Goal: Transaction & Acquisition: Purchase product/service

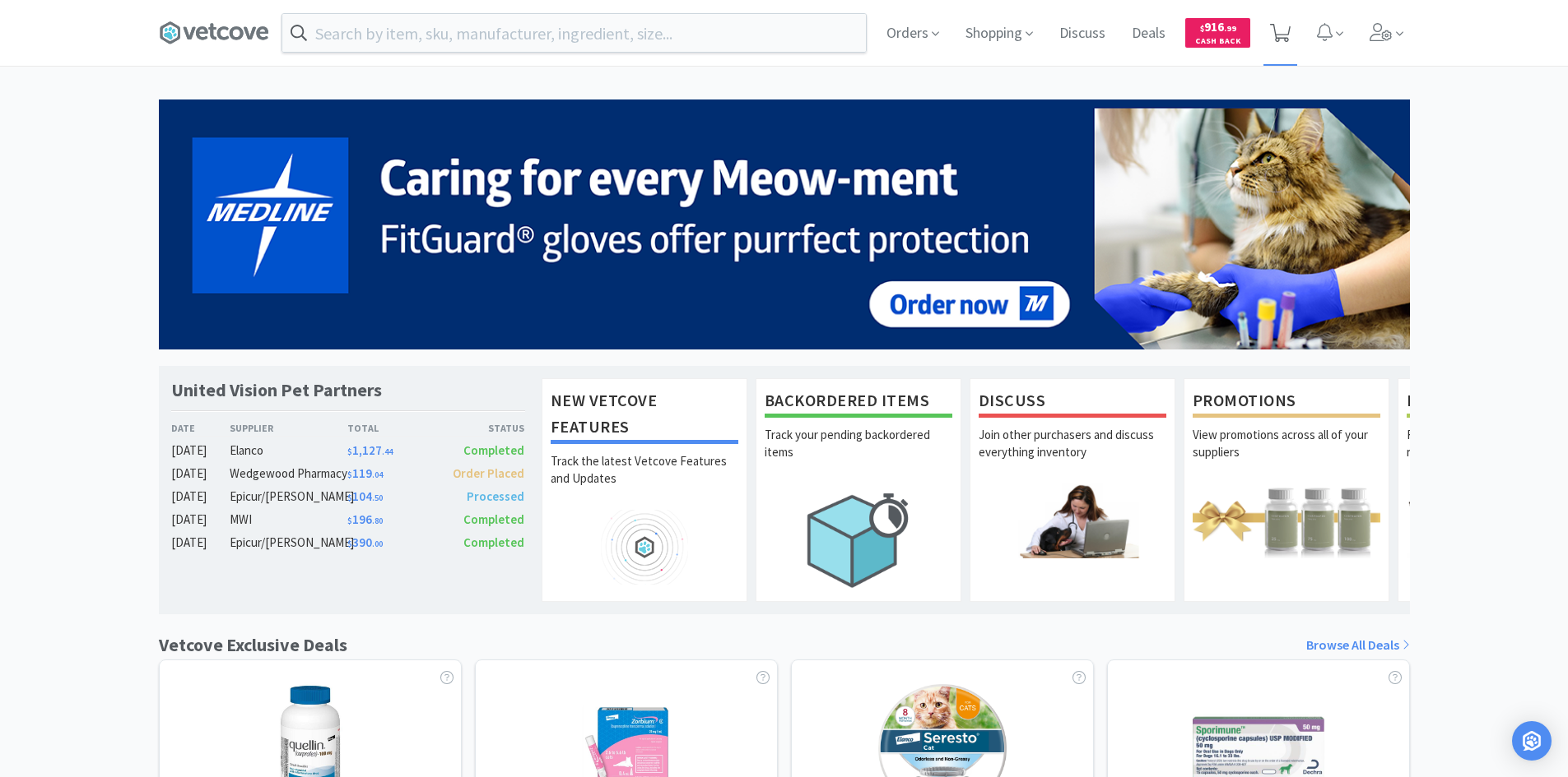
click at [1285, 38] on icon at bounding box center [1280, 32] width 21 height 18
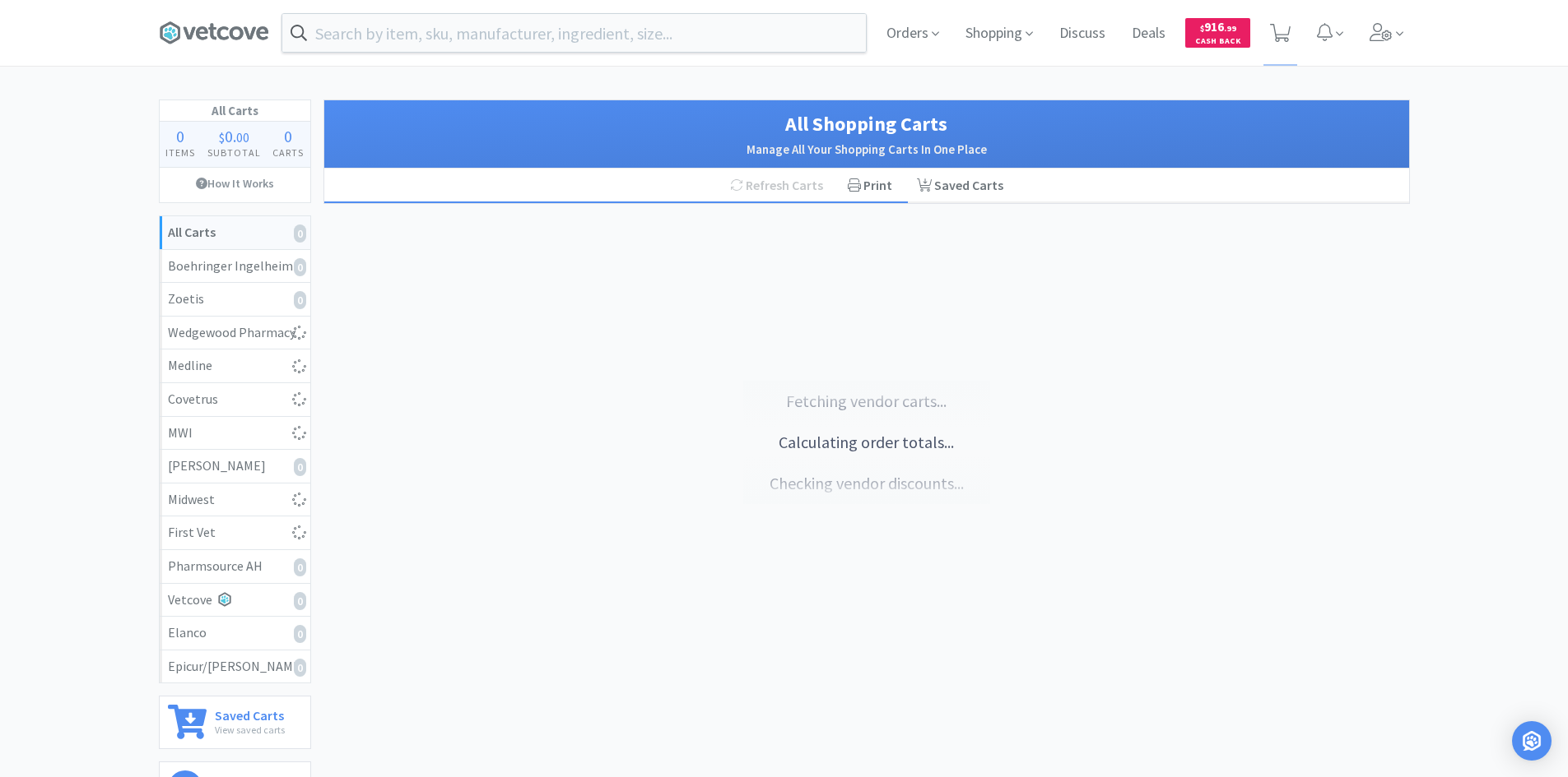
select select "1"
select select "20"
select select "1"
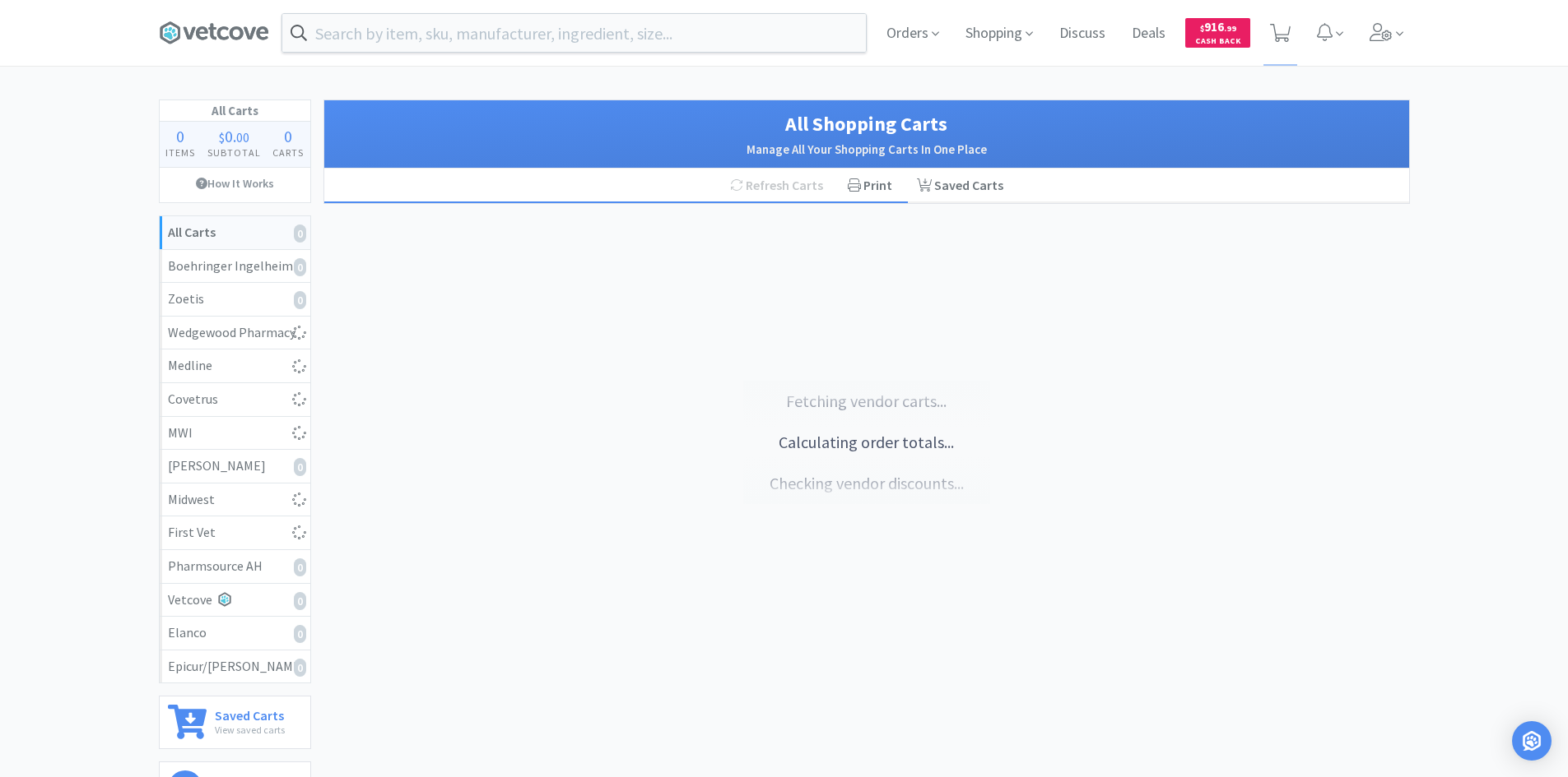
select select "1"
select select "2"
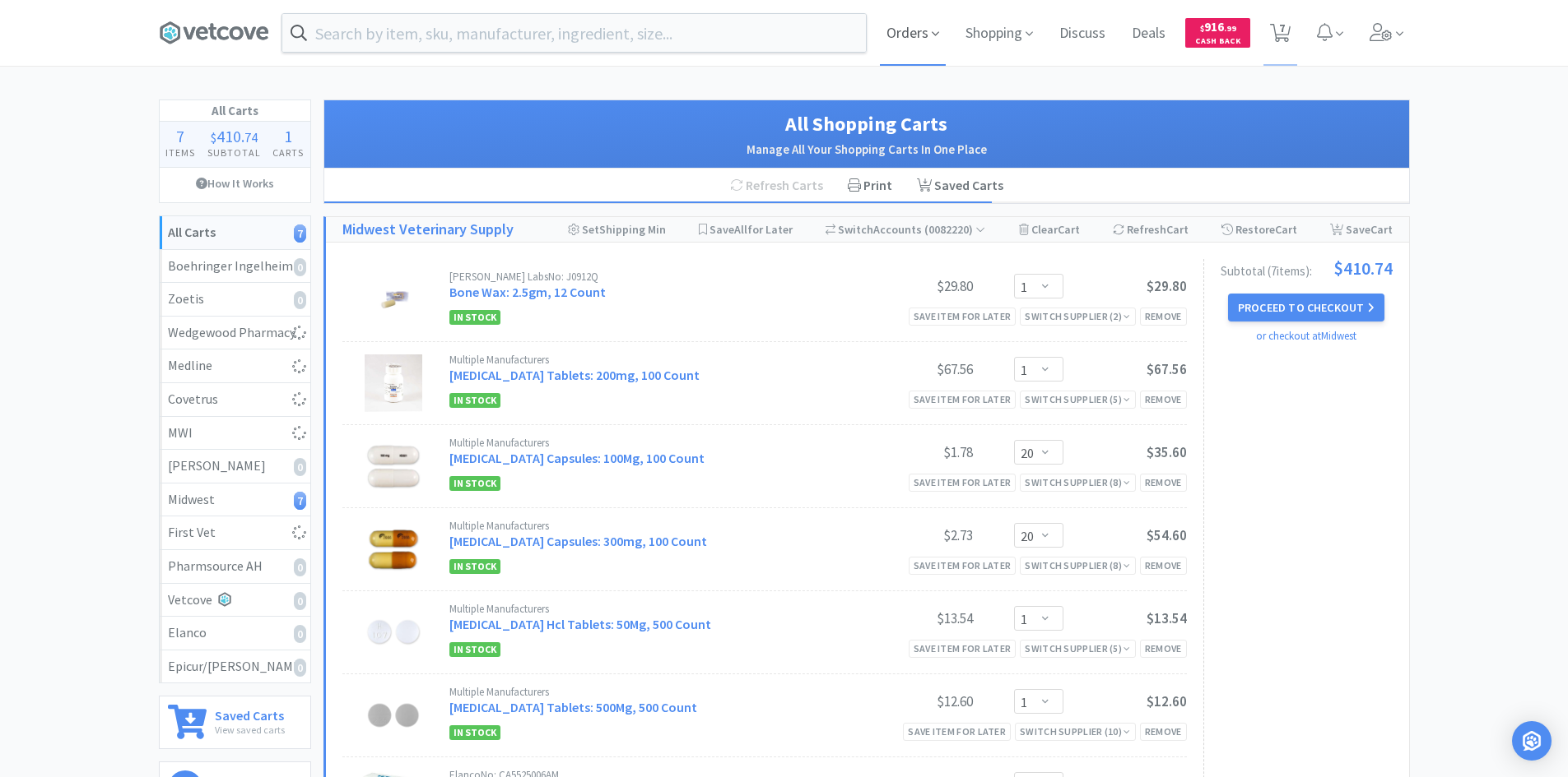
click at [929, 31] on span "Orders" at bounding box center [913, 32] width 66 height 66
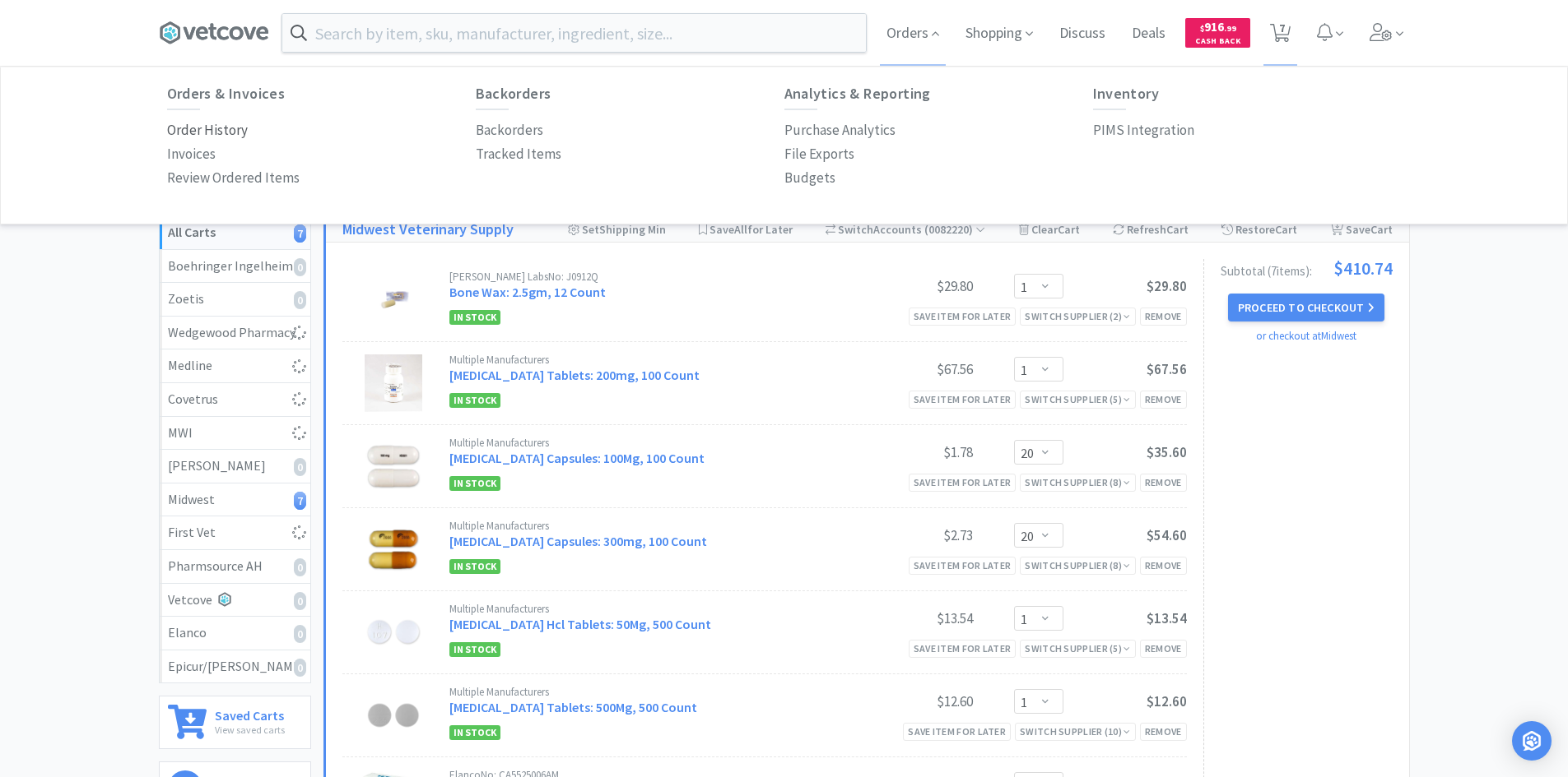
click at [225, 125] on p "Order History" at bounding box center [207, 130] width 81 height 22
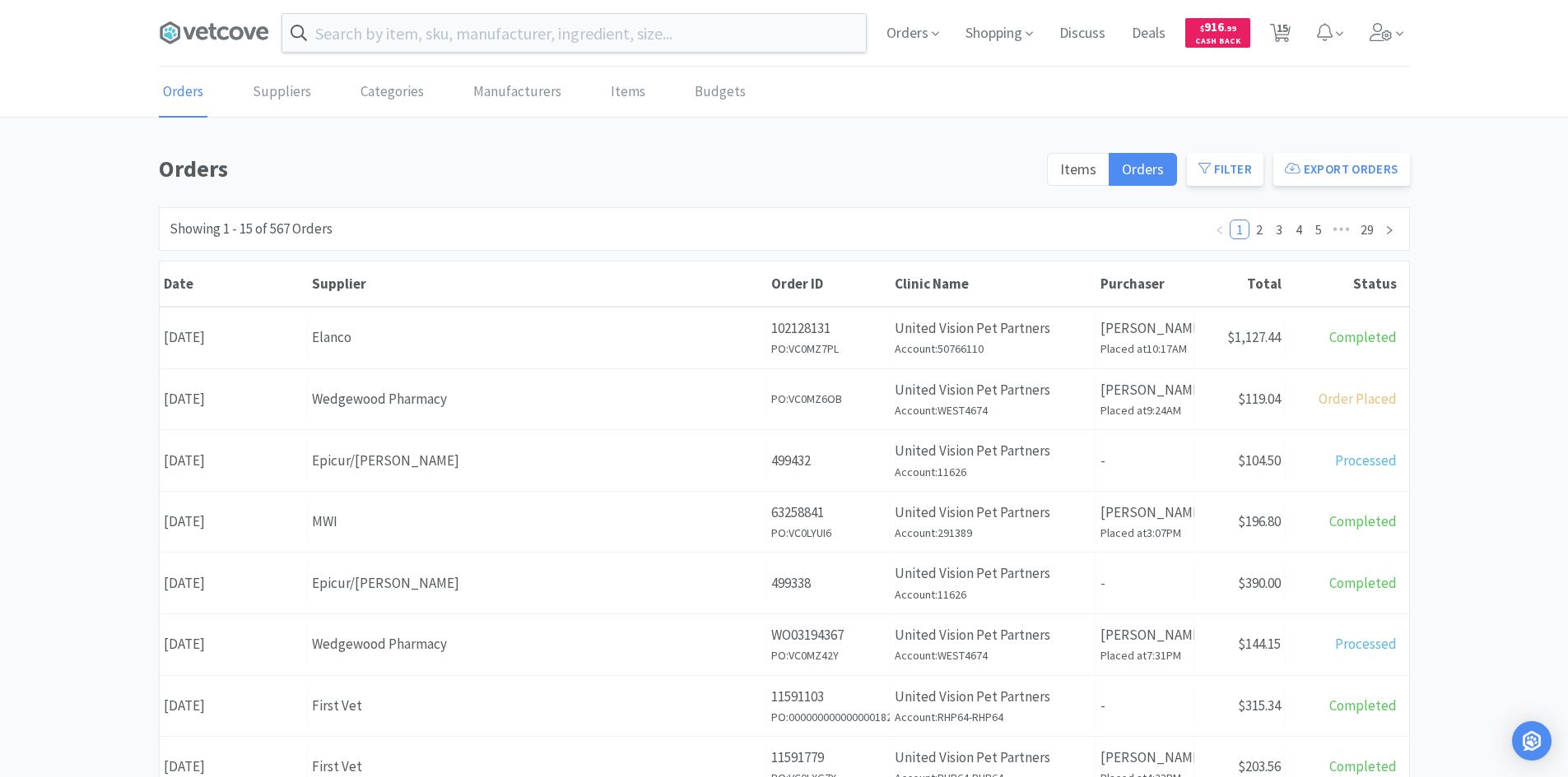
click at [1089, 151] on div "Items Orders Filter Export Orders" at bounding box center [1223, 173] width 372 height 47
click at [1089, 155] on label "Items" at bounding box center [1078, 169] width 63 height 33
click at [1060, 174] on input "Items" at bounding box center [1060, 174] width 0 height 0
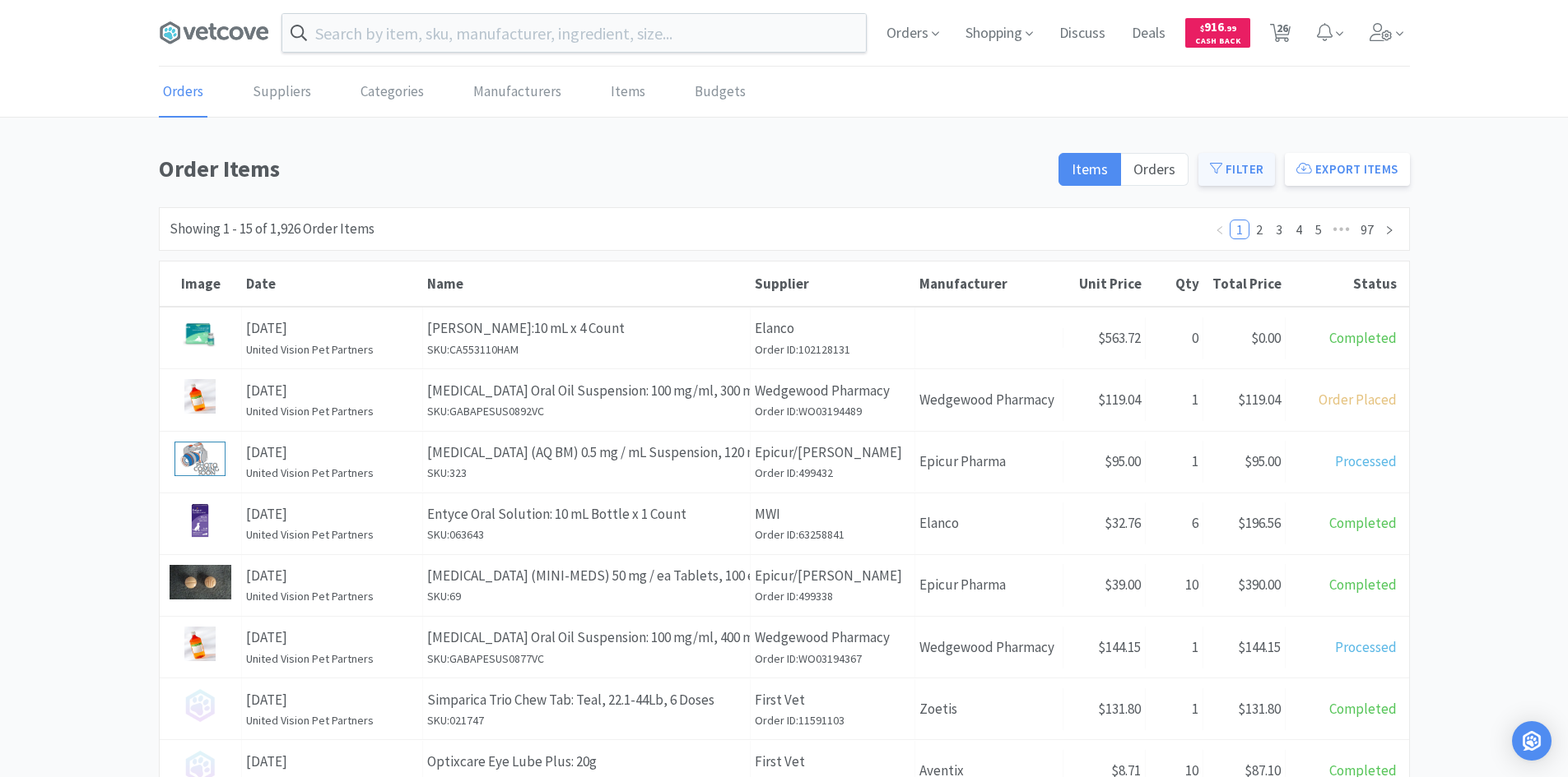
click at [1255, 169] on button "Filter" at bounding box center [1236, 169] width 76 height 33
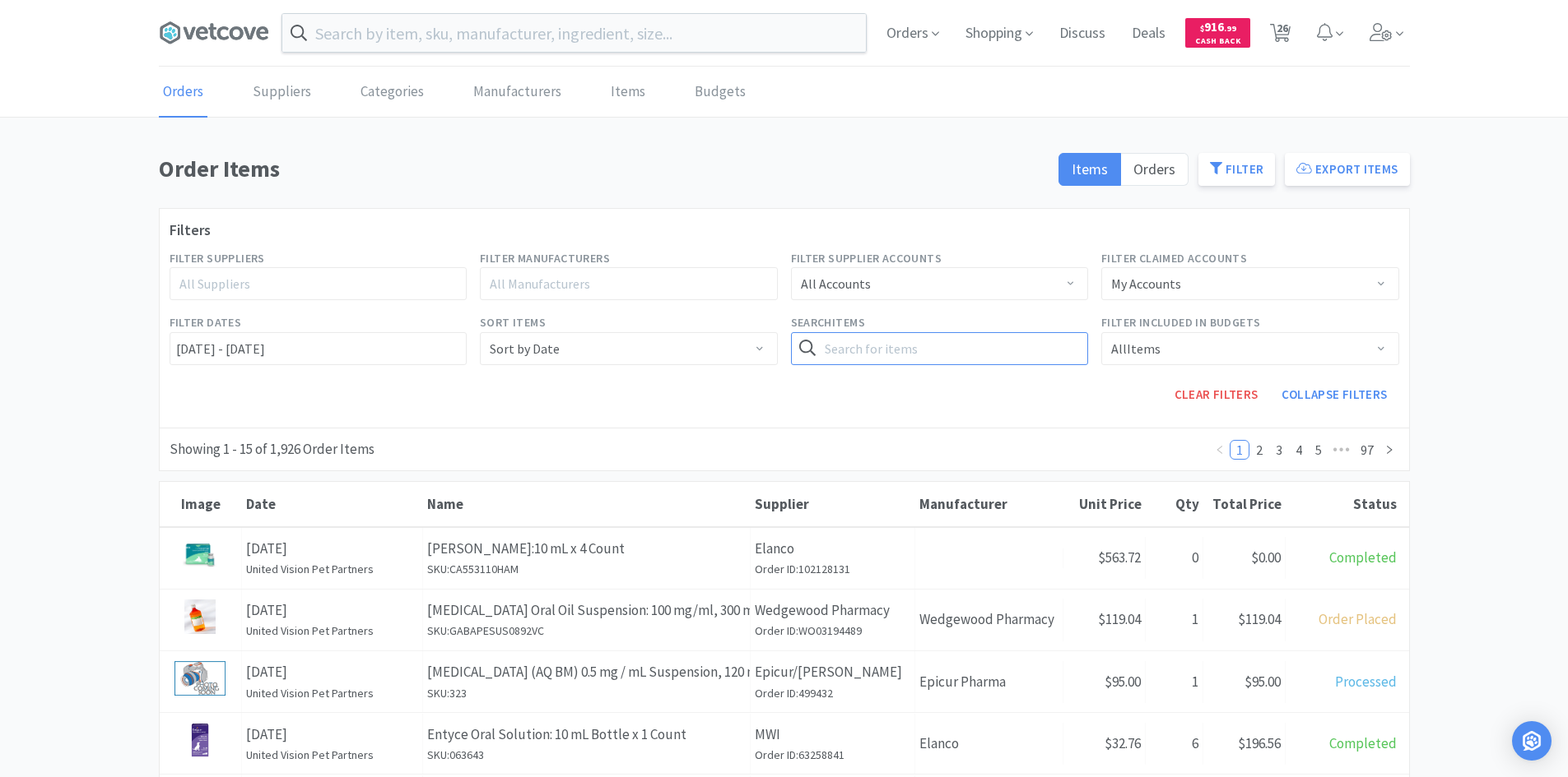
click at [872, 335] on input "text" at bounding box center [939, 349] width 298 height 33
type input "entyce"
click at [1020, 332] on button "Search" at bounding box center [1054, 349] width 68 height 33
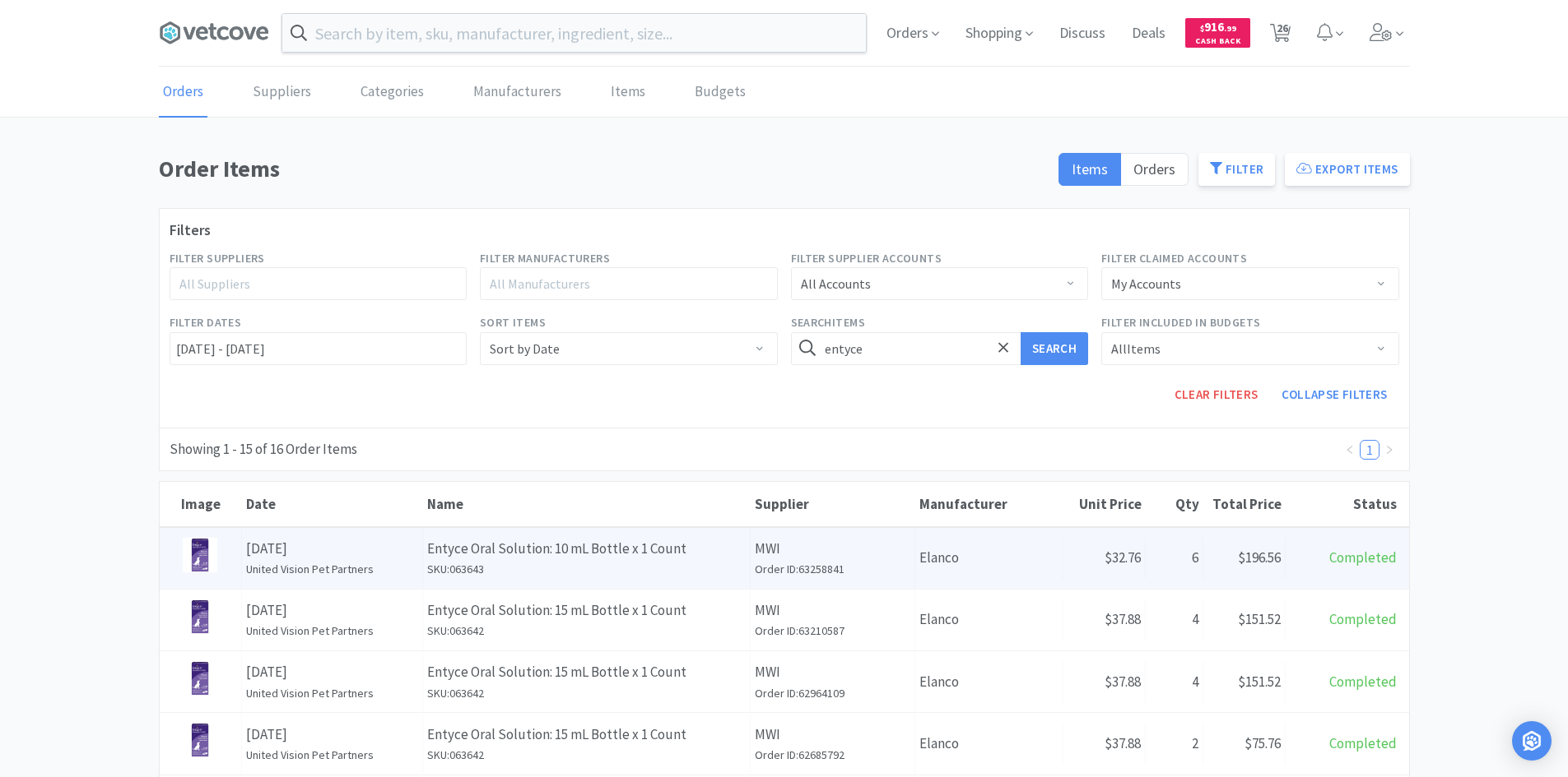
click at [731, 536] on div "Name Entyce Oral Solution: 10 mL Bottle x 1 Count SKU: 063643" at bounding box center [587, 559] width 328 height 61
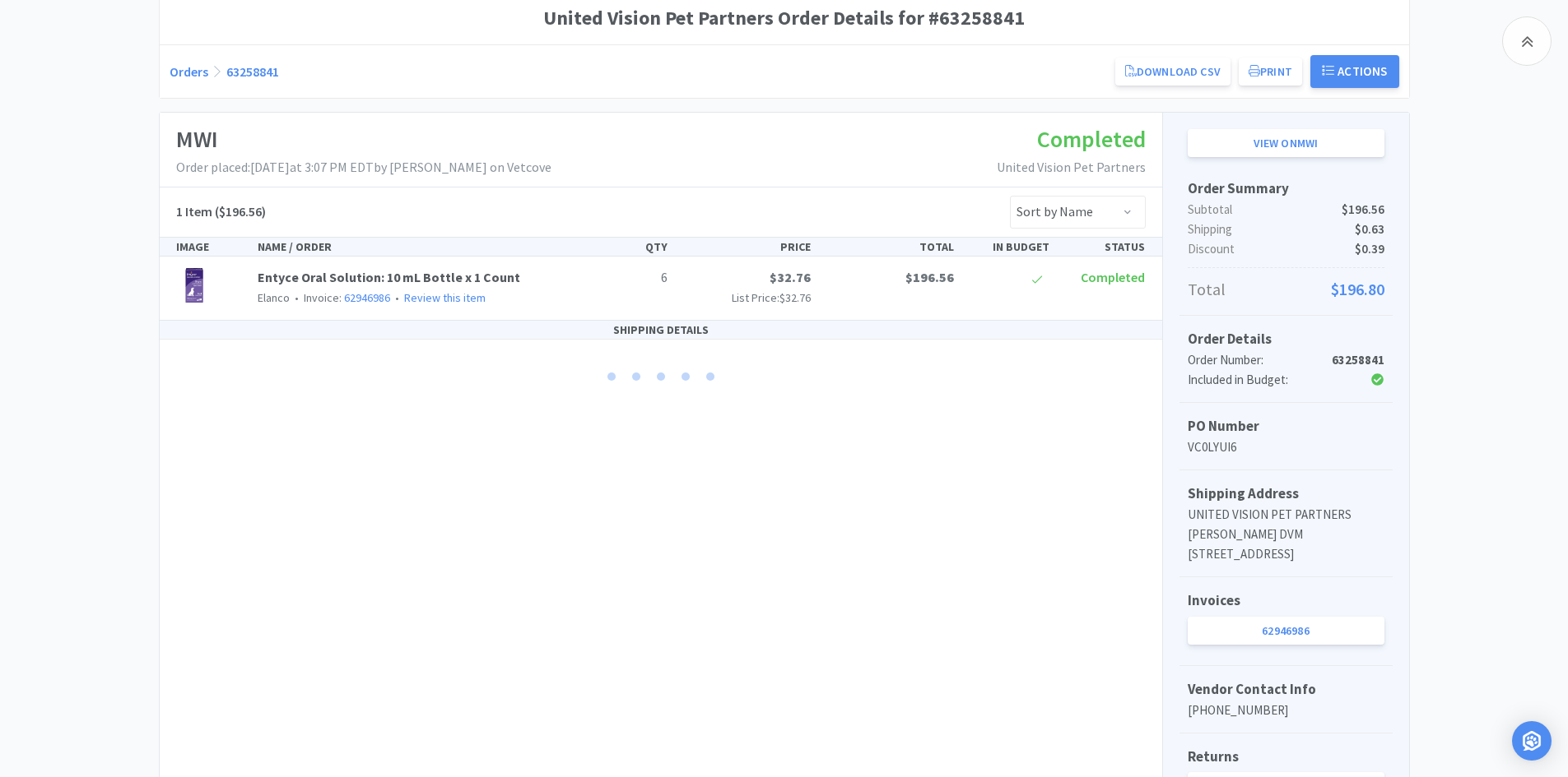
scroll to position [317, 0]
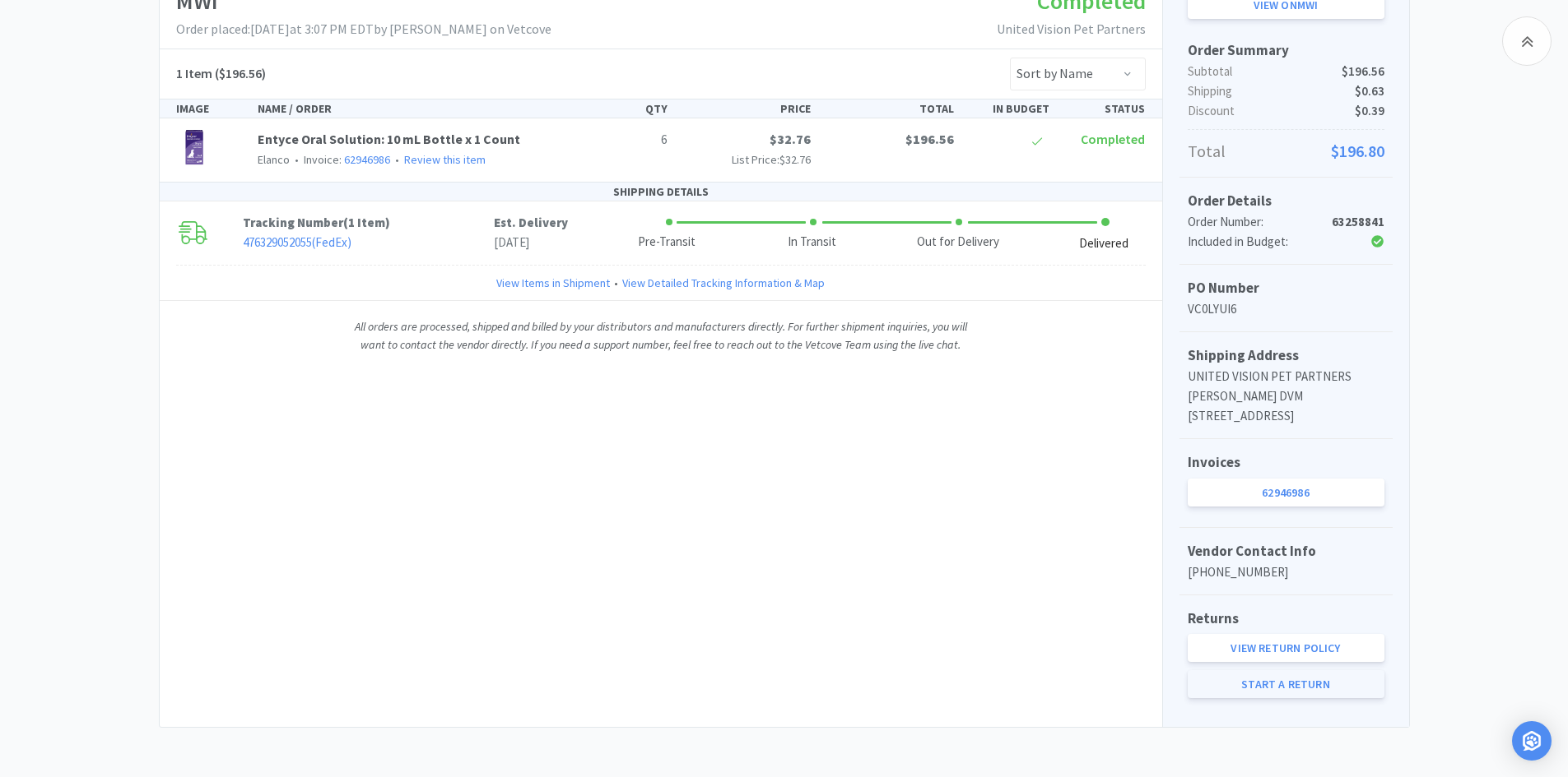
click at [1286, 679] on link "Start a Return" at bounding box center [1286, 684] width 196 height 28
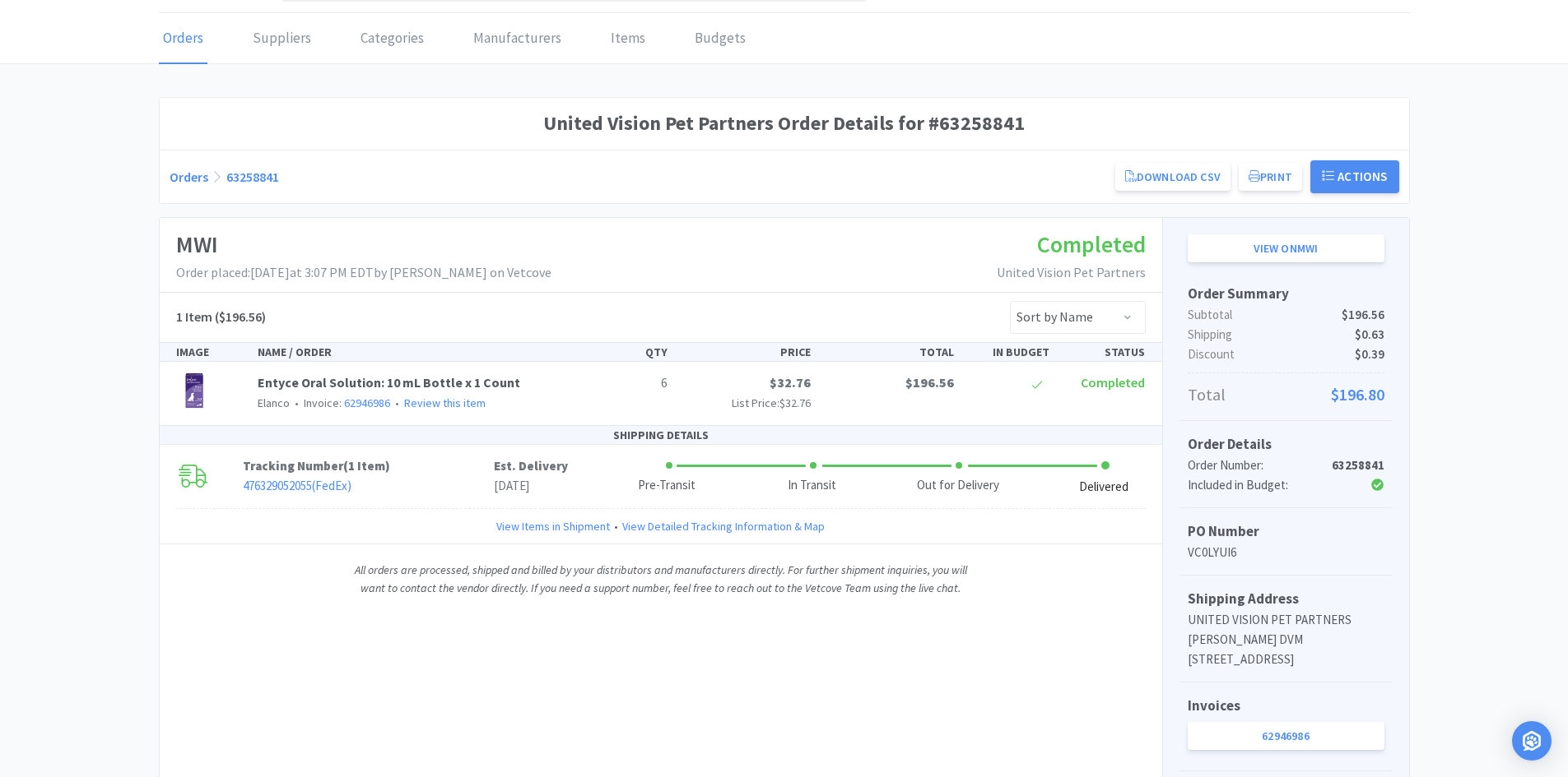
scroll to position [0, 0]
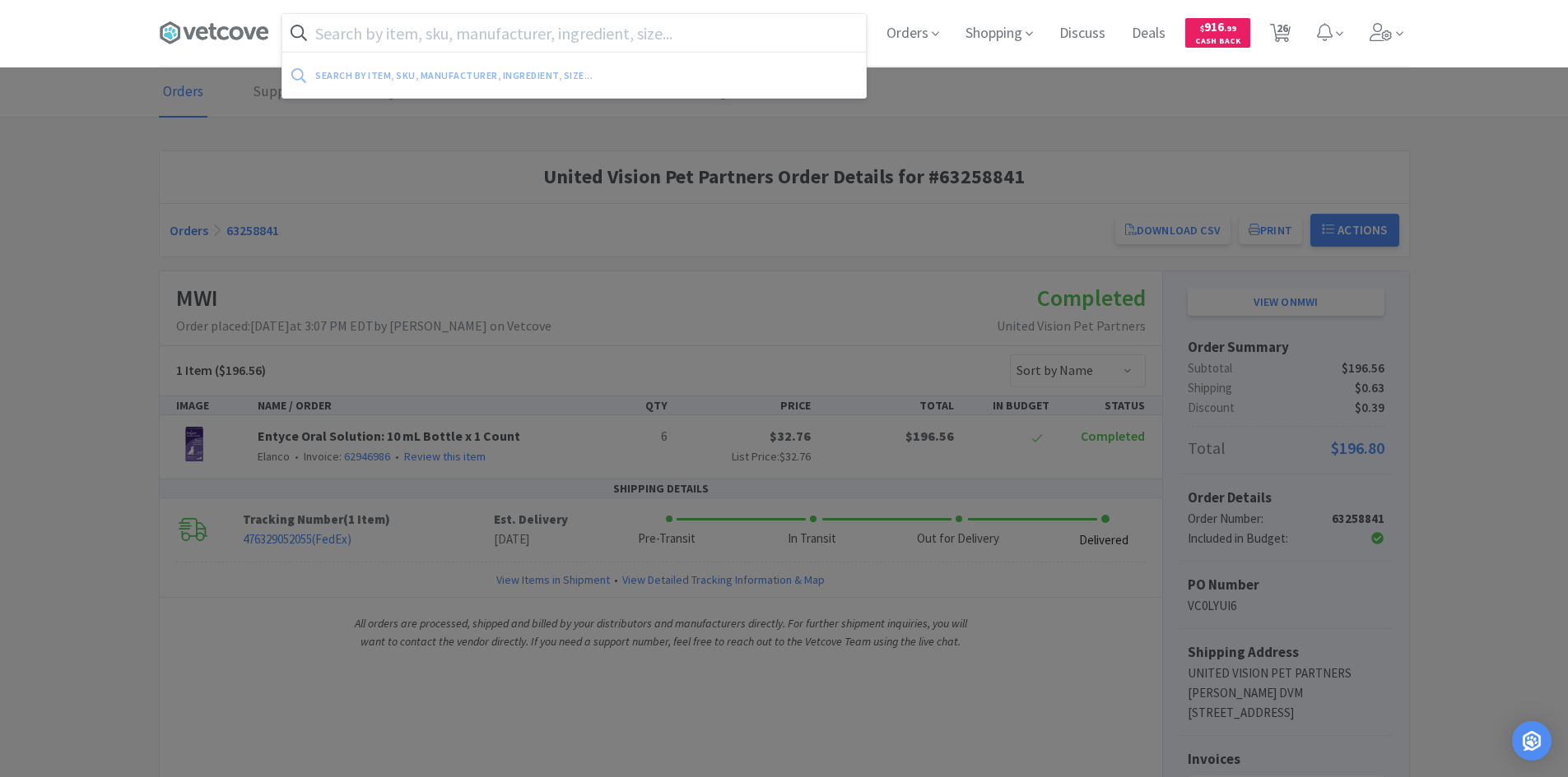
drag, startPoint x: 674, startPoint y: 40, endPoint x: 694, endPoint y: 46, distance: 20.9
click at [687, 44] on input "text" at bounding box center [573, 33] width 584 height 38
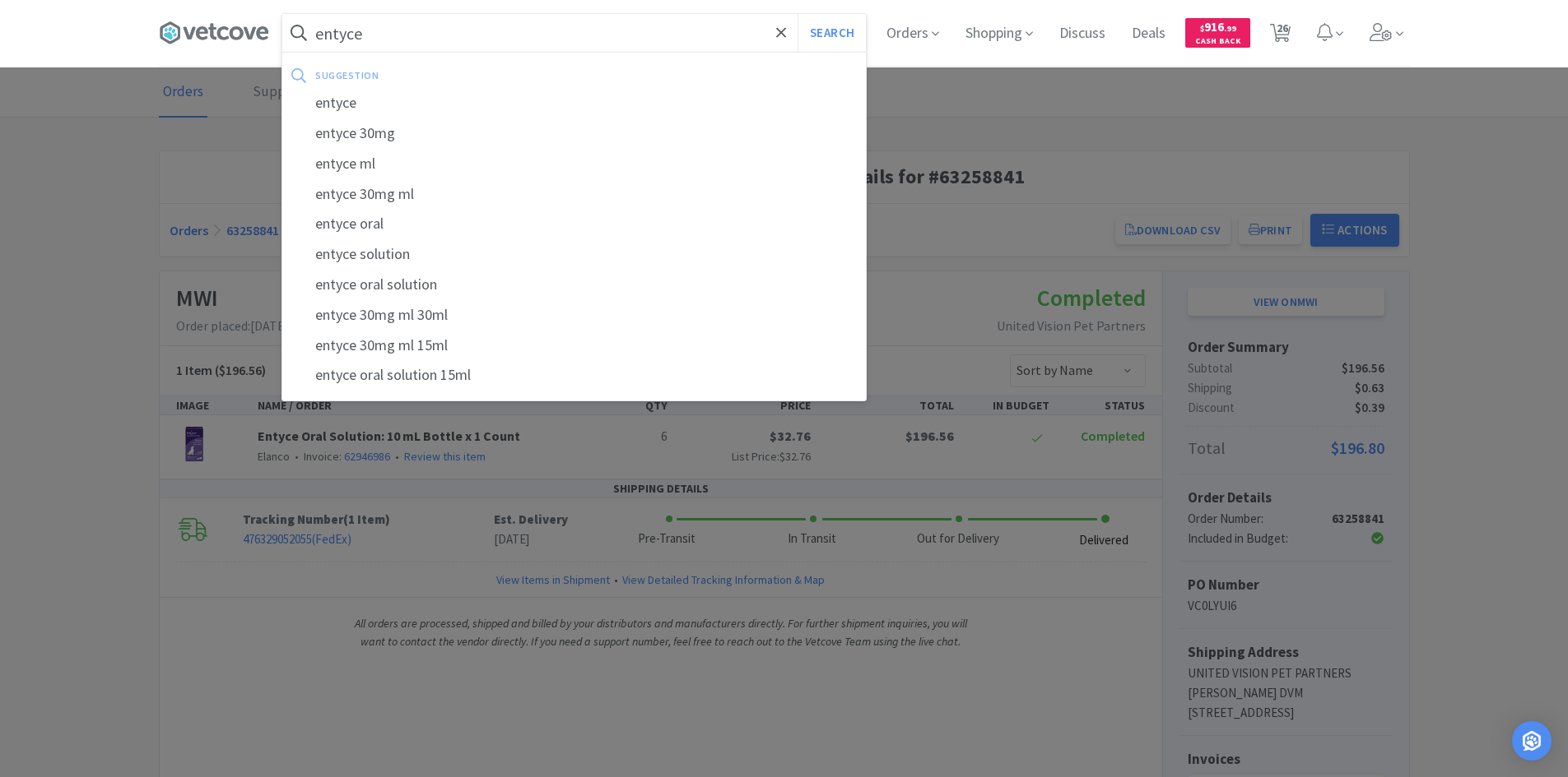
type input "entyce"
click at [797, 14] on button "Search" at bounding box center [832, 33] width 69 height 38
select select "2"
select select "1"
select select "6"
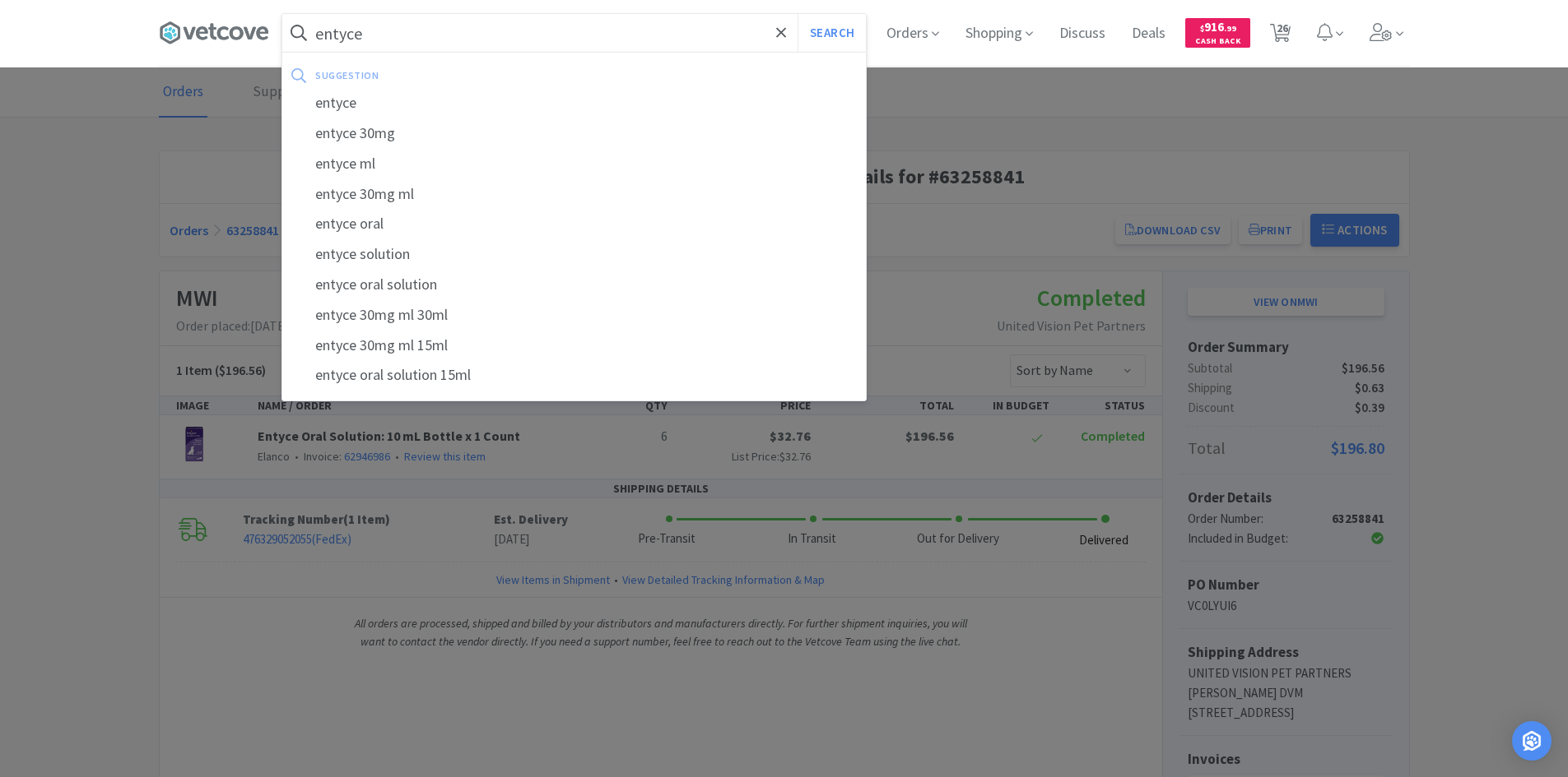
select select "6"
select select "1"
select select "20"
select select "5"
select select "4"
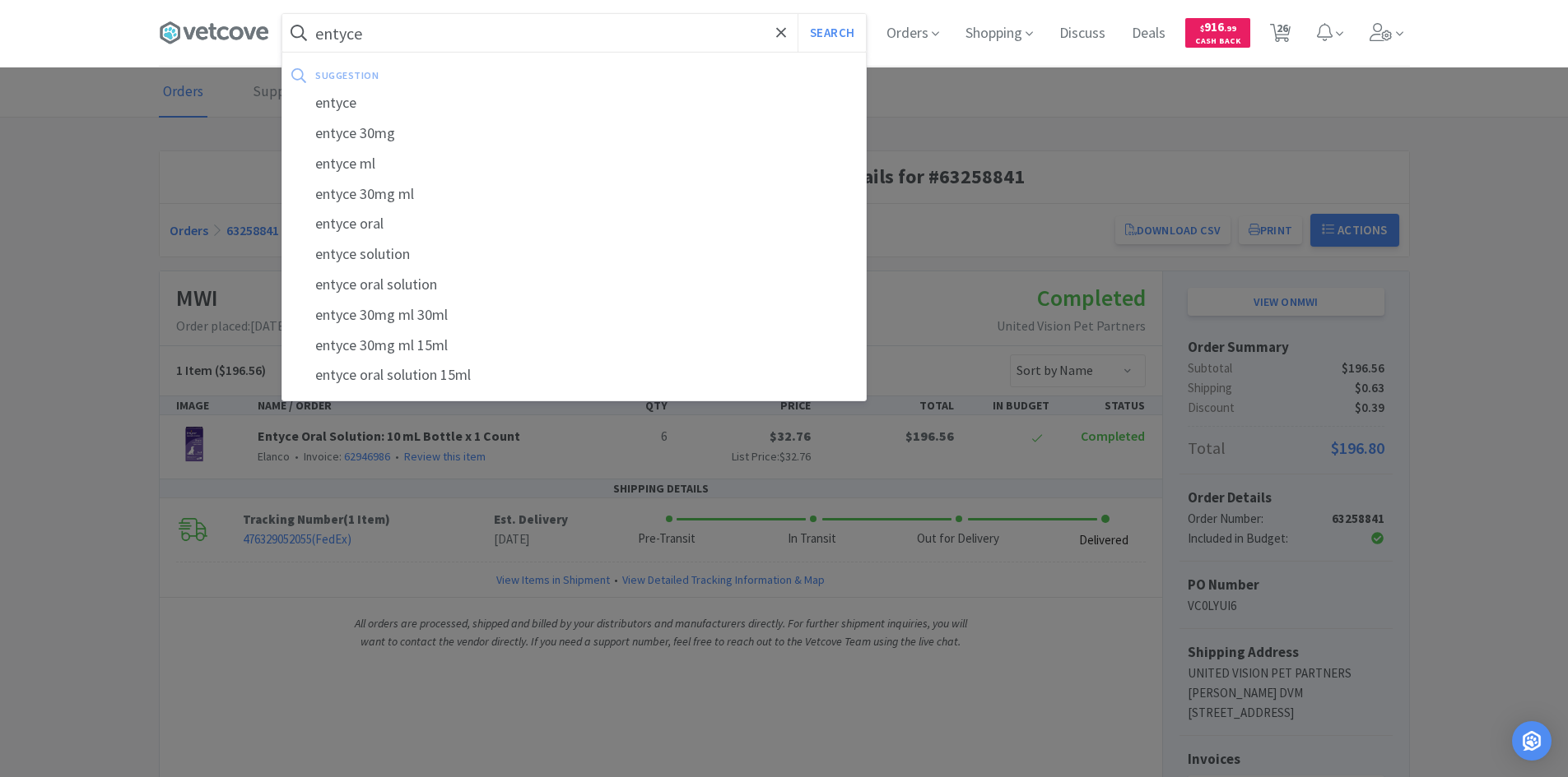
select select "2"
select select "8"
select select "4"
select select "2"
select select "1"
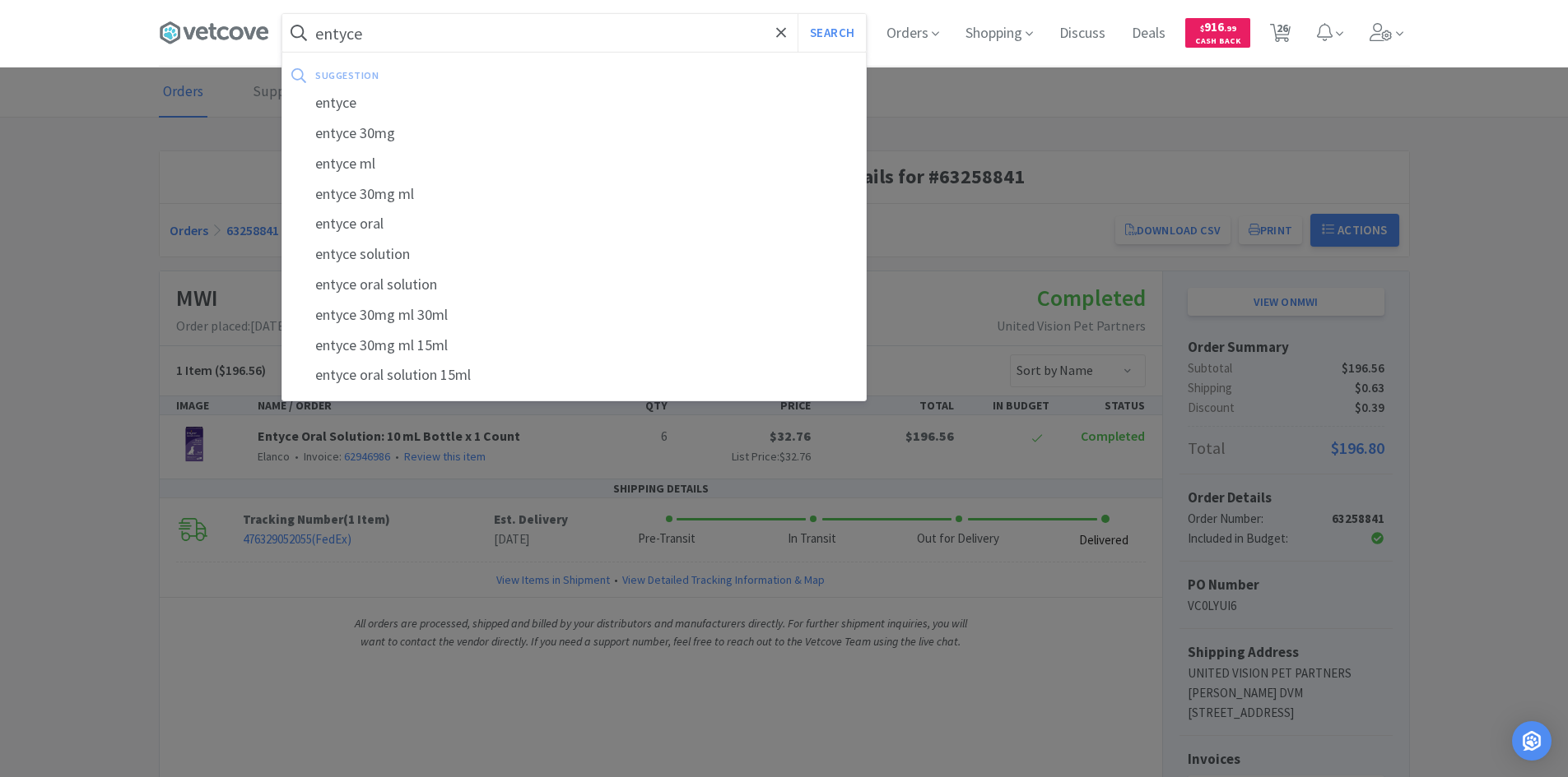
select select "8"
select select "2"
select select "9"
select select "1"
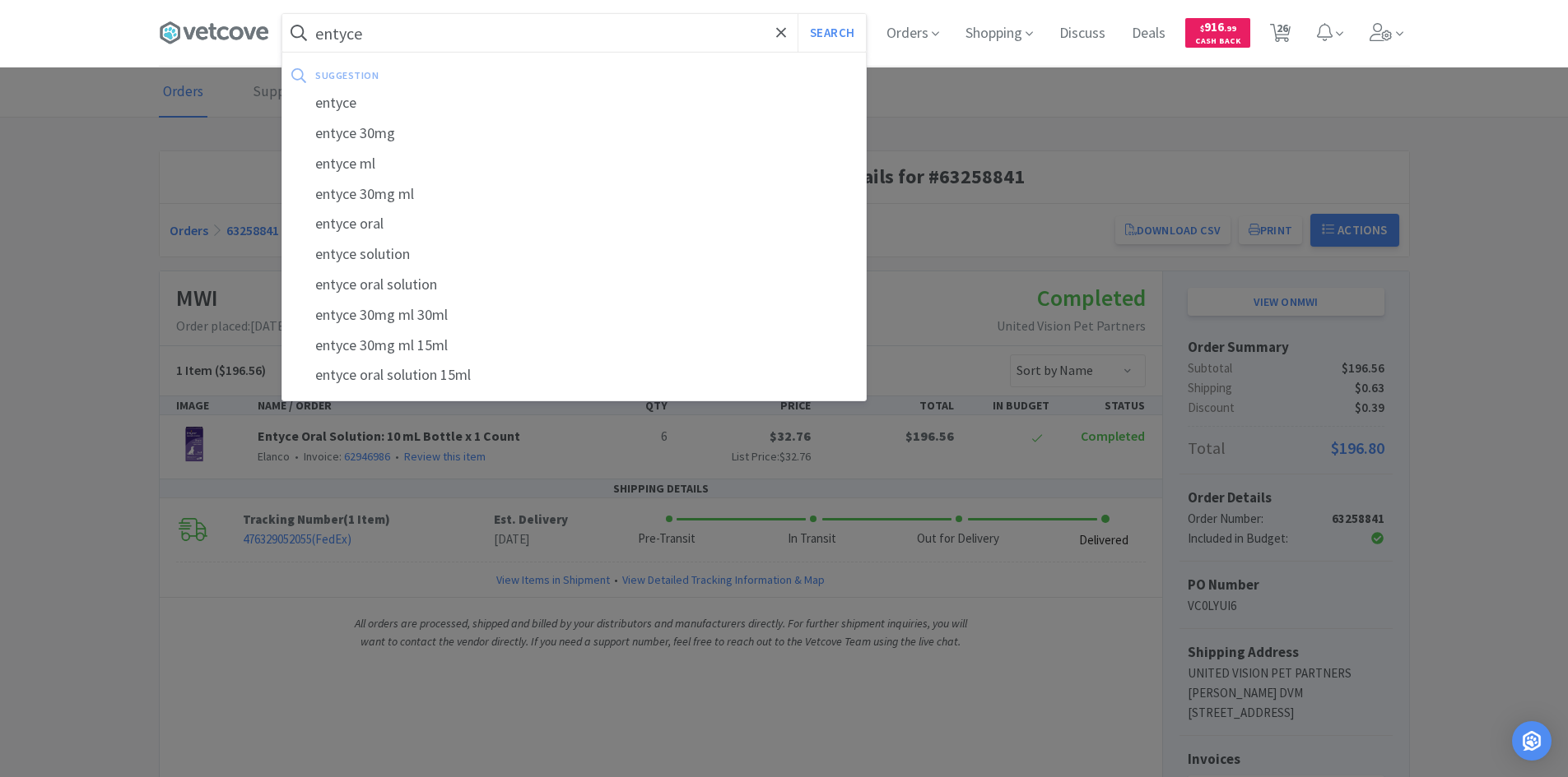
select select "20"
select select "1"
select select "2"
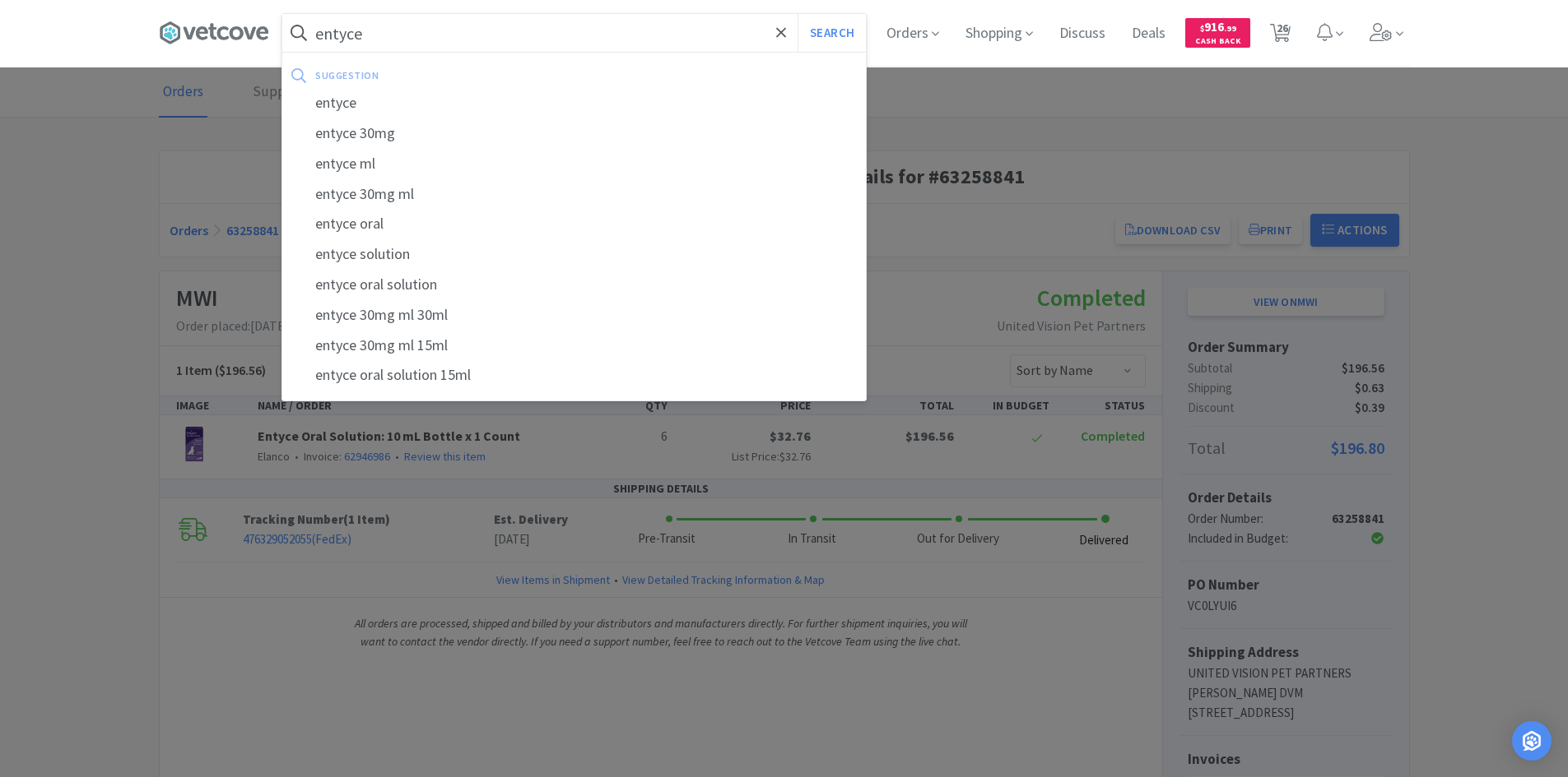
select select "4"
select select "8"
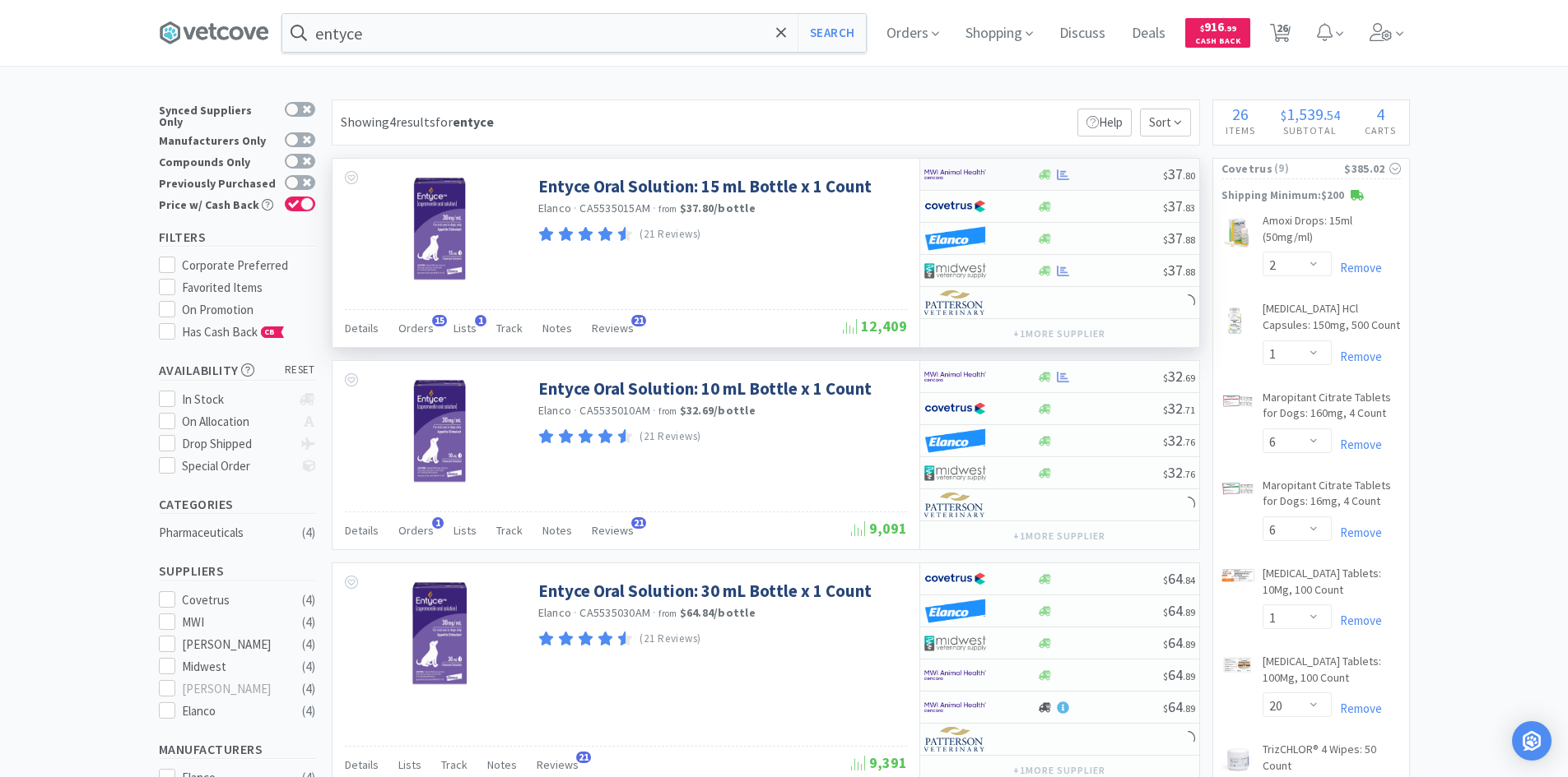
click at [993, 180] on div at bounding box center [969, 173] width 90 height 28
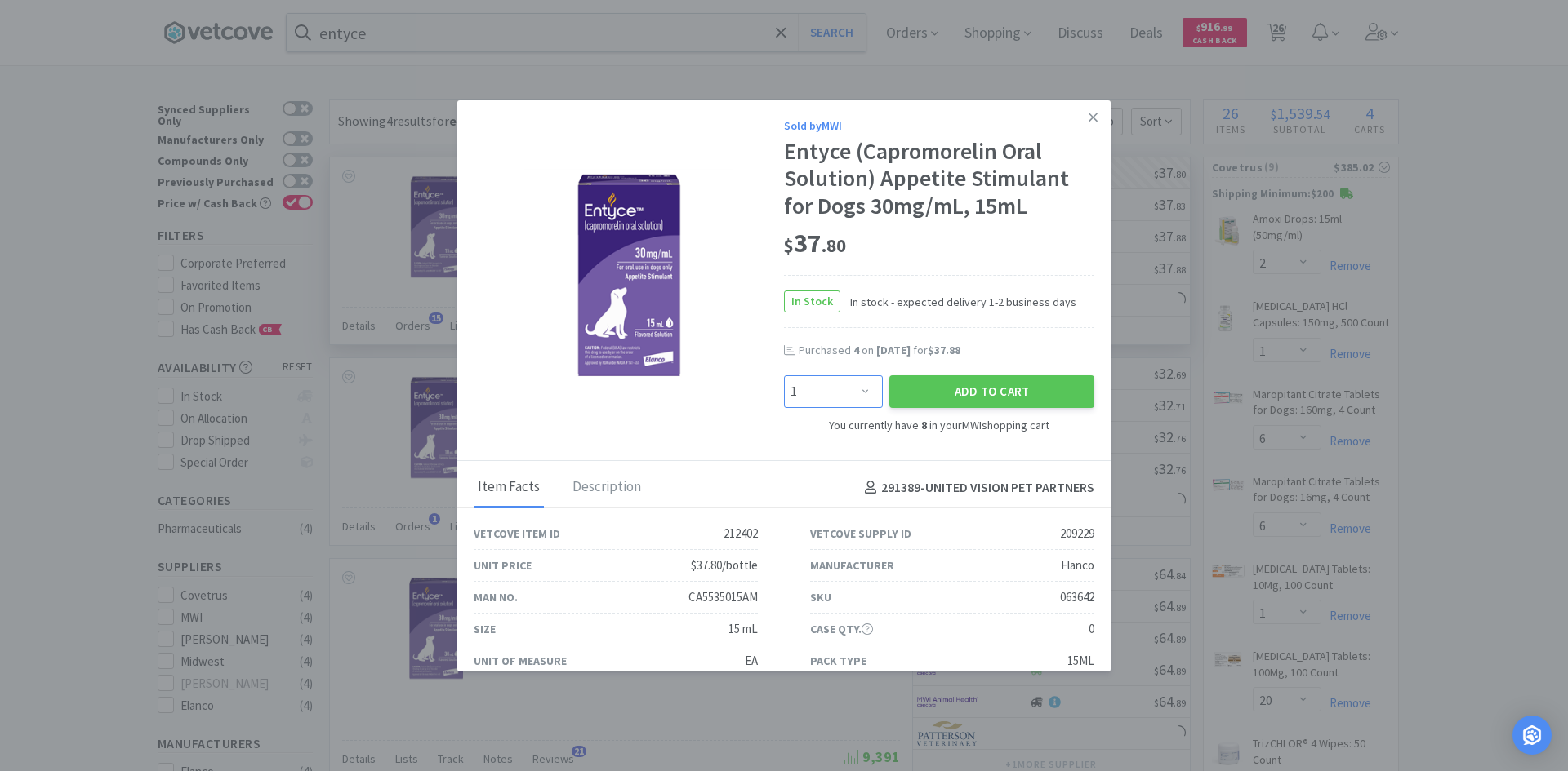
click at [847, 404] on select "Enter Quantity 1 2 3 4 5 6 7 8 9 10 11 12 13 14 15 16 17 18 19 20 Enter Quantity" at bounding box center [833, 391] width 99 height 33
select select "8"
click at [784, 375] on select "Enter Quantity 1 2 3 4 5 6 7 8 9 10 11 12 13 14 15 16 17 18 19 20 Enter Quantity" at bounding box center [833, 391] width 99 height 33
click at [963, 385] on button "Add to Cart" at bounding box center [991, 391] width 205 height 33
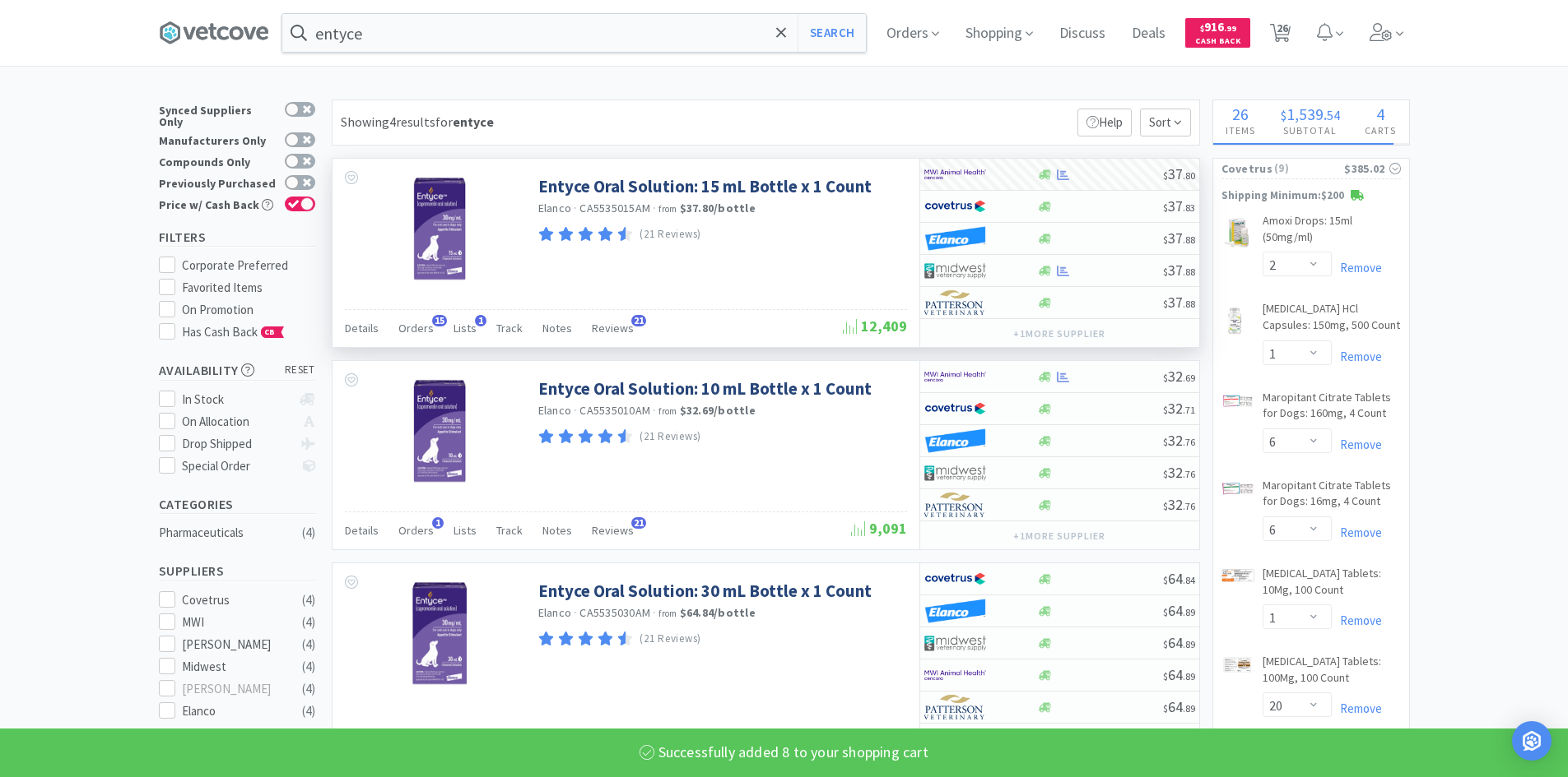
select select "16"
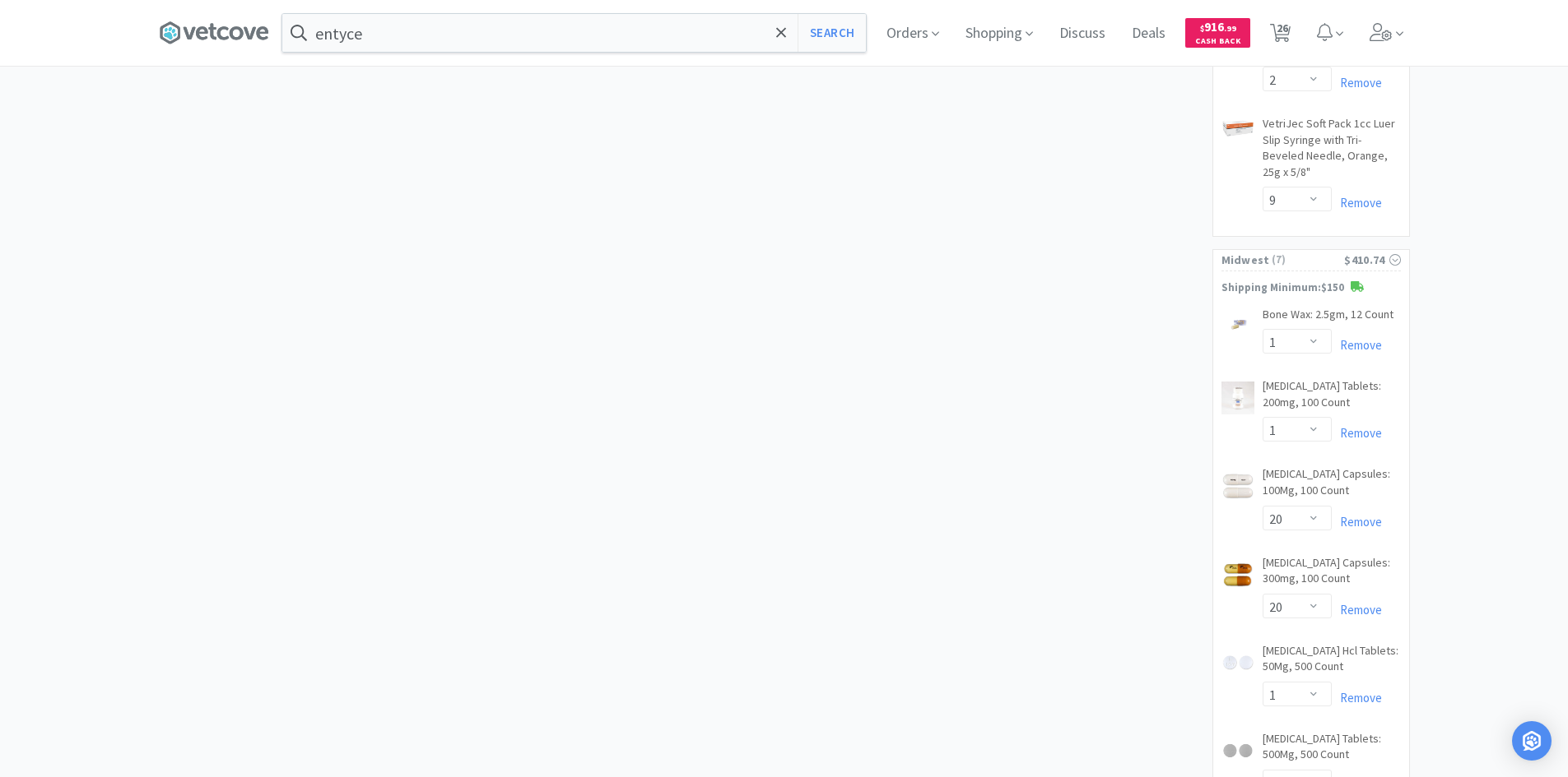
scroll to position [1934, 0]
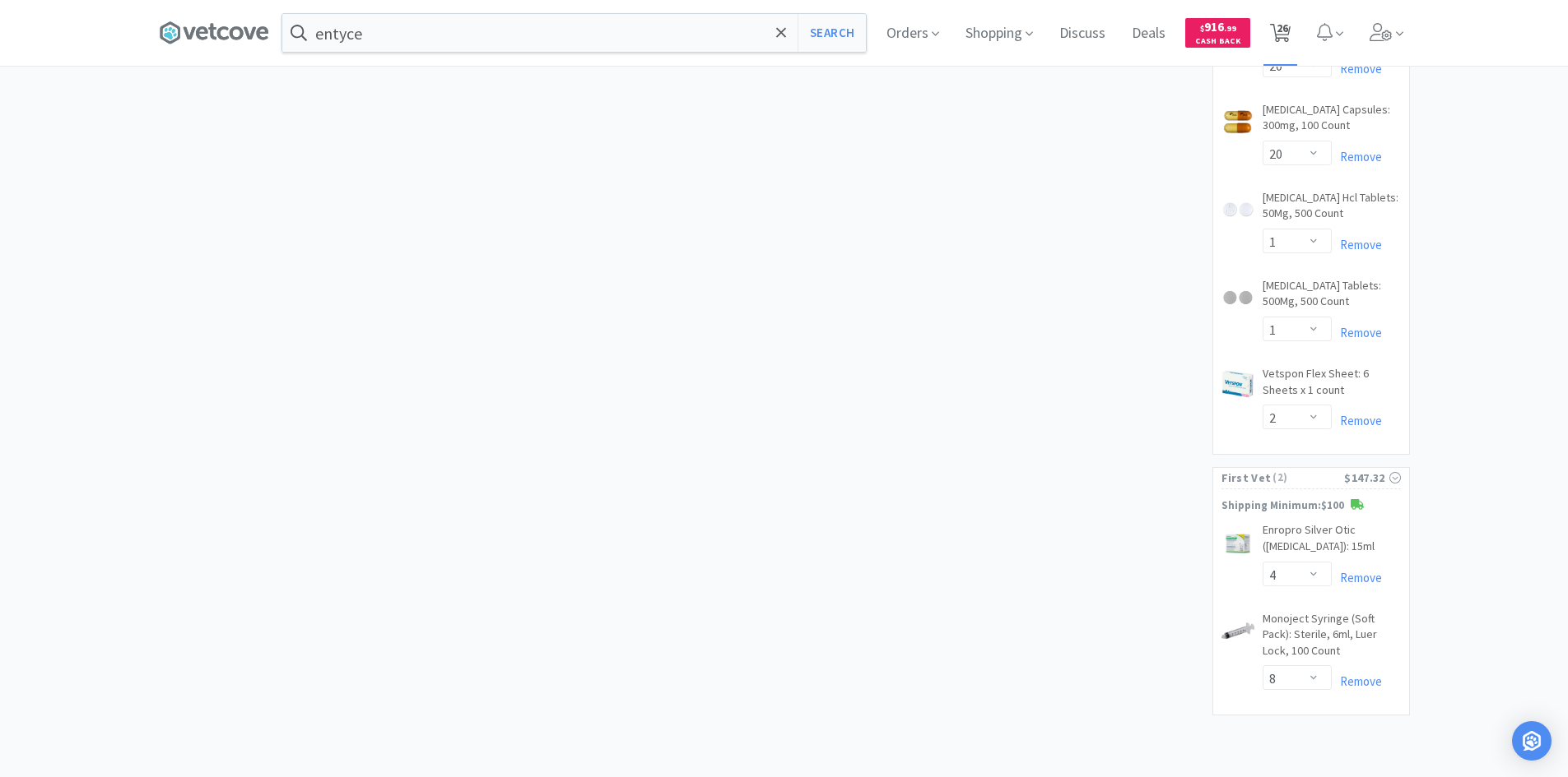
click at [1291, 36] on icon at bounding box center [1280, 32] width 21 height 18
select select "2"
select select "1"
select select "6"
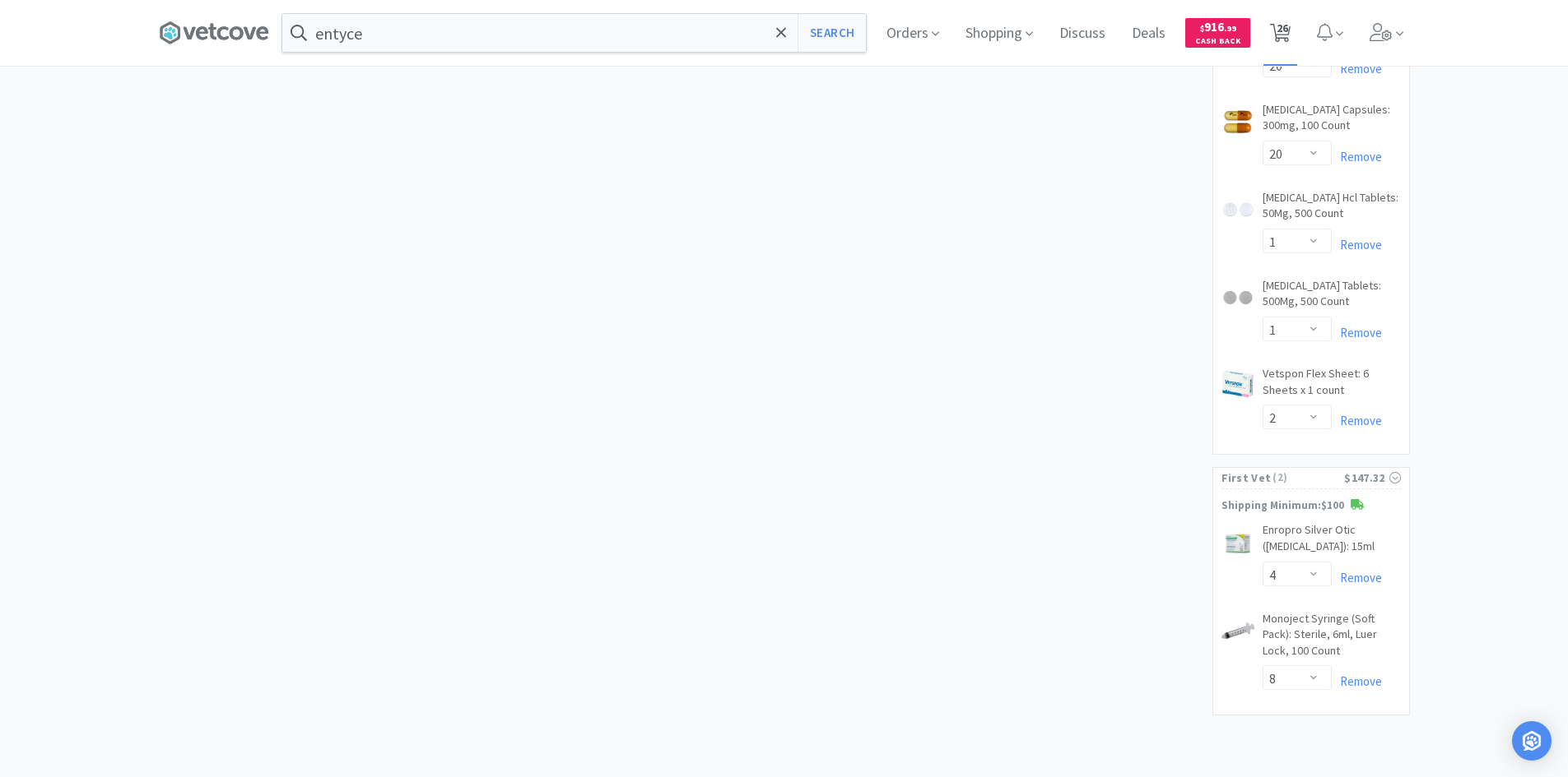
select select "1"
select select "20"
select select "5"
select select "4"
select select "1"
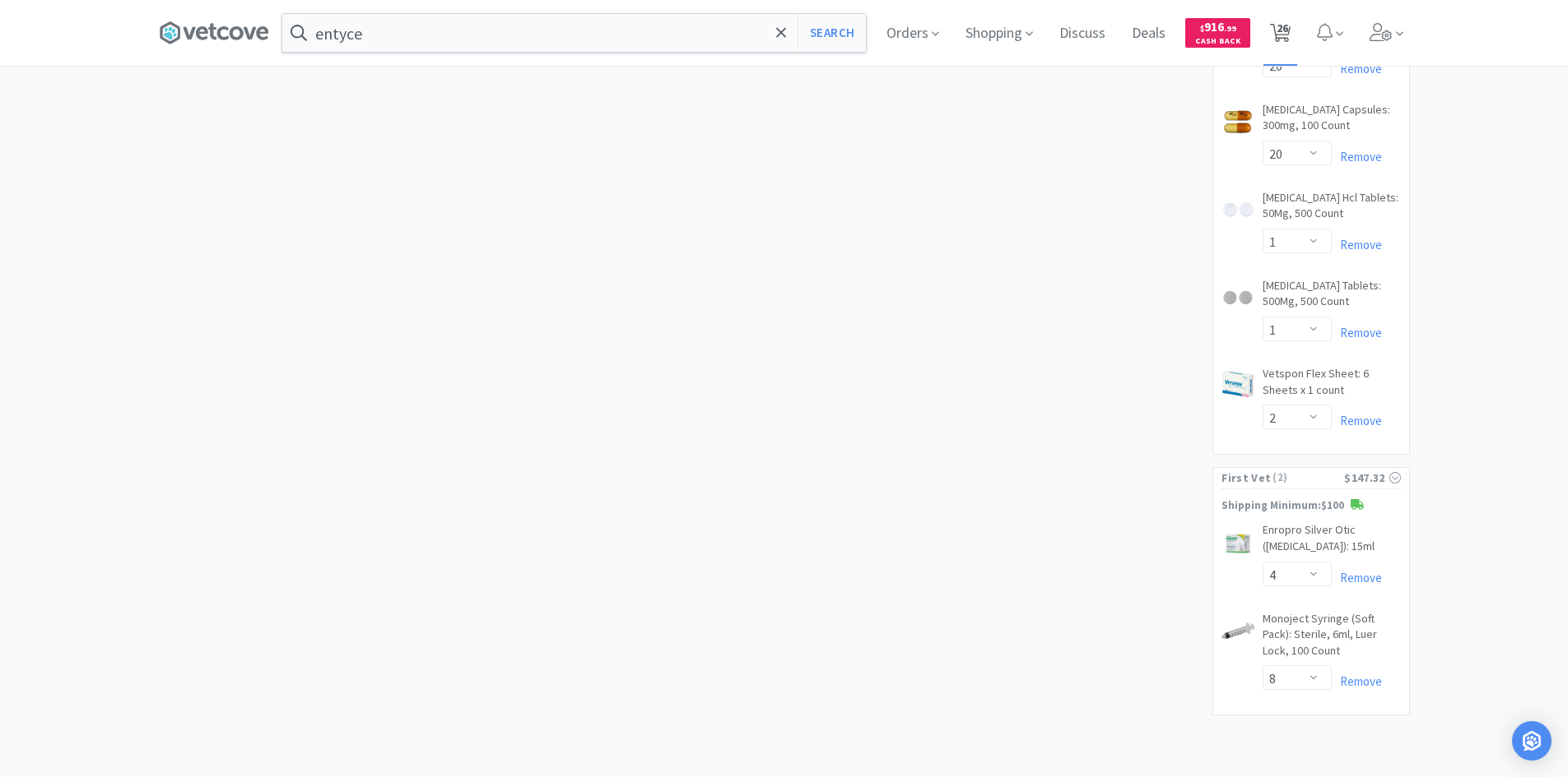
select select "2"
select select "16"
select select "4"
select select "2"
select select "1"
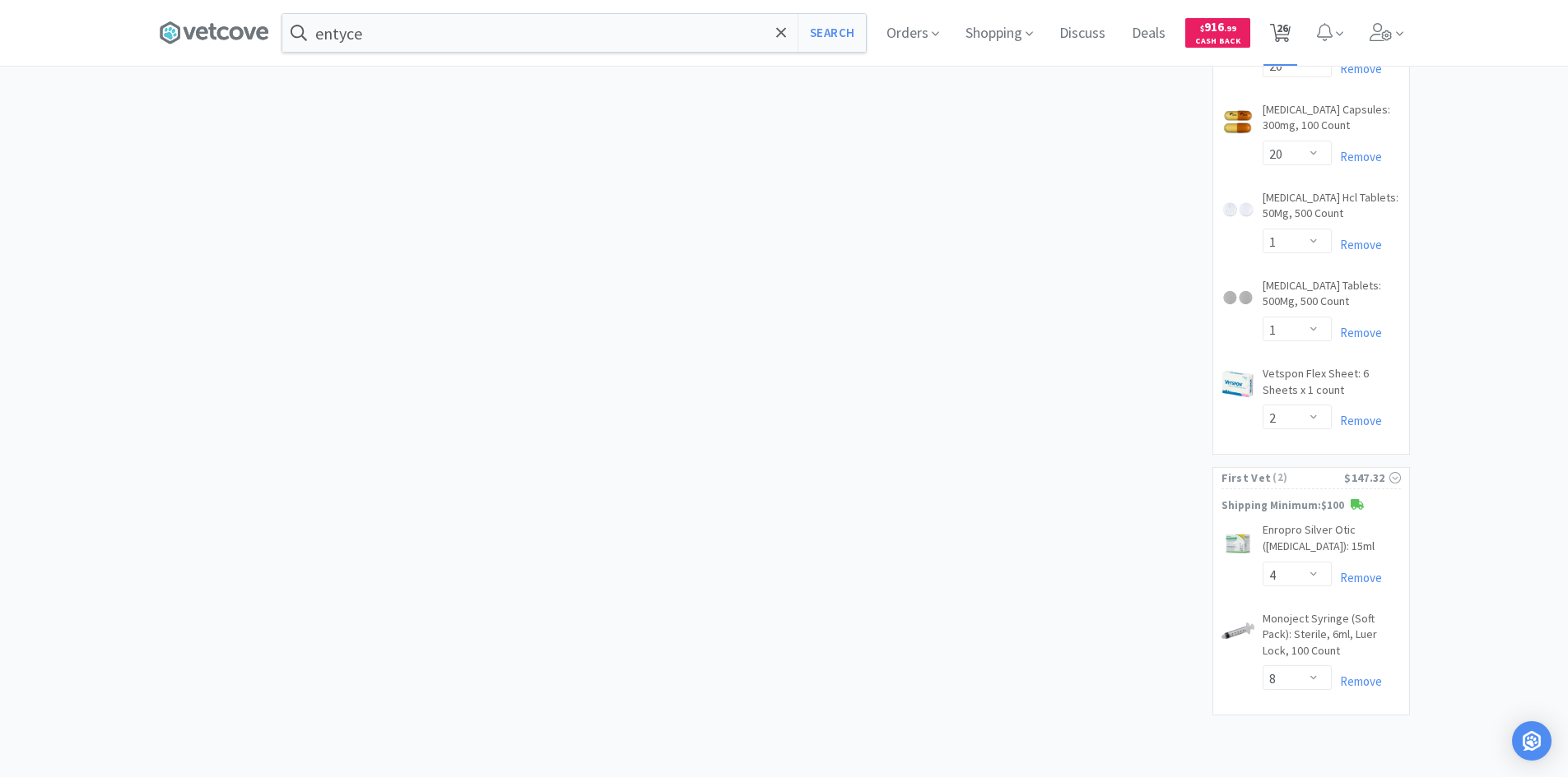
select select "8"
select select "2"
select select "9"
select select "1"
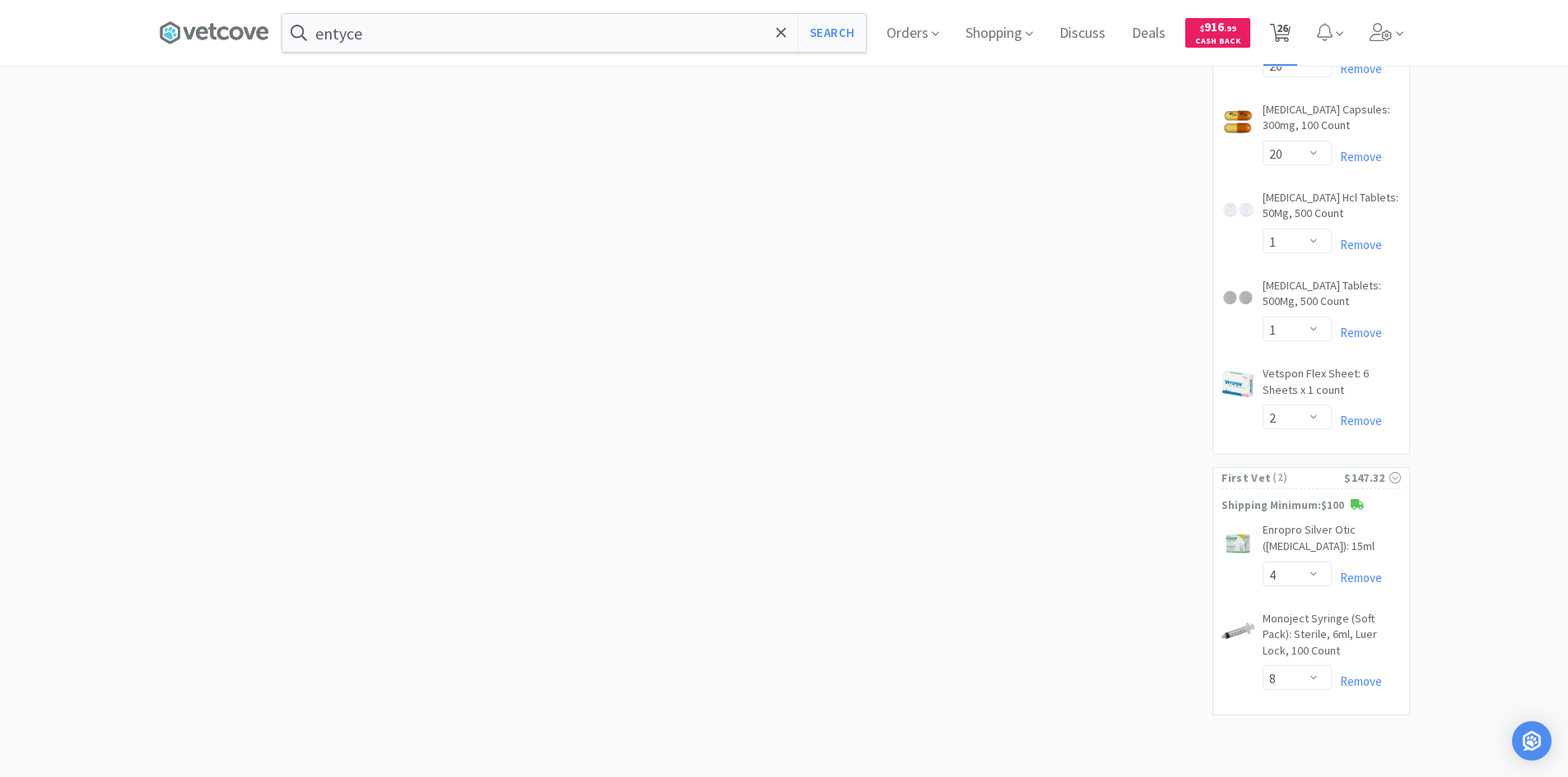
select select "20"
select select "1"
select select "2"
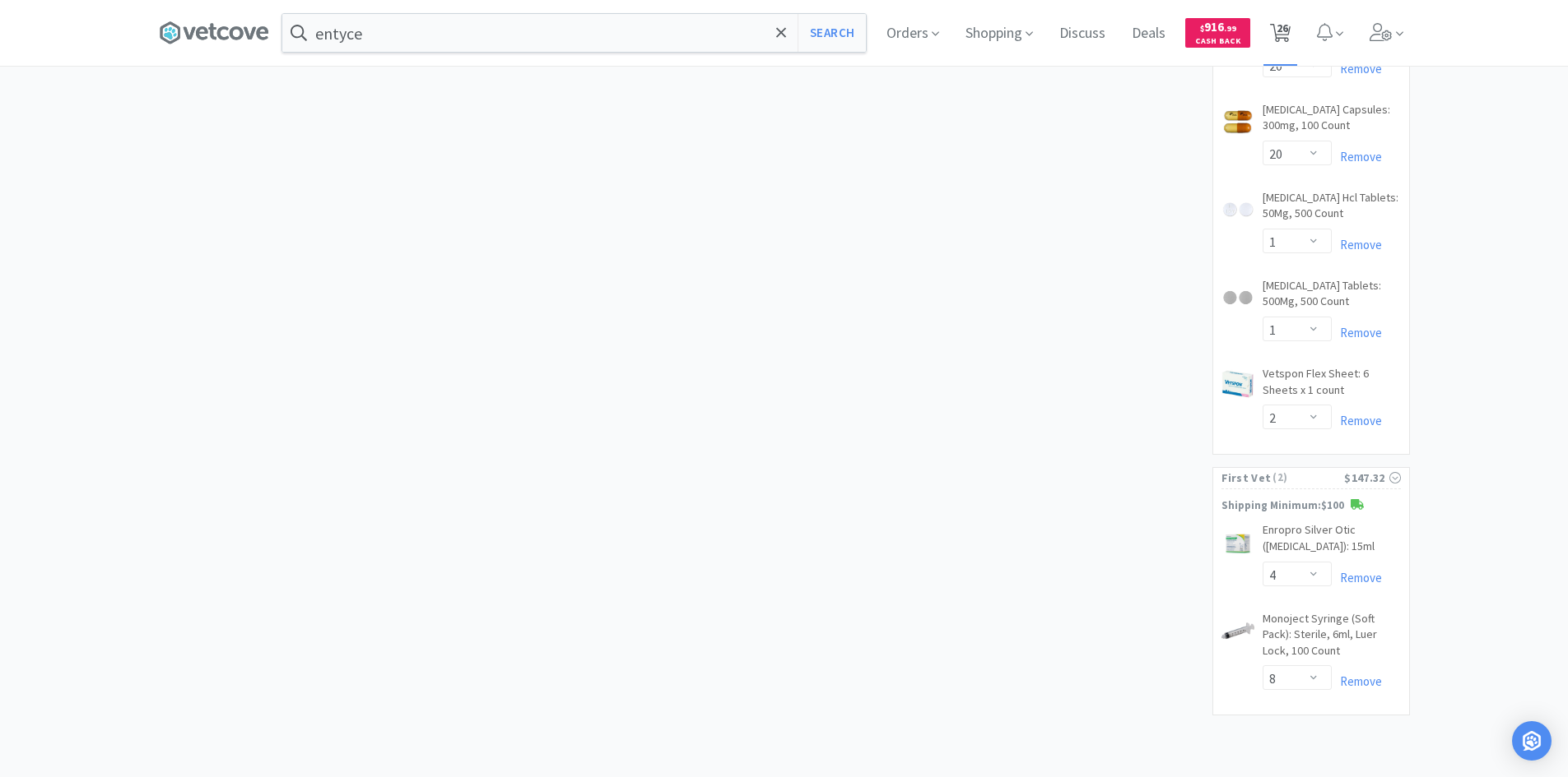
select select "4"
select select "8"
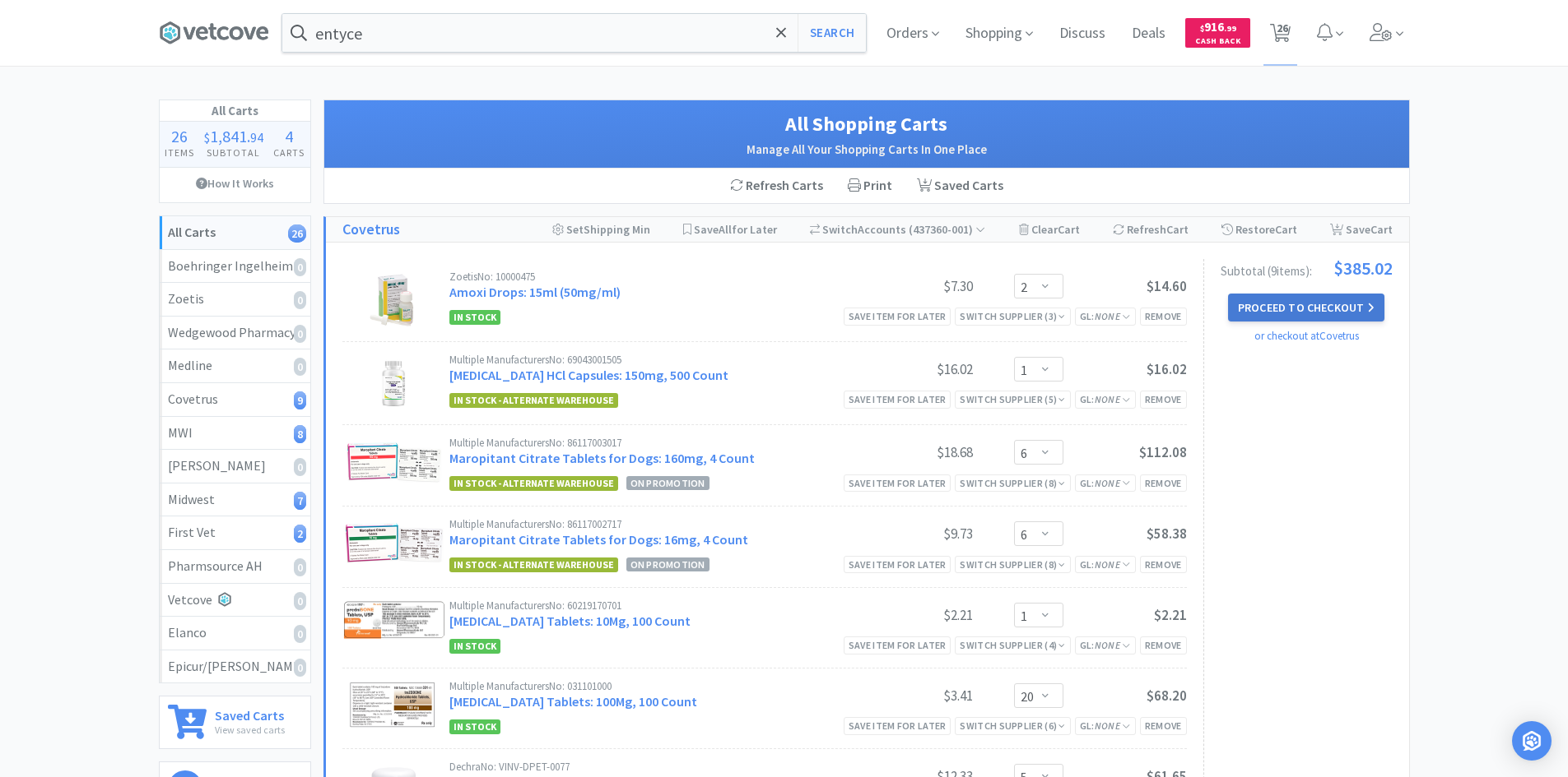
click at [1256, 310] on button "Proceed to Checkout" at bounding box center [1306, 307] width 156 height 28
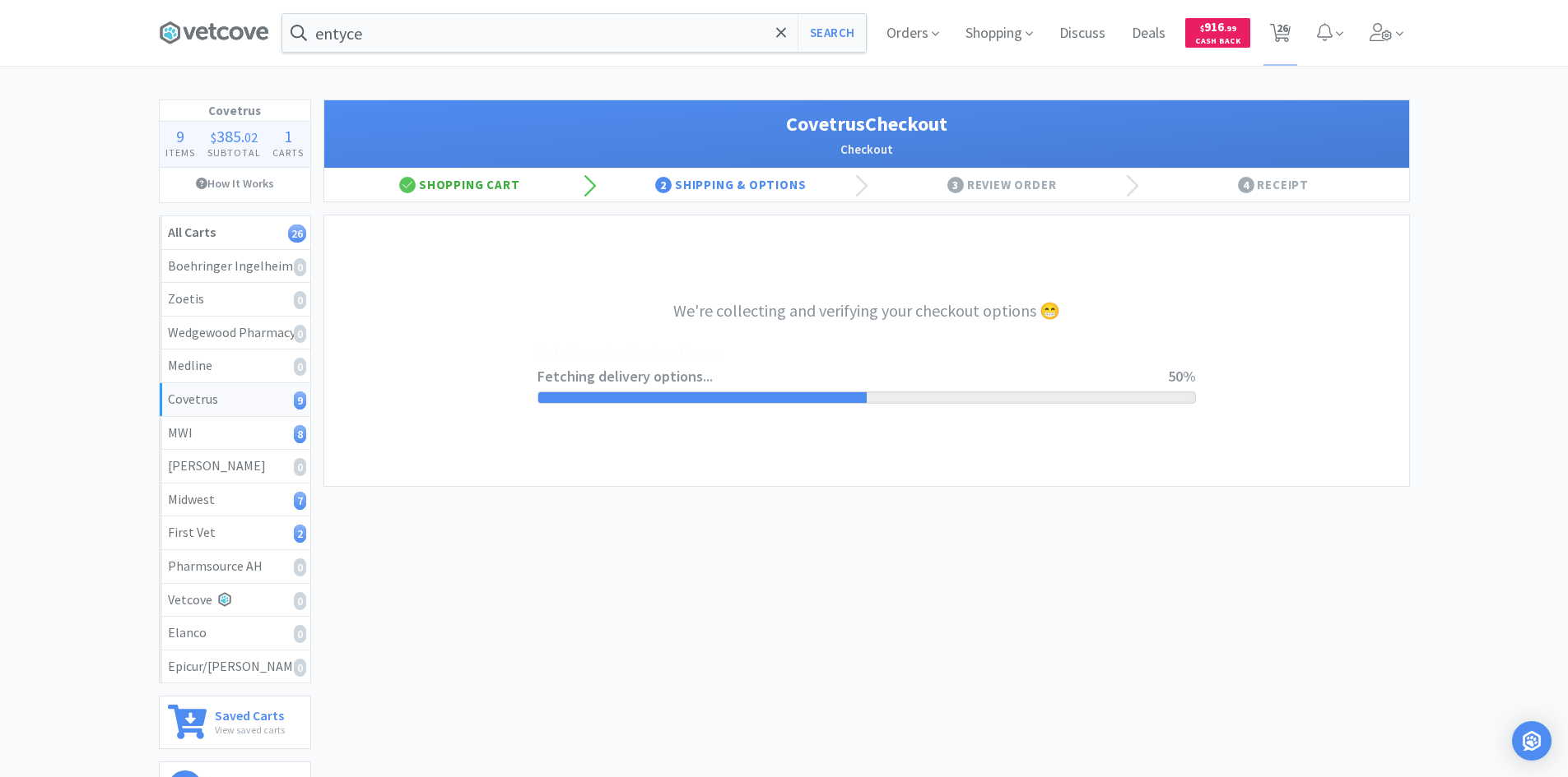
click at [471, 178] on div "Shopping Cart" at bounding box center [459, 185] width 271 height 33
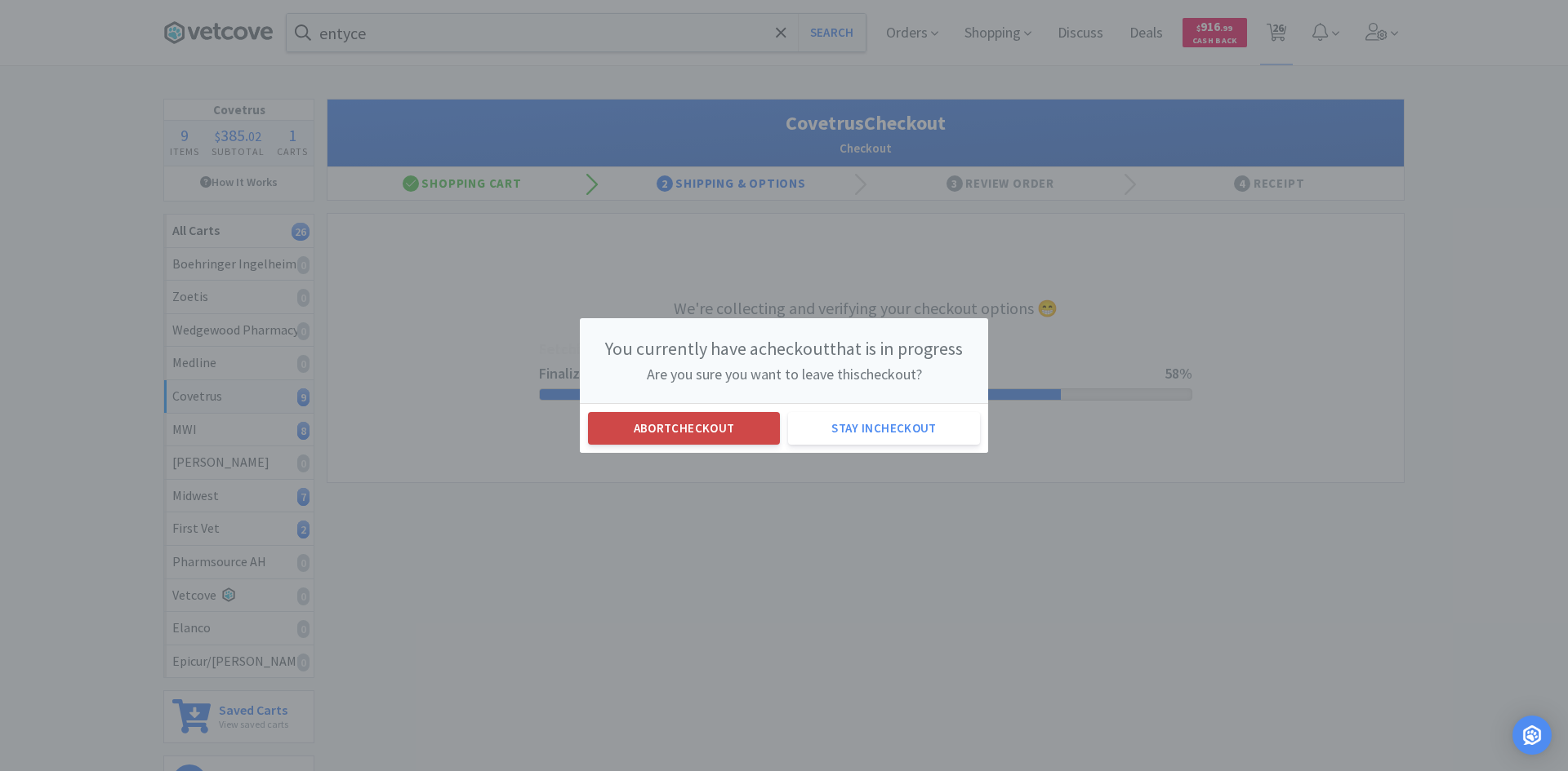
click at [739, 429] on button "Abort checkout" at bounding box center [683, 428] width 192 height 33
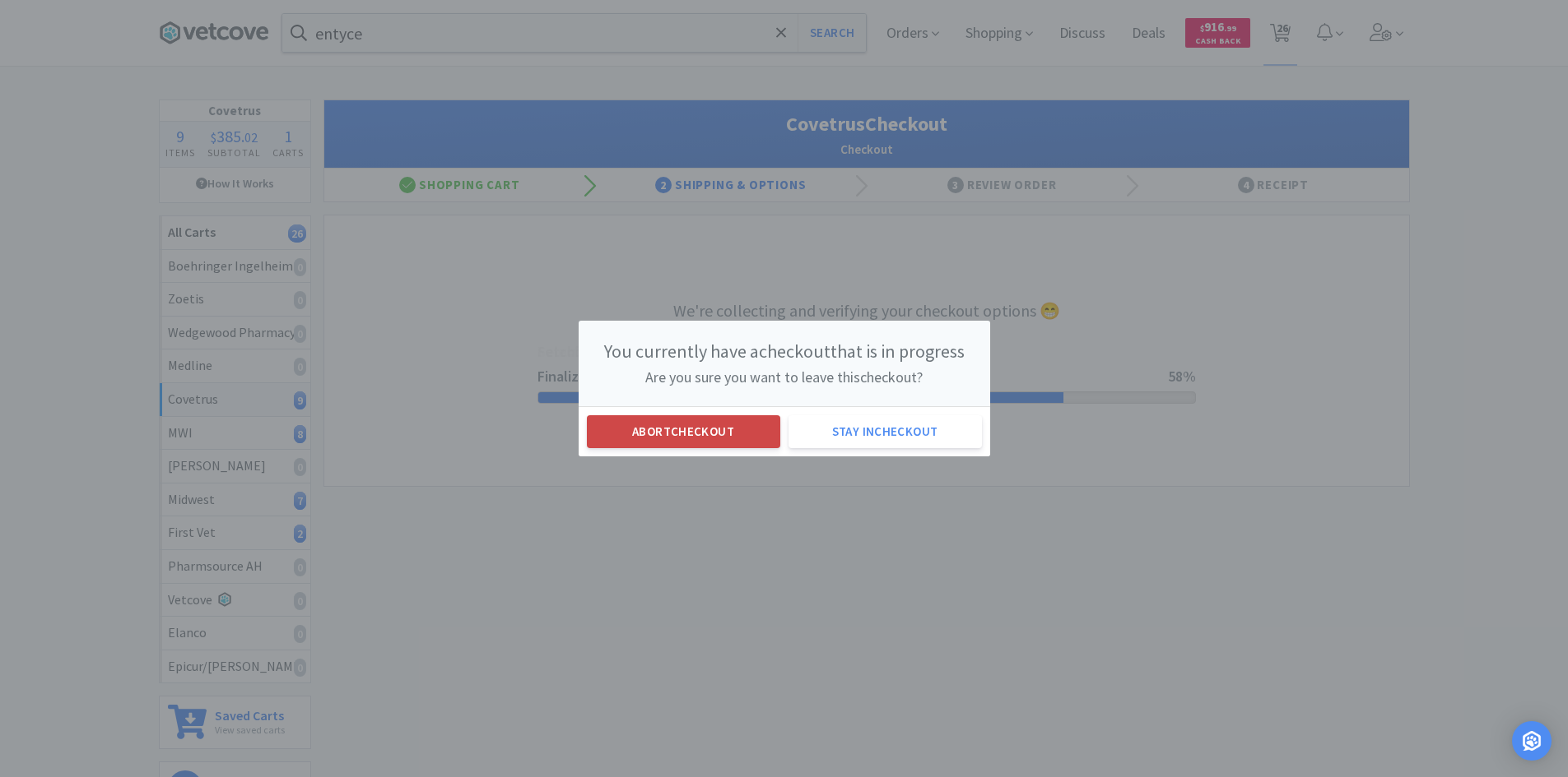
select select "2"
select select "1"
select select "6"
select select "1"
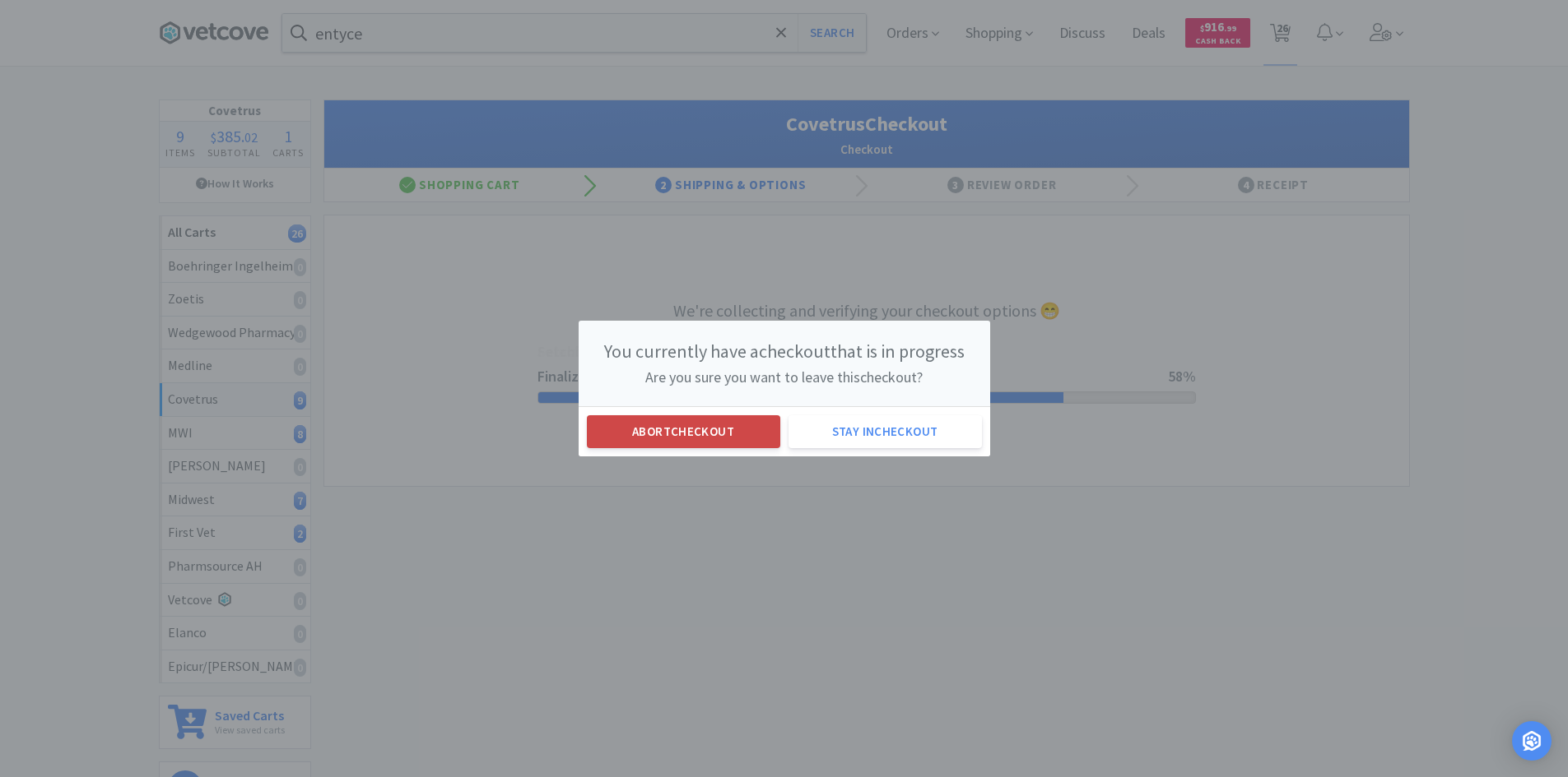
select select "20"
select select "5"
select select "4"
select select "1"
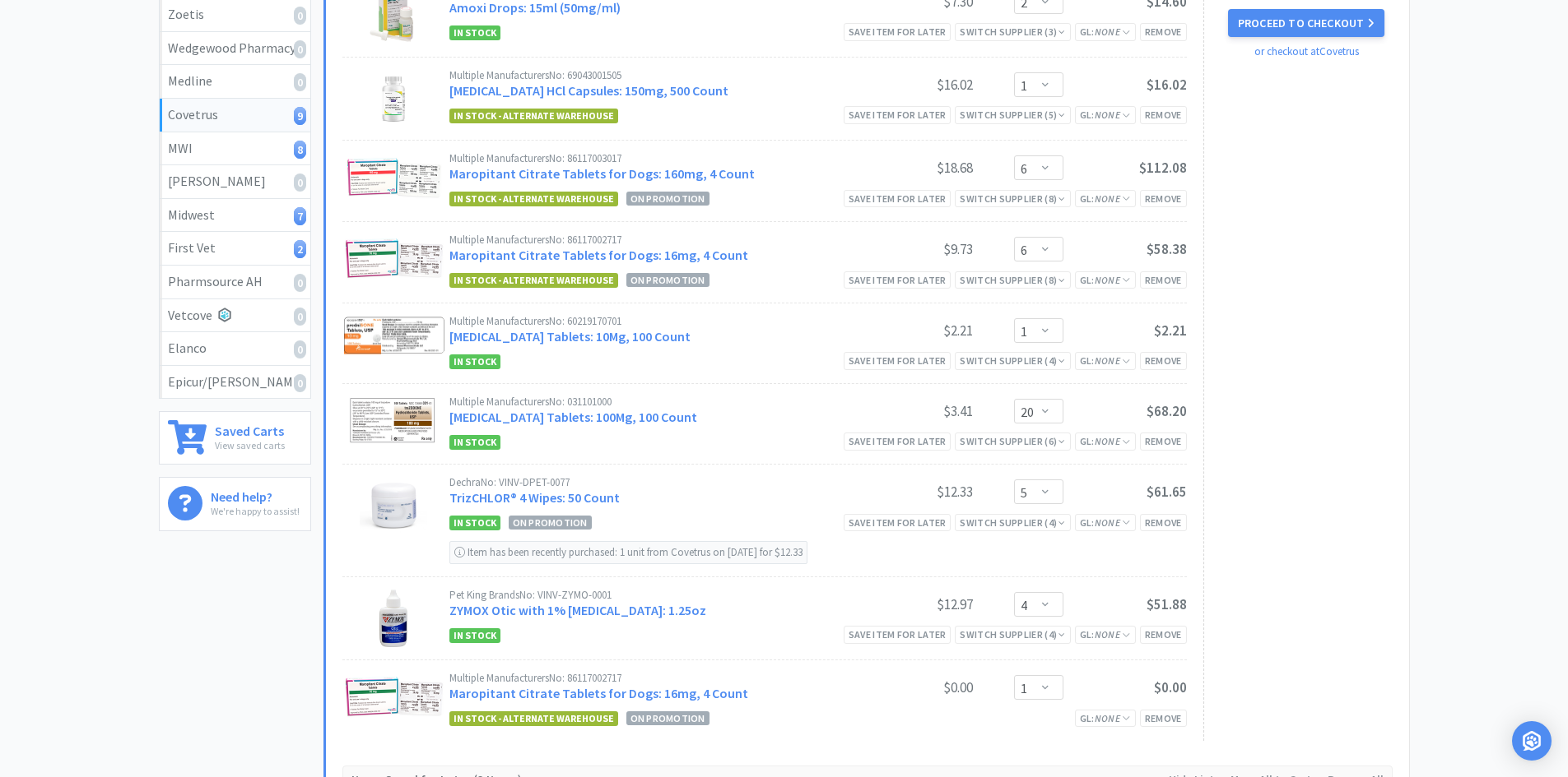
scroll to position [80, 0]
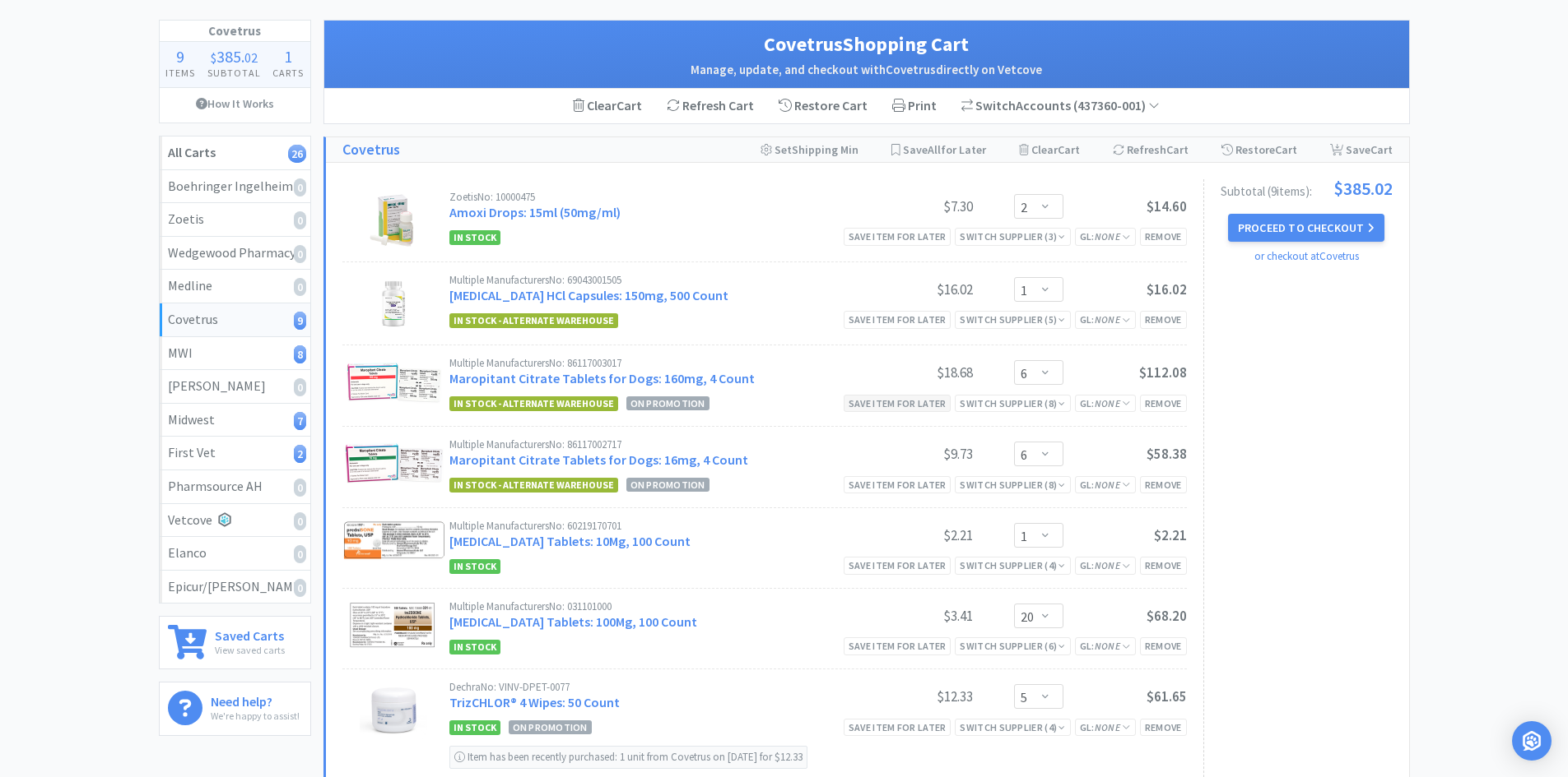
click at [898, 405] on div "Save item for later" at bounding box center [897, 404] width 108 height 17
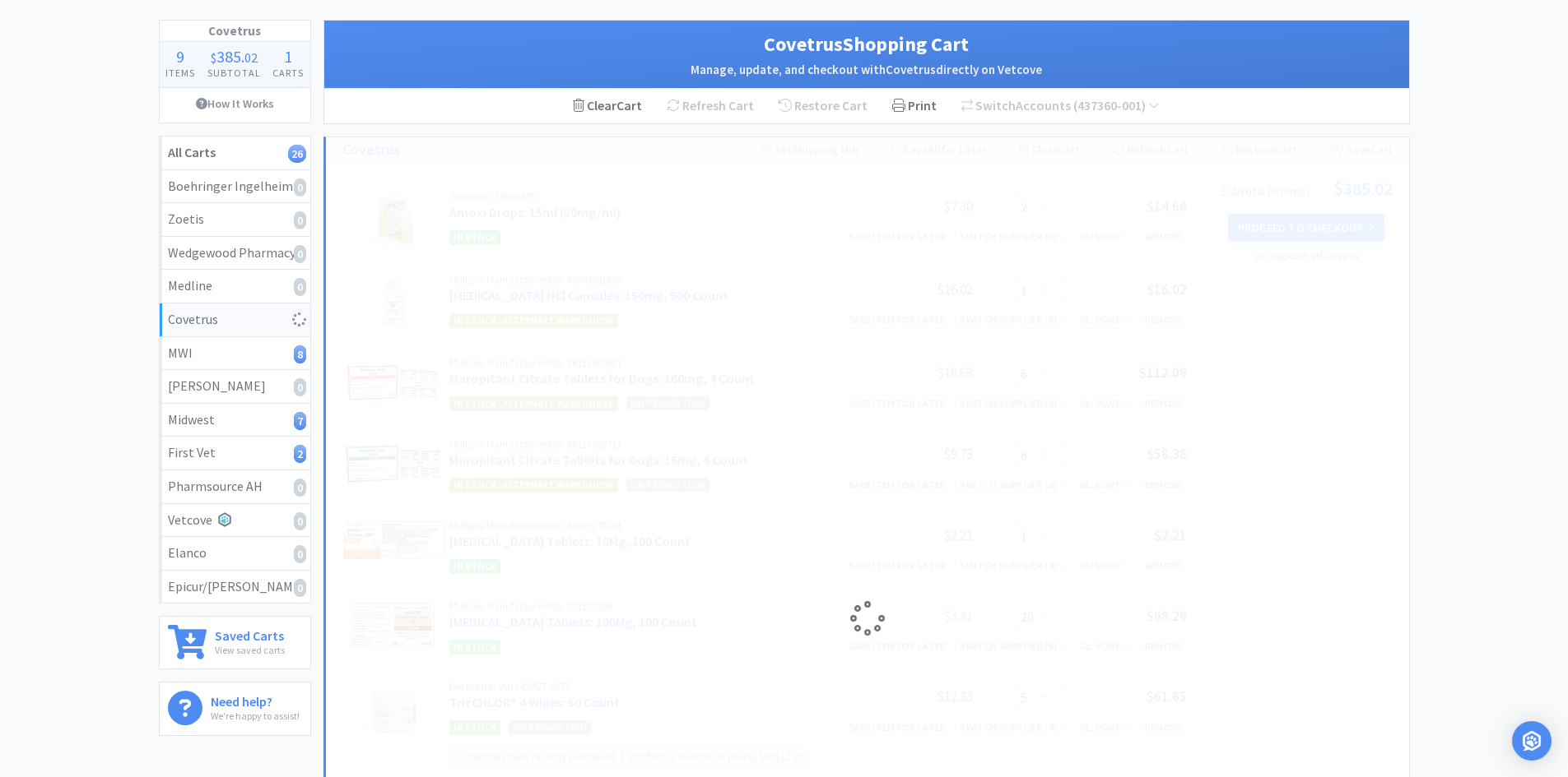
select select "1"
select select "20"
select select "5"
select select "4"
select select "1"
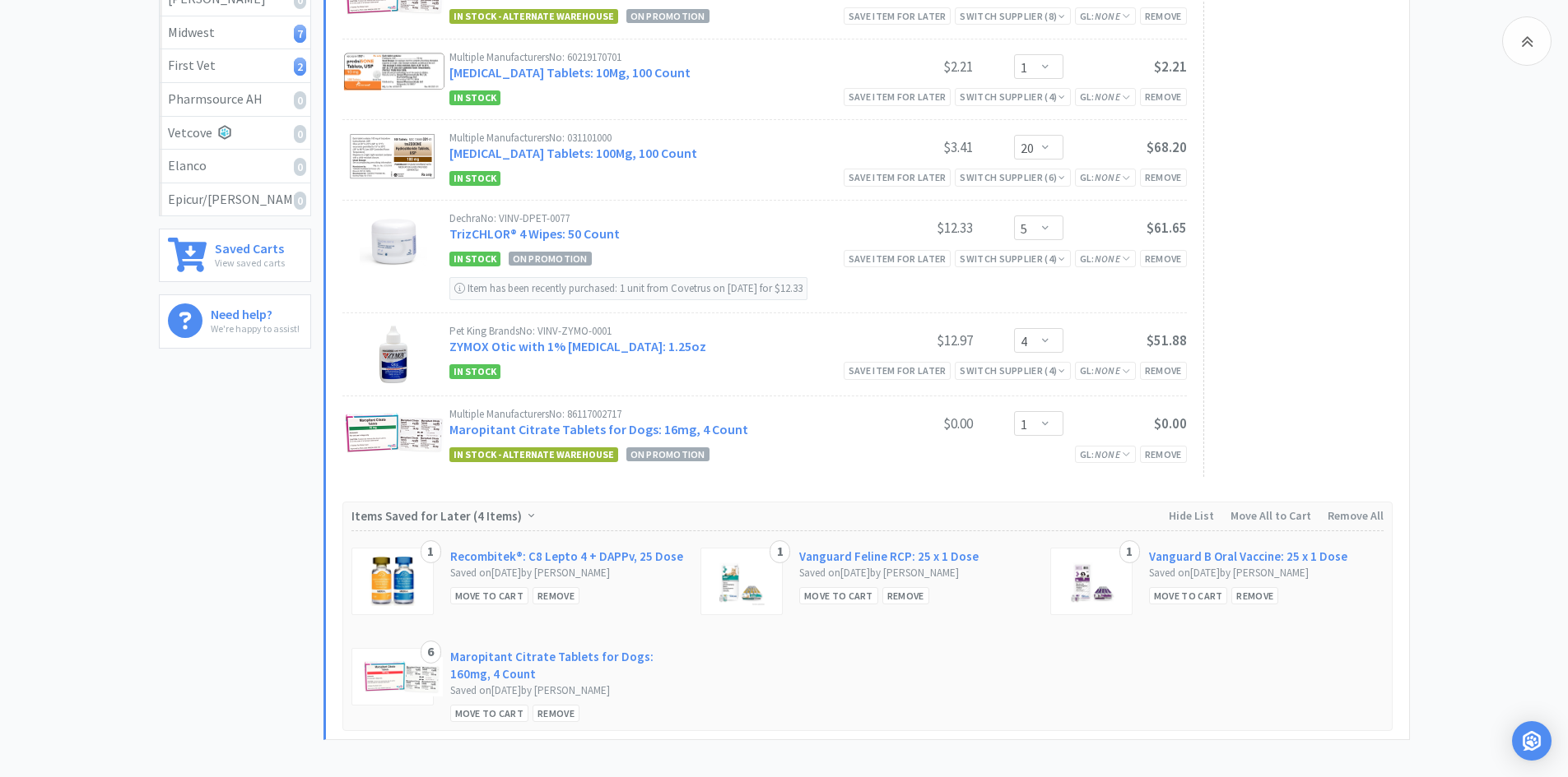
scroll to position [0, 0]
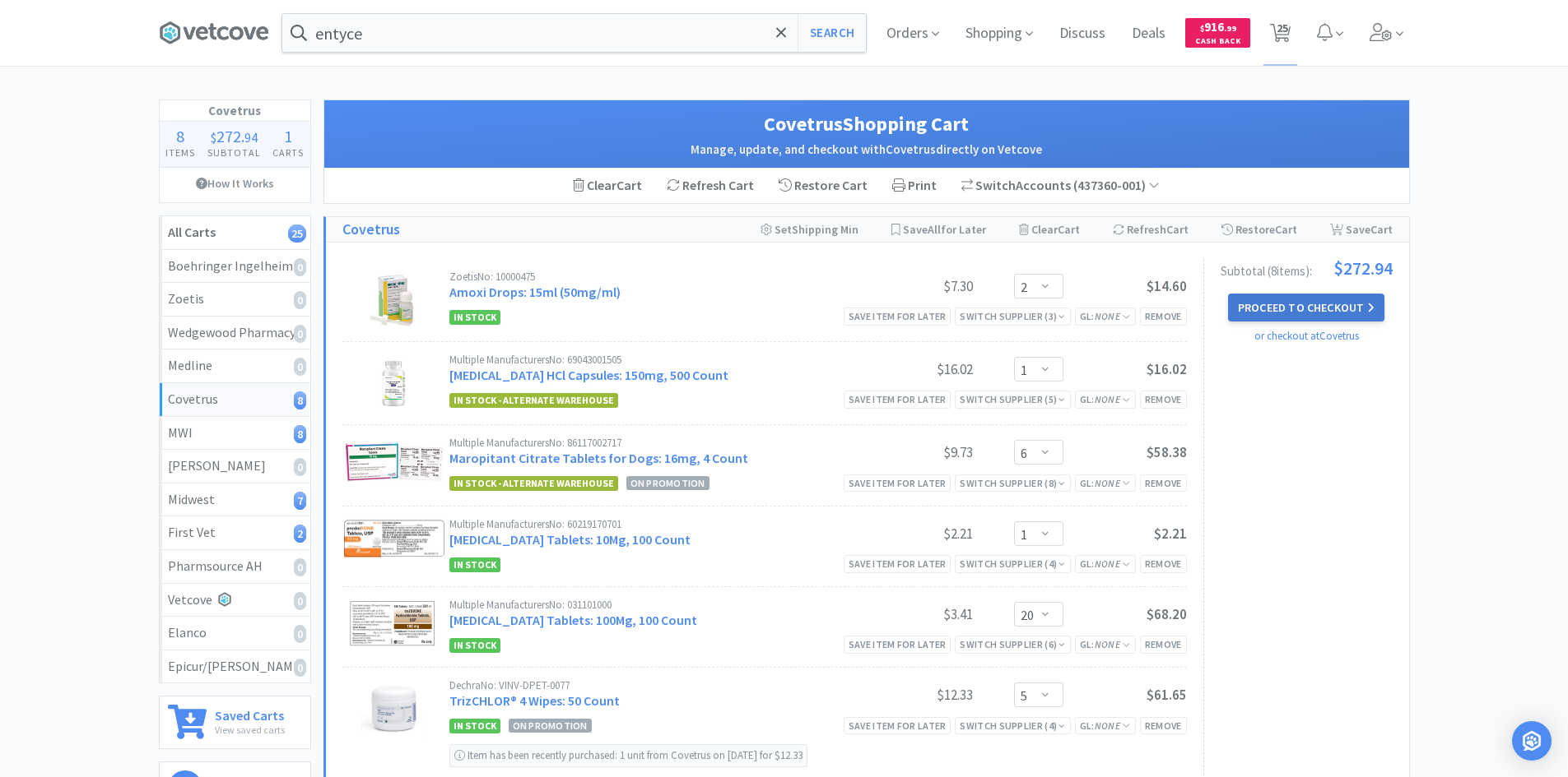
click at [1261, 300] on button "Proceed to Checkout" at bounding box center [1306, 307] width 156 height 28
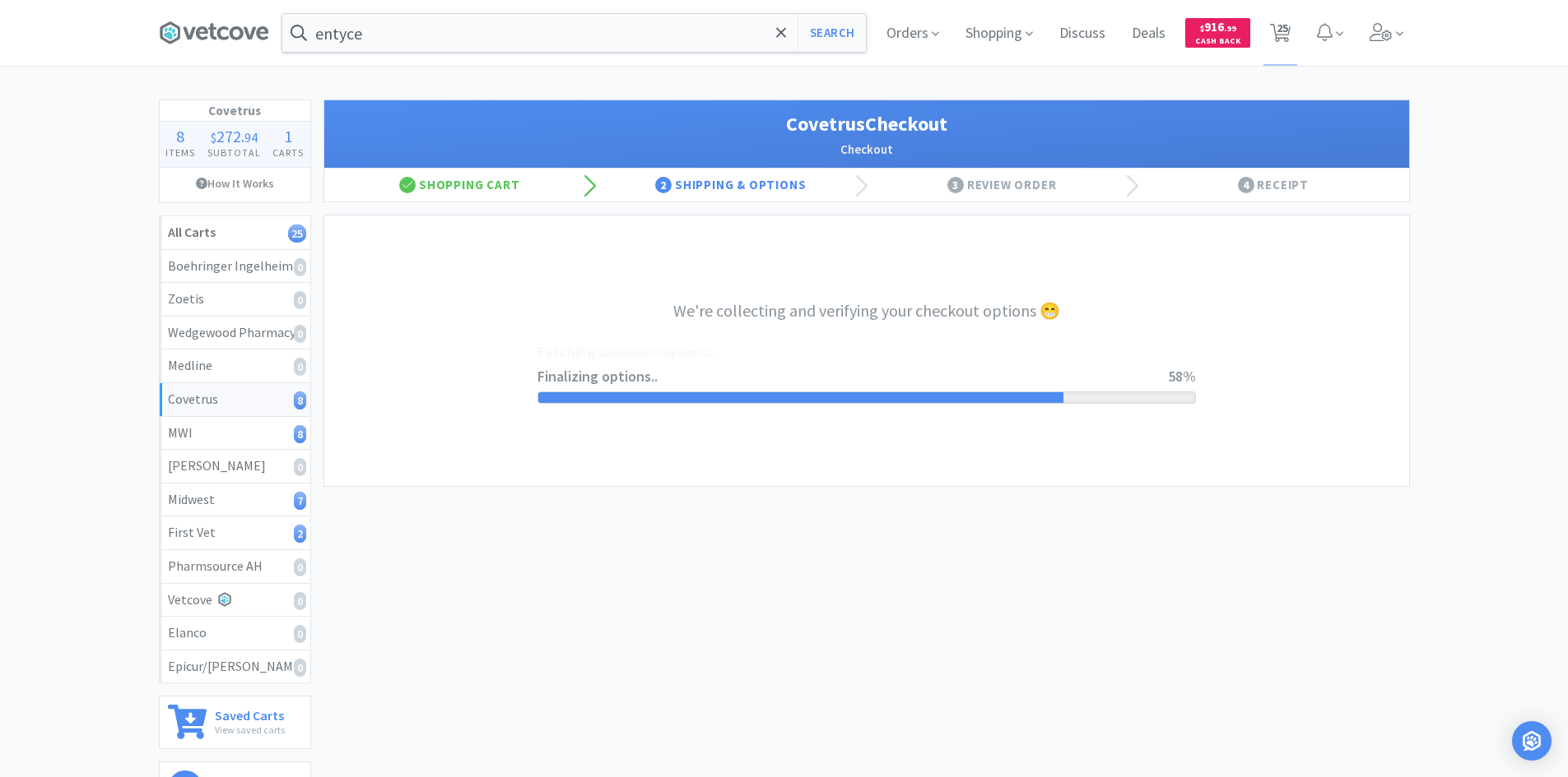
select select "ACCOUNT"
select select "cvt-standard-net"
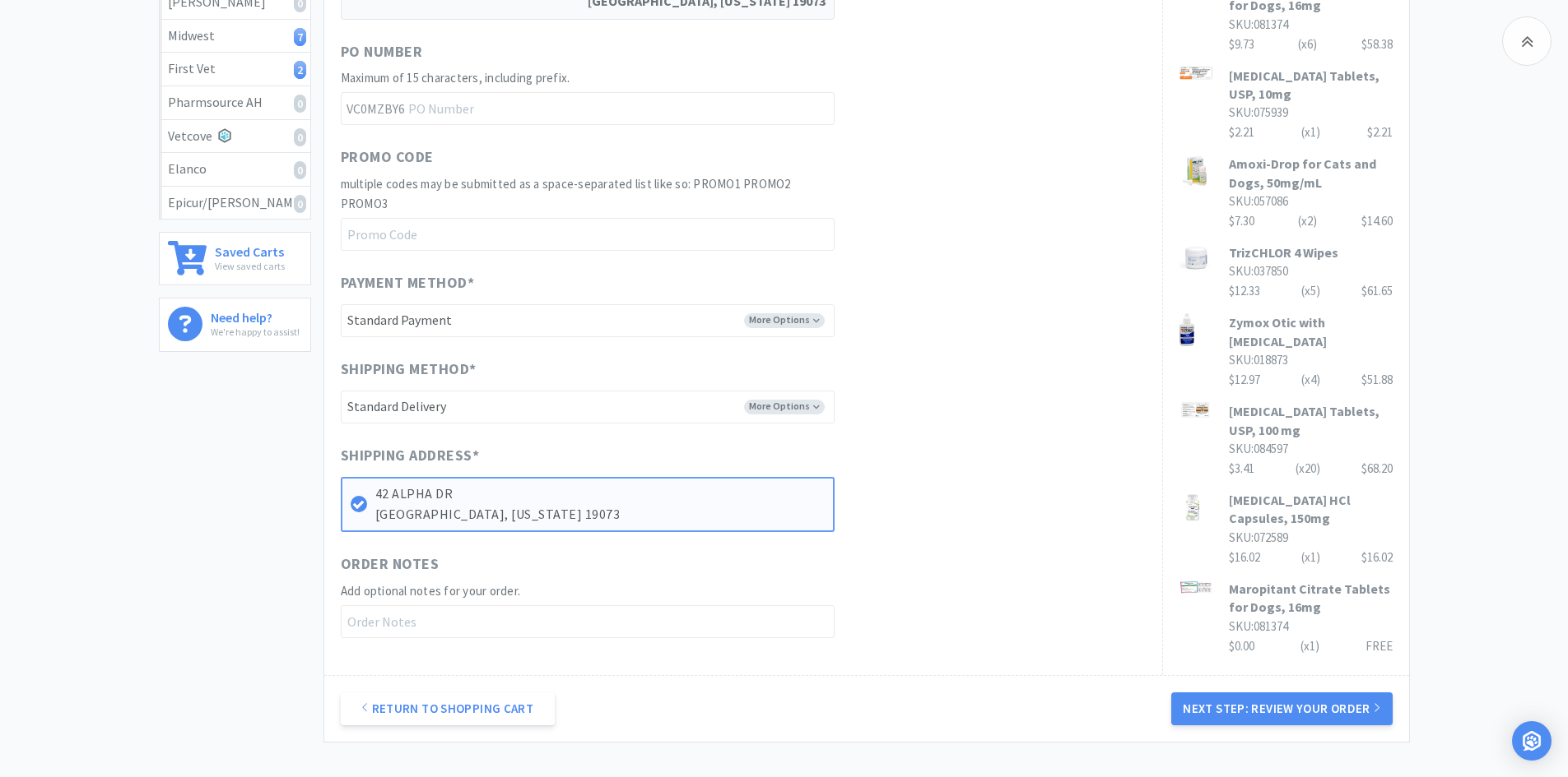
scroll to position [493, 0]
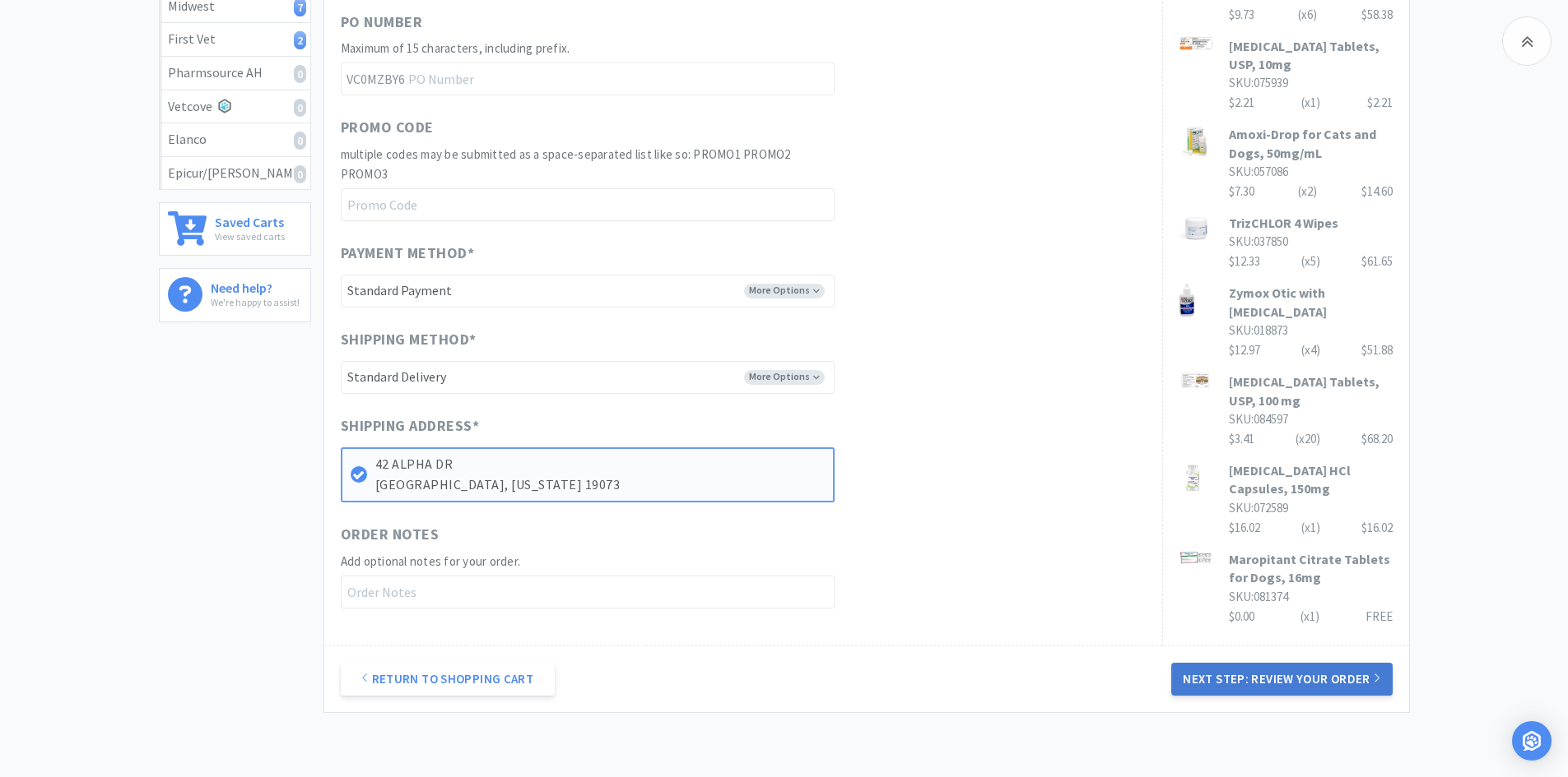
click at [1206, 674] on button "Next Step: Review Your Order" at bounding box center [1281, 679] width 221 height 33
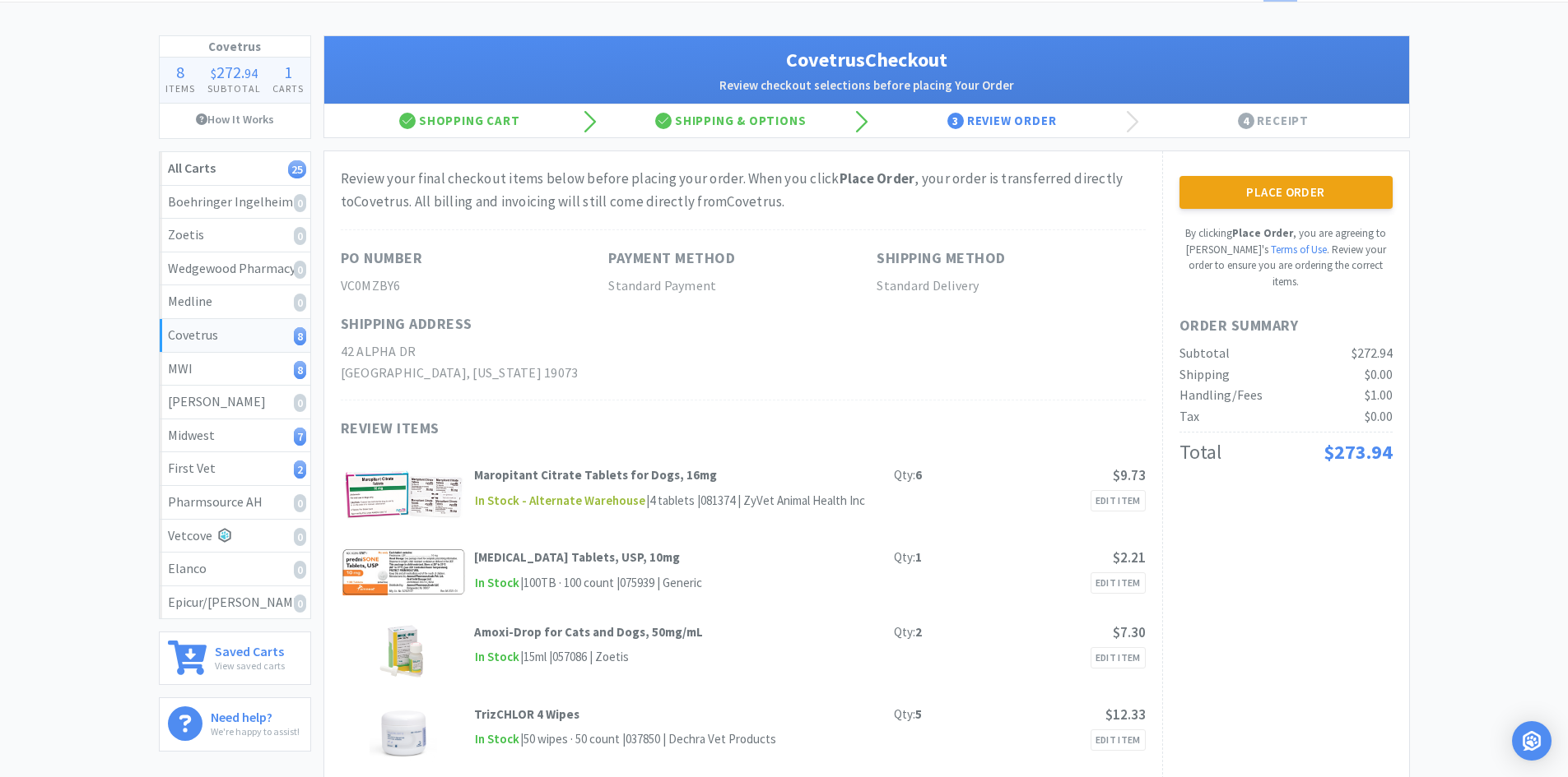
scroll to position [0, 0]
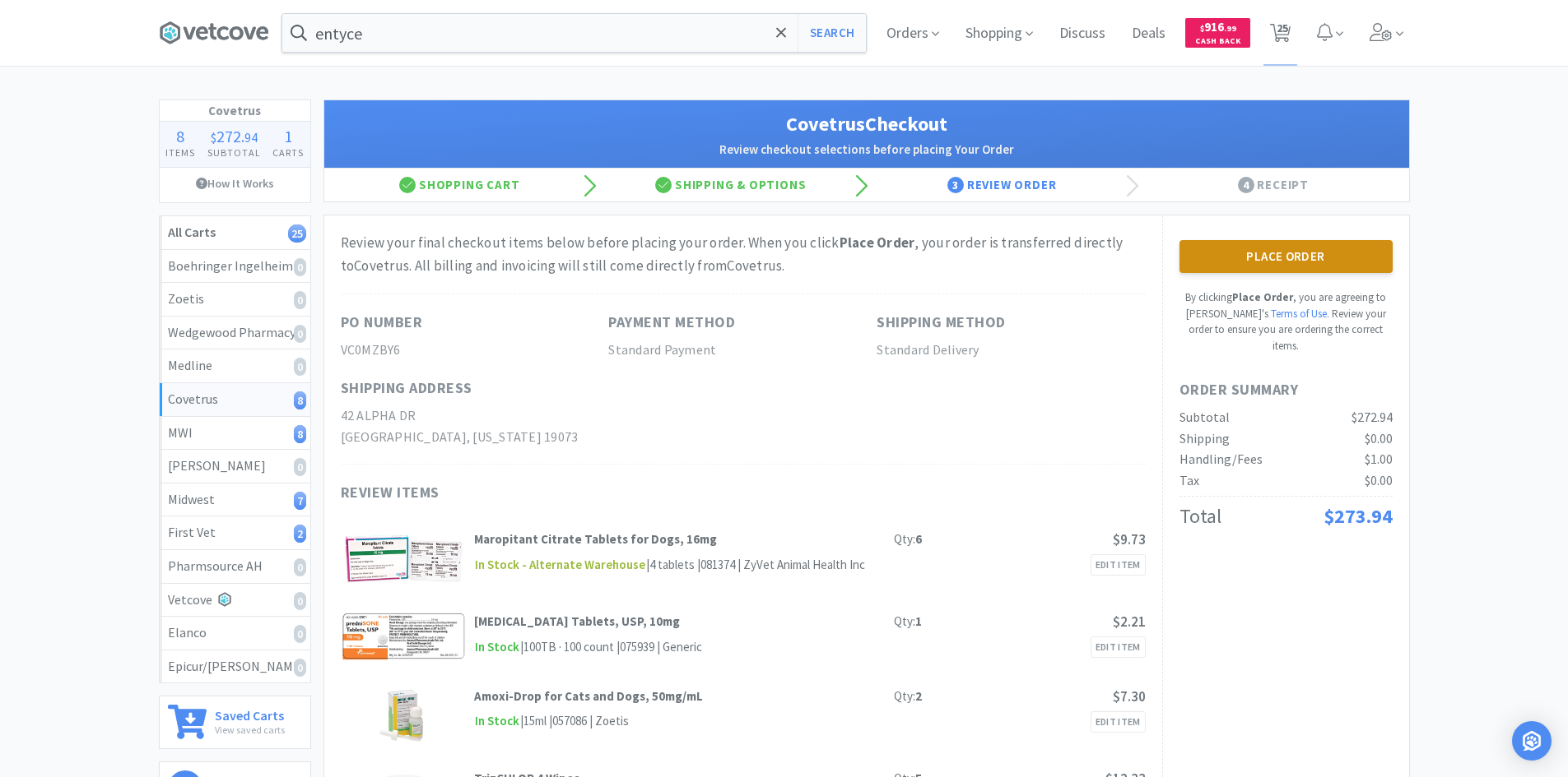
click at [1246, 254] on button "Place Order" at bounding box center [1286, 256] width 213 height 33
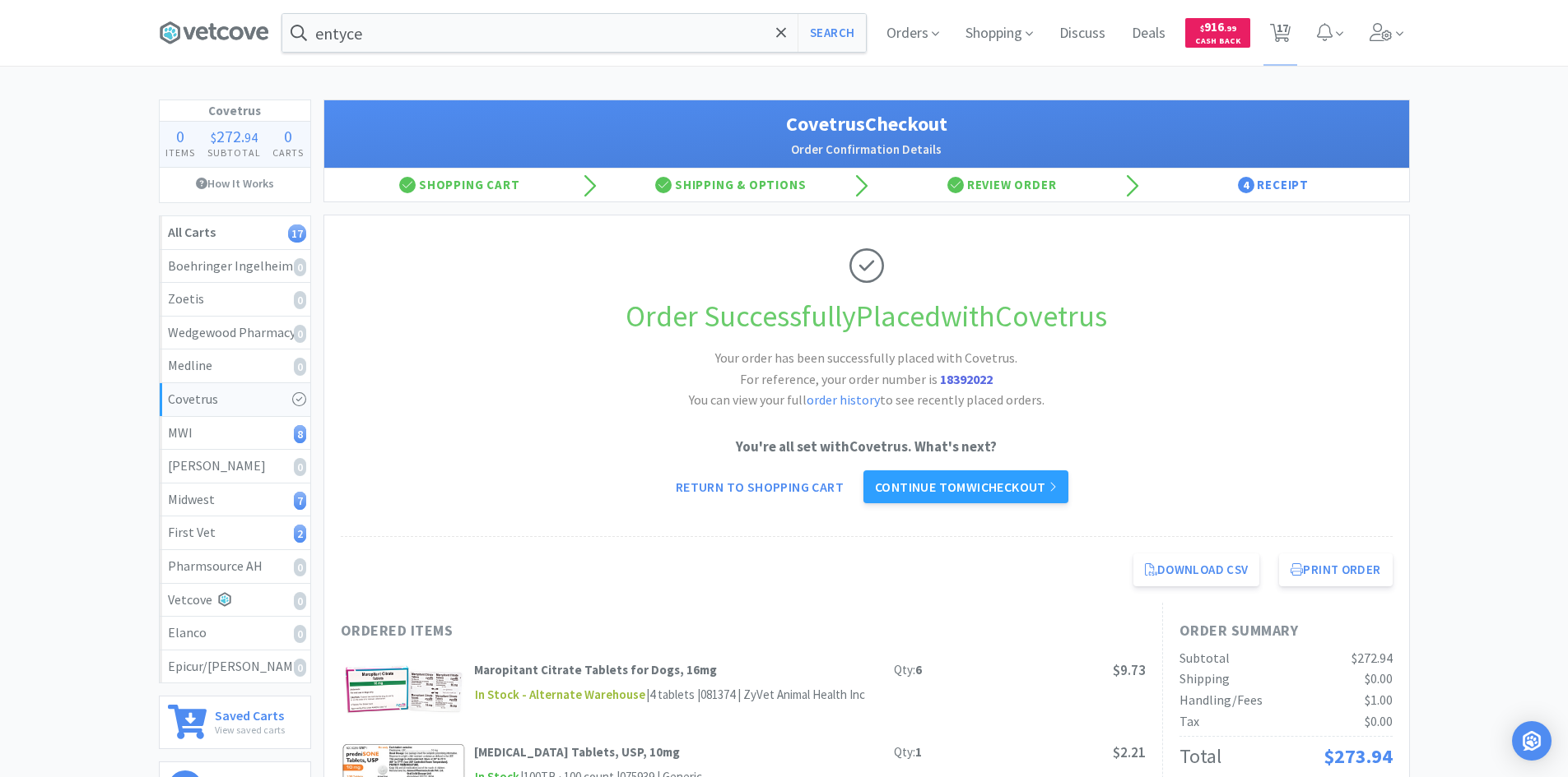
click at [954, 492] on link "Continue to MWI checkout" at bounding box center [965, 487] width 205 height 33
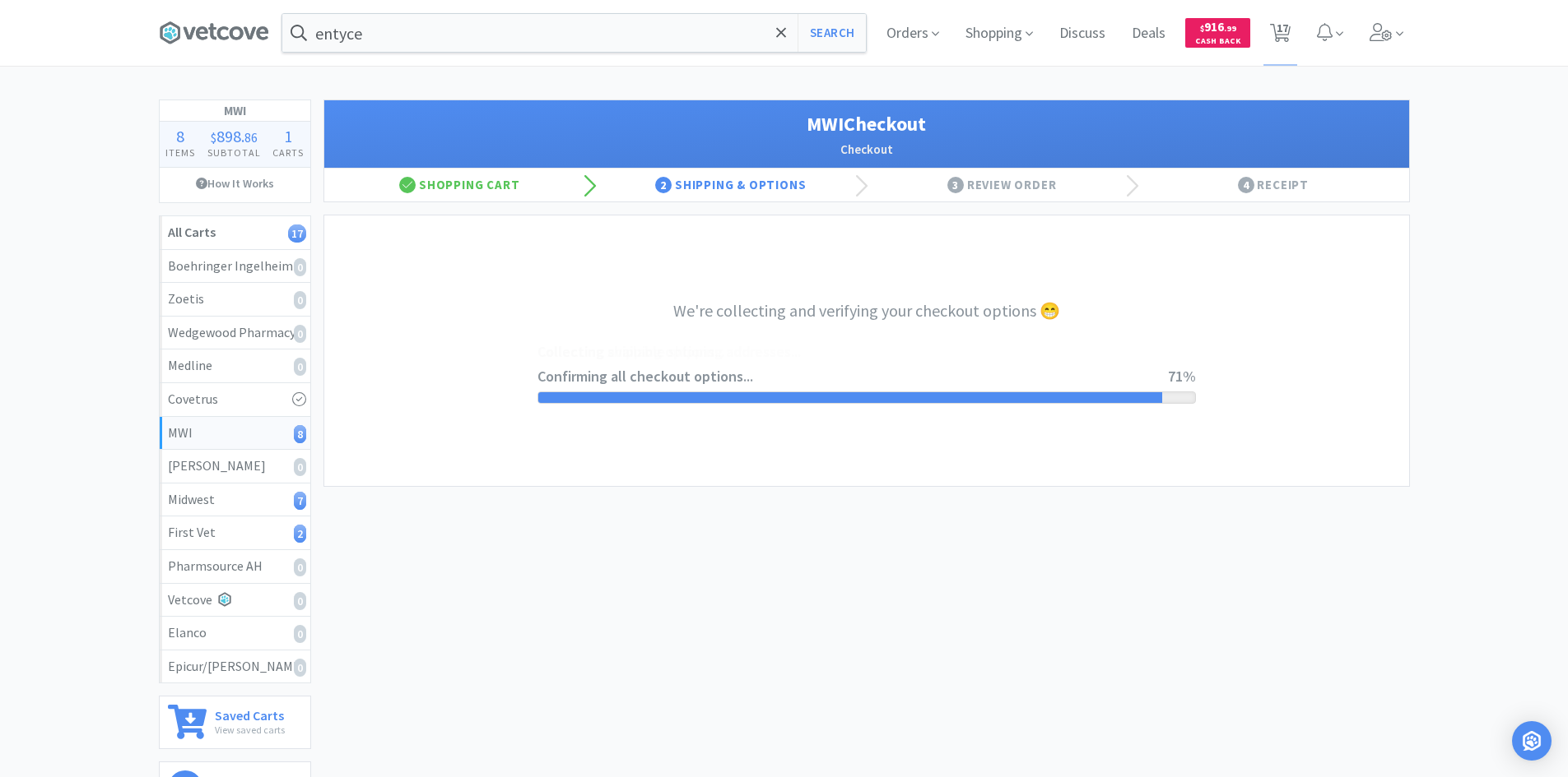
select select "STD_"
select select "FX9"
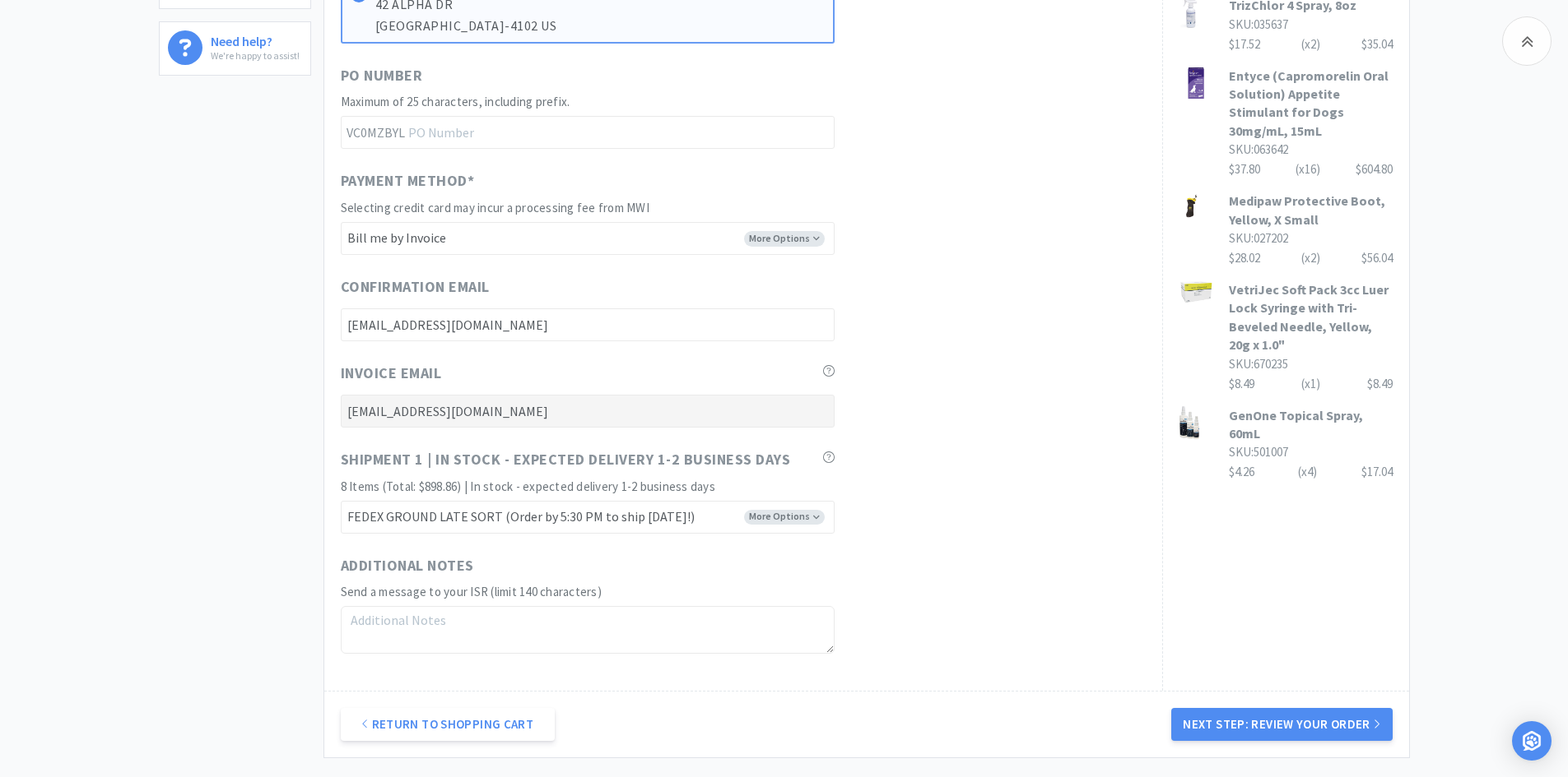
scroll to position [890, 0]
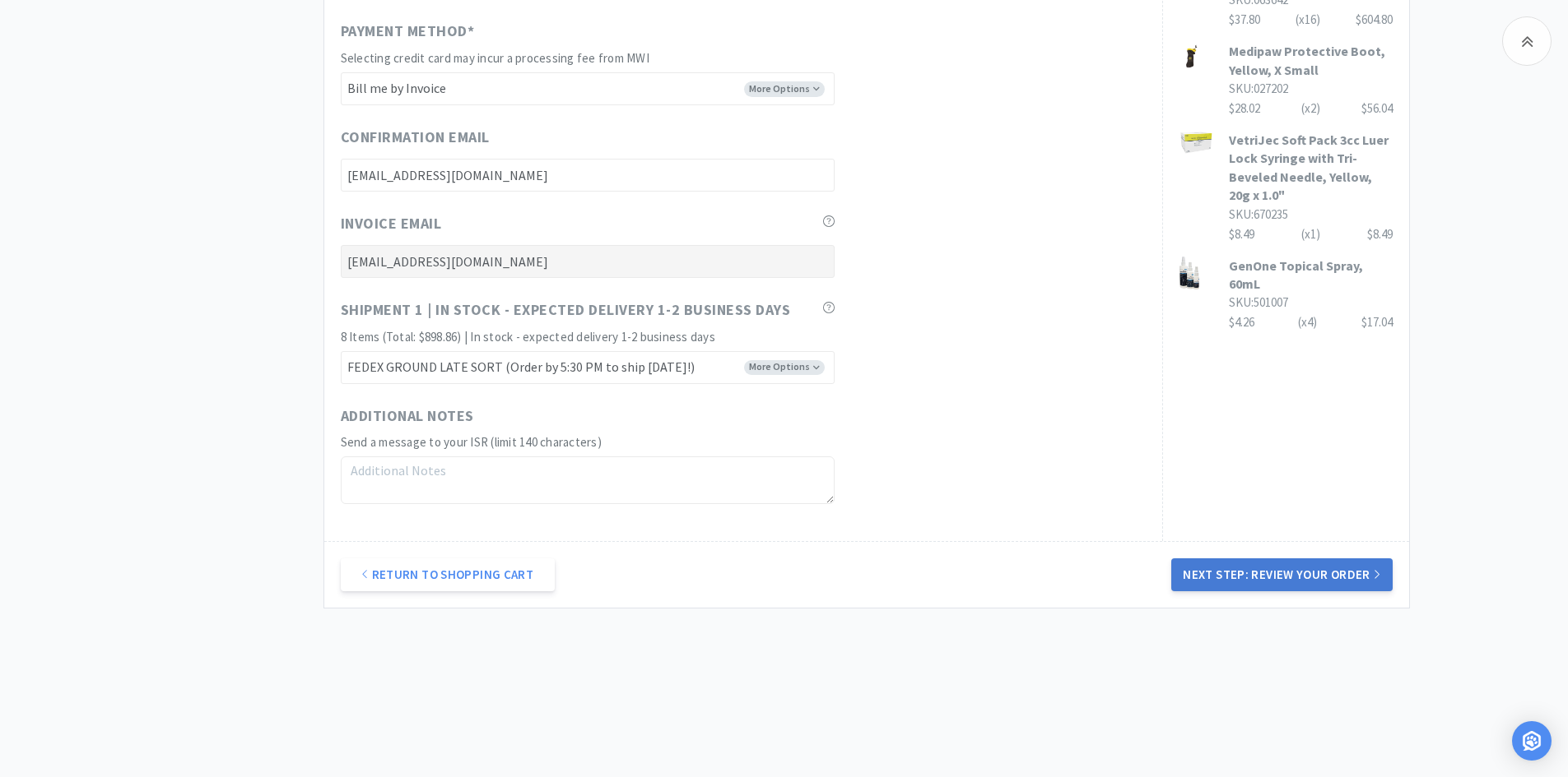
click at [1196, 579] on button "Next Step: Review Your Order" at bounding box center [1281, 575] width 221 height 33
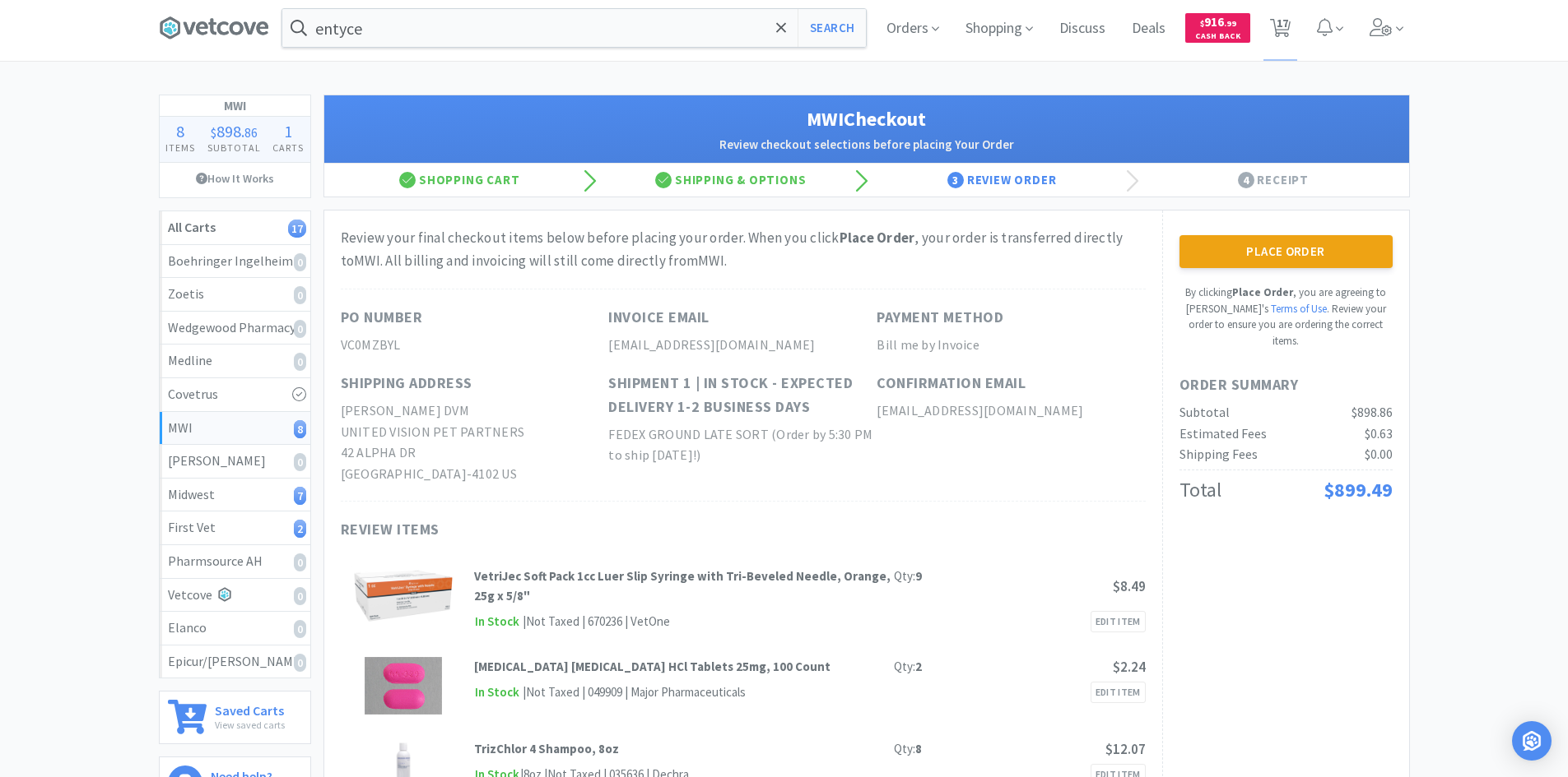
scroll to position [0, 0]
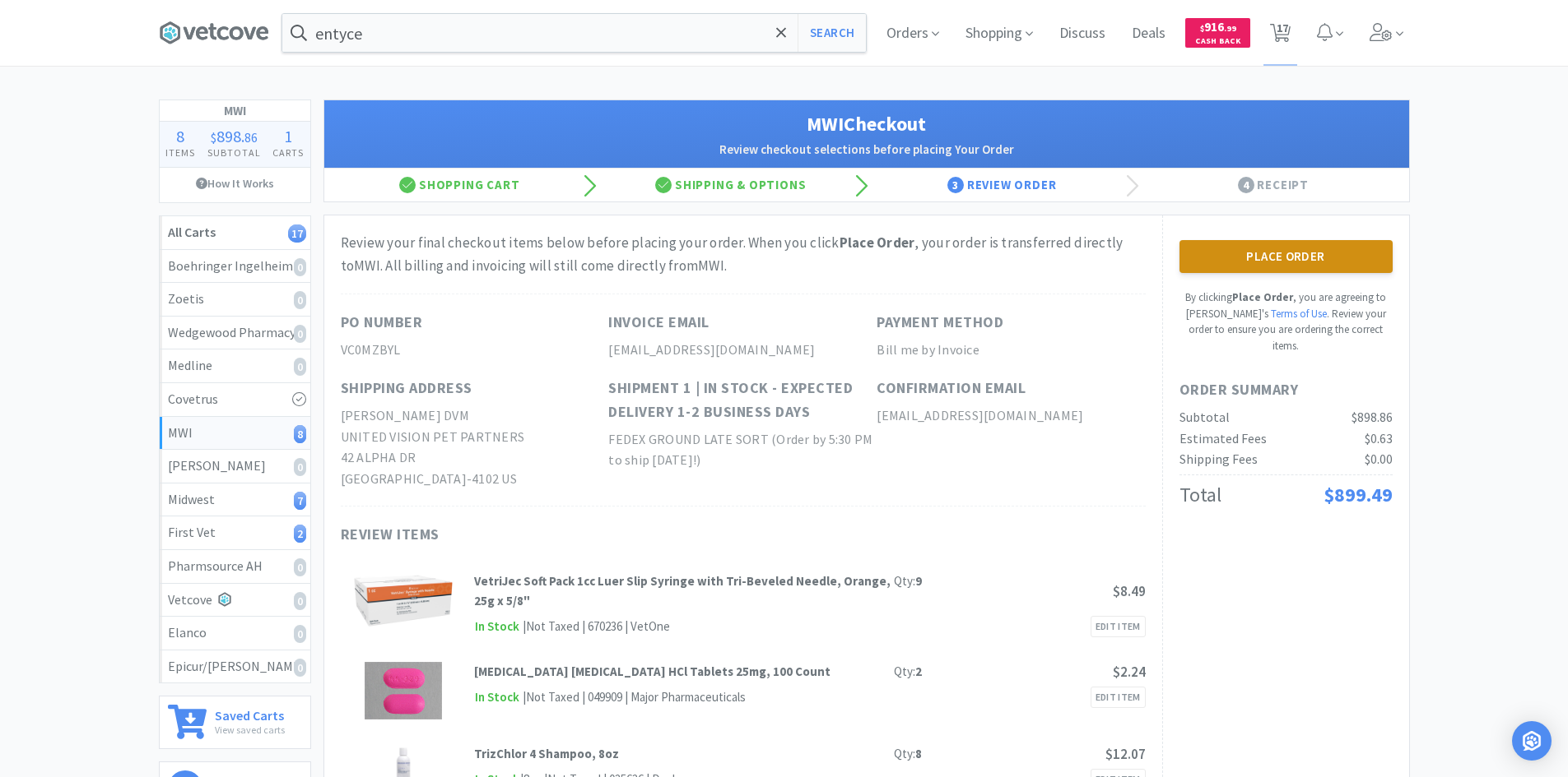
click at [1213, 263] on button "Place Order" at bounding box center [1286, 256] width 213 height 33
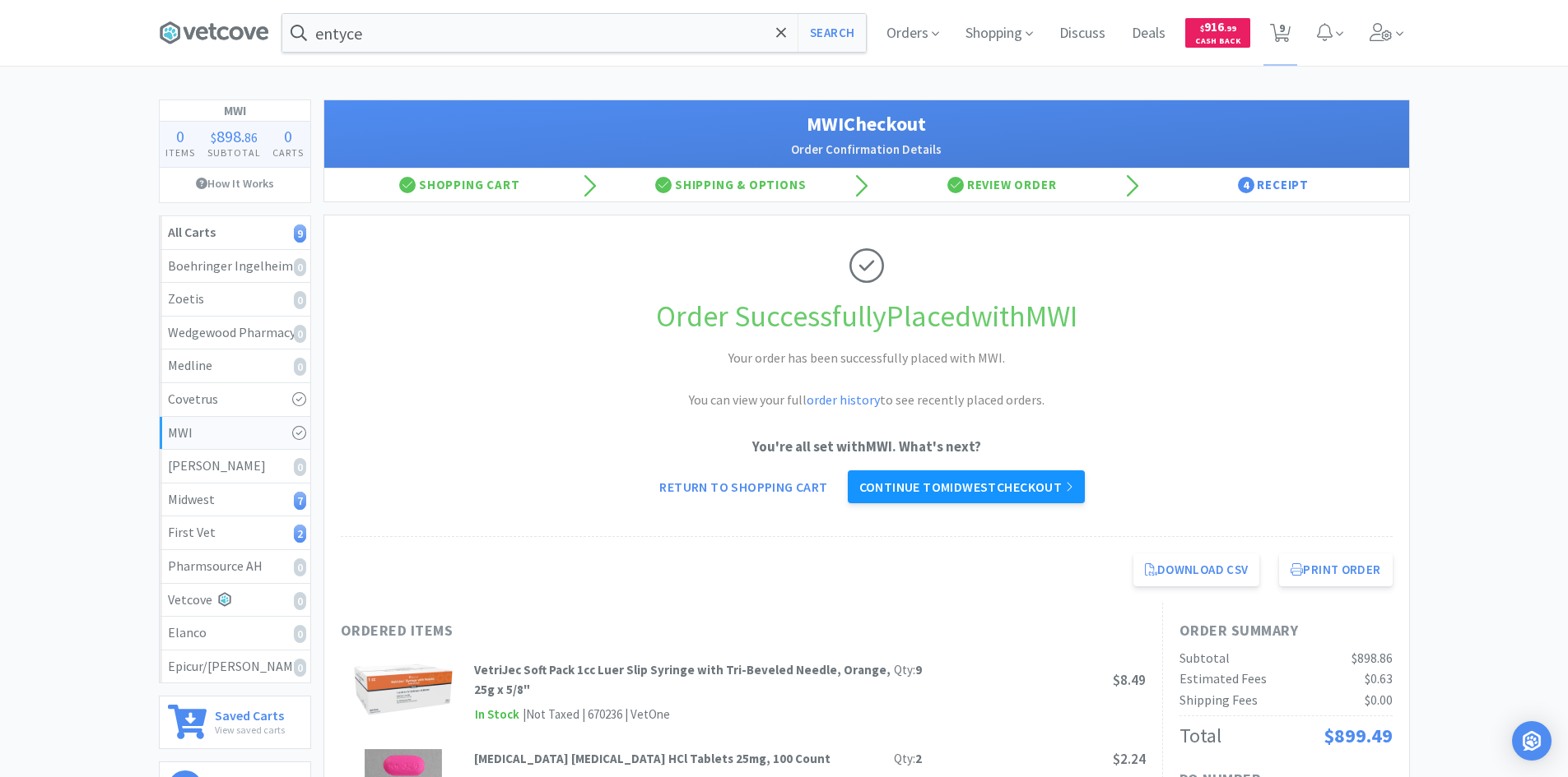
click at [1003, 479] on link "Continue to Midwest checkout" at bounding box center [966, 487] width 237 height 33
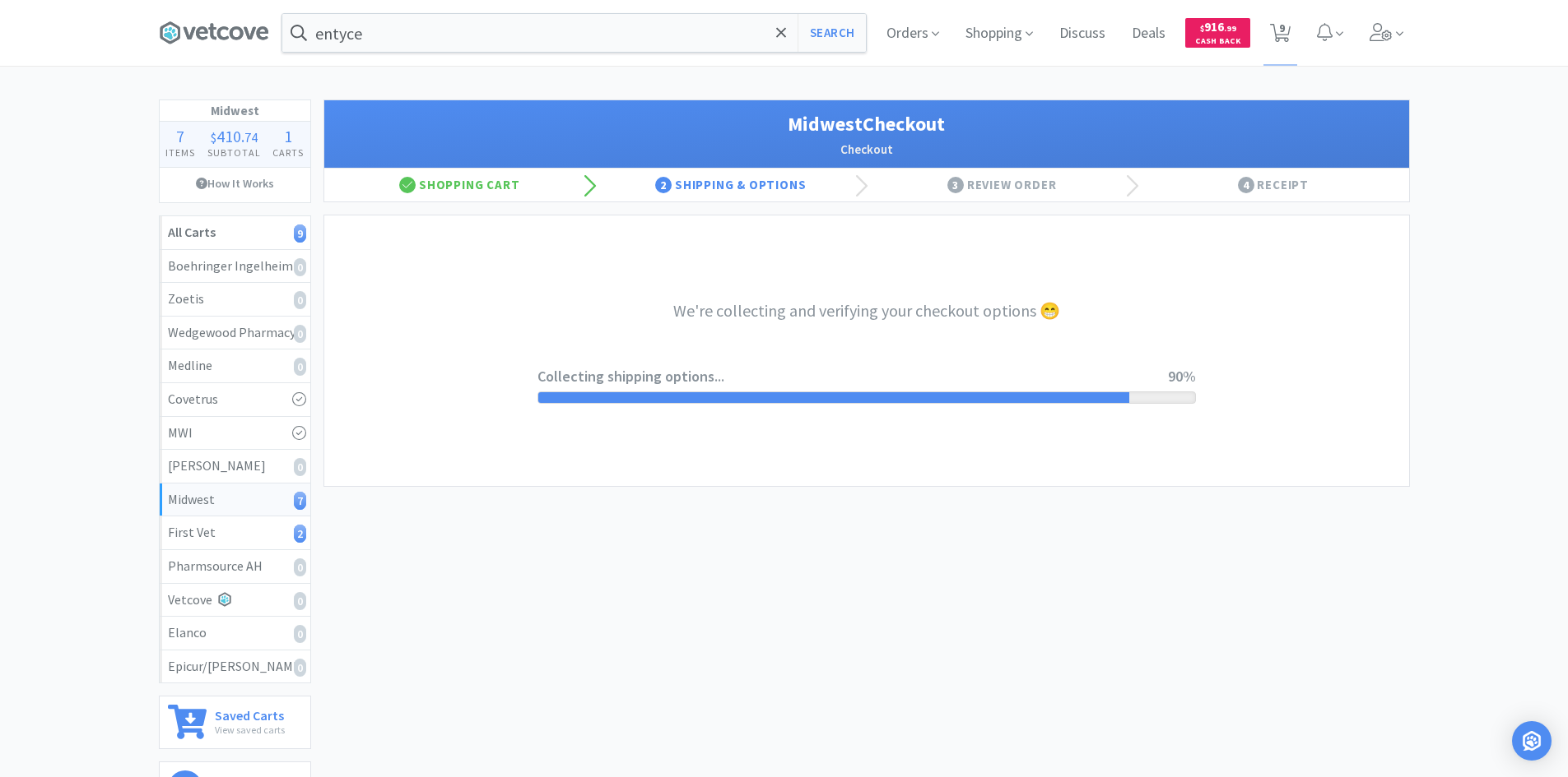
select select "3"
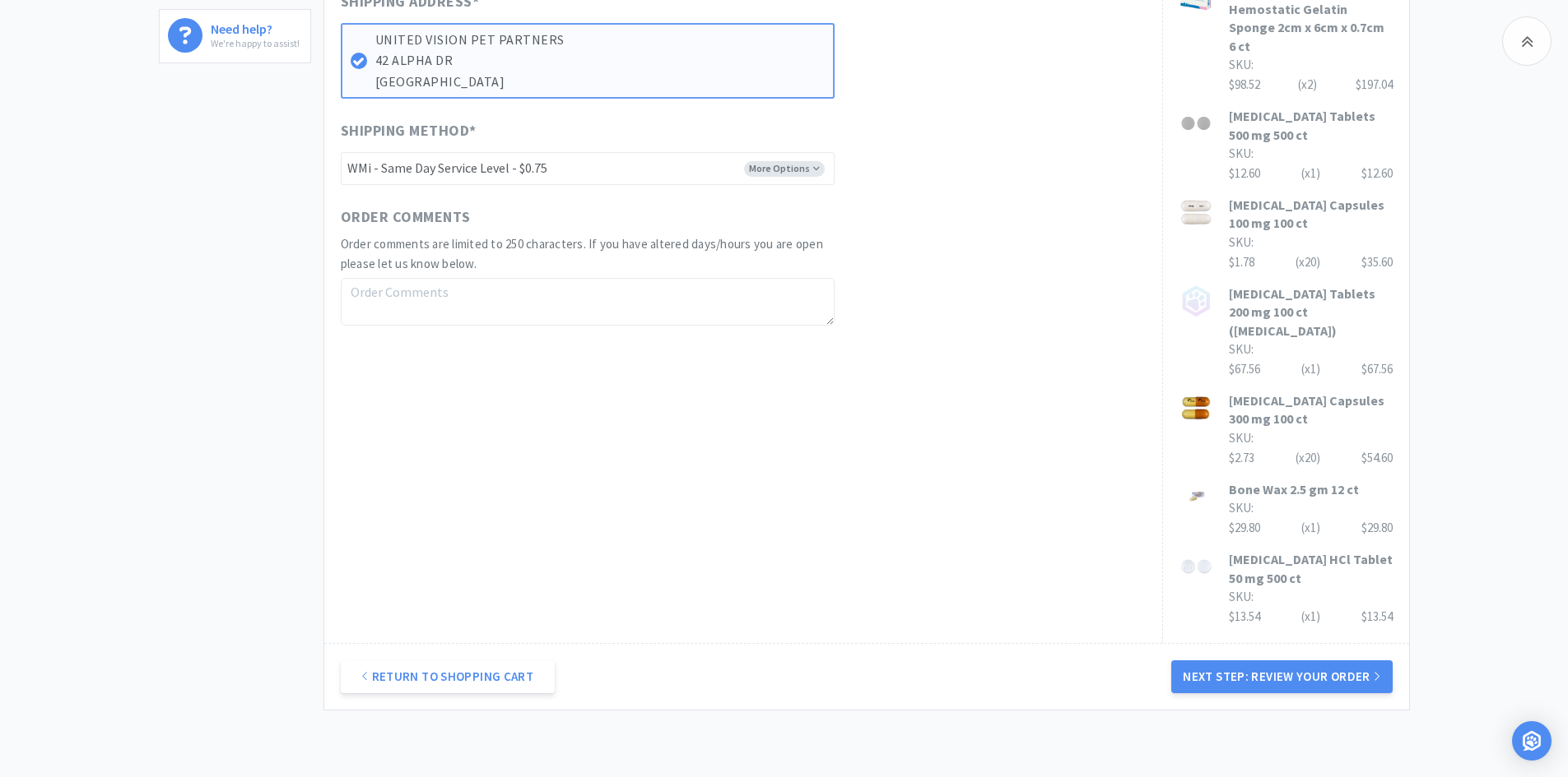
scroll to position [653, 0]
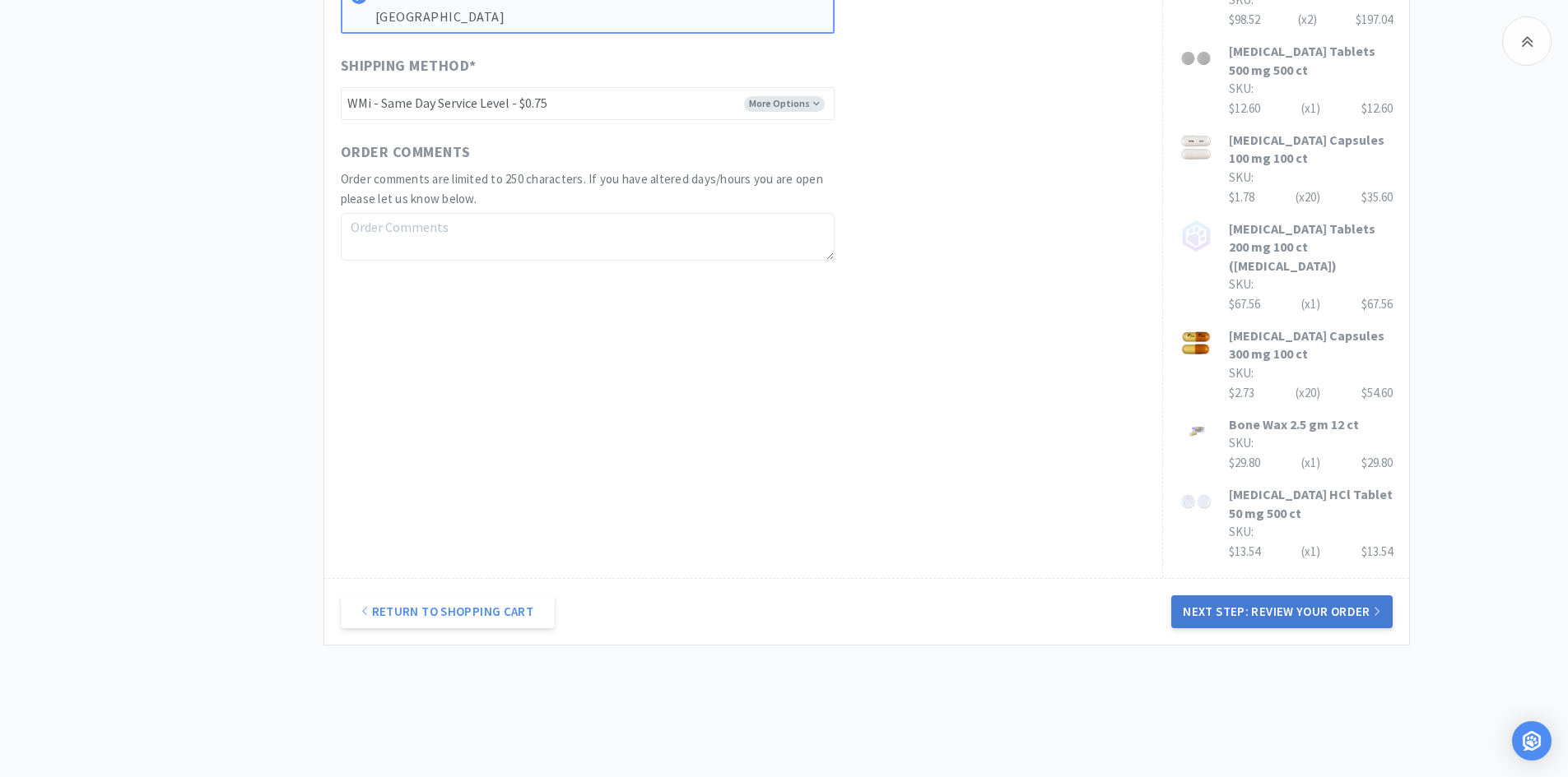
click at [1211, 596] on button "Next Step: Review Your Order" at bounding box center [1281, 612] width 221 height 33
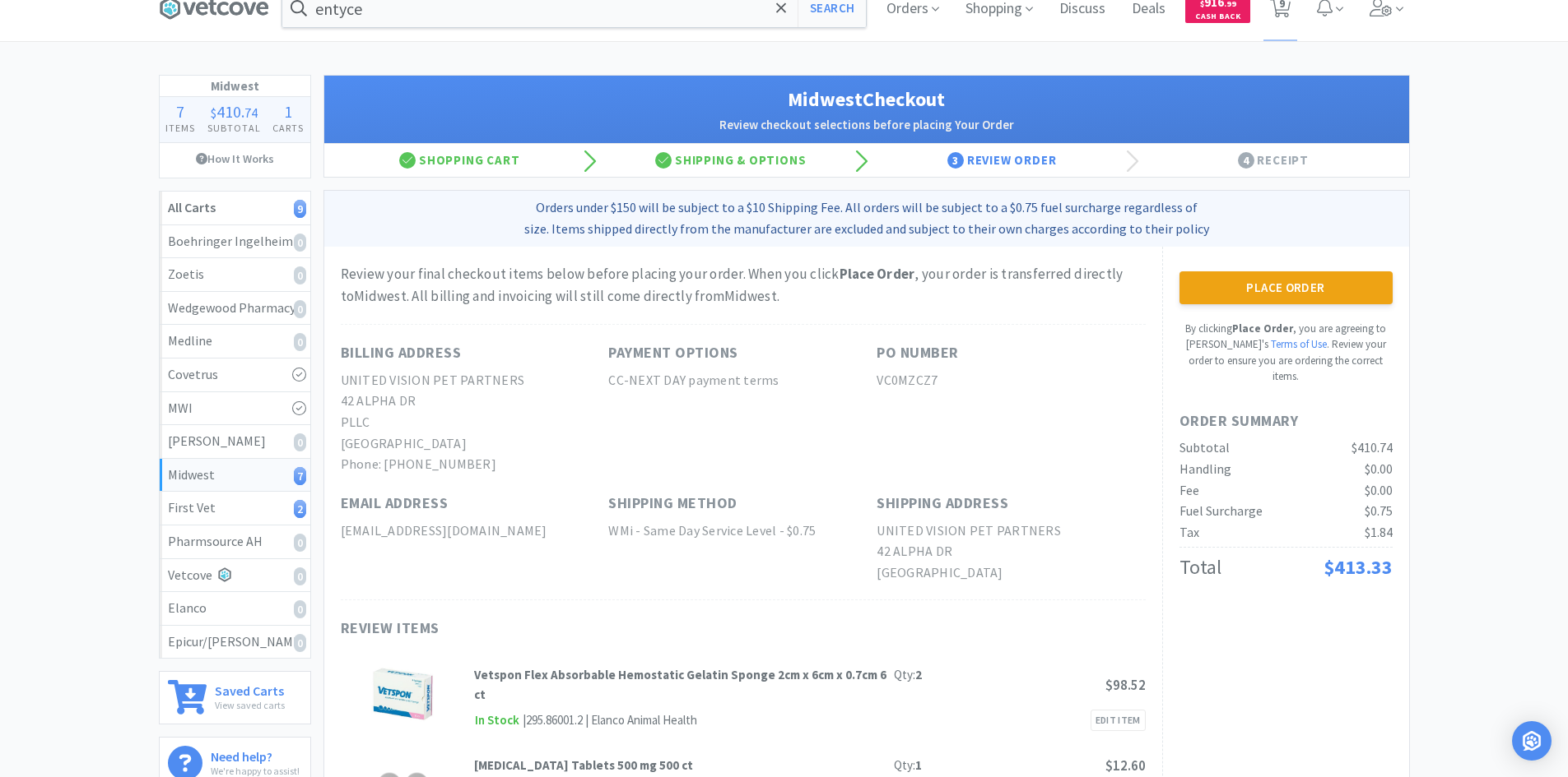
scroll to position [0, 0]
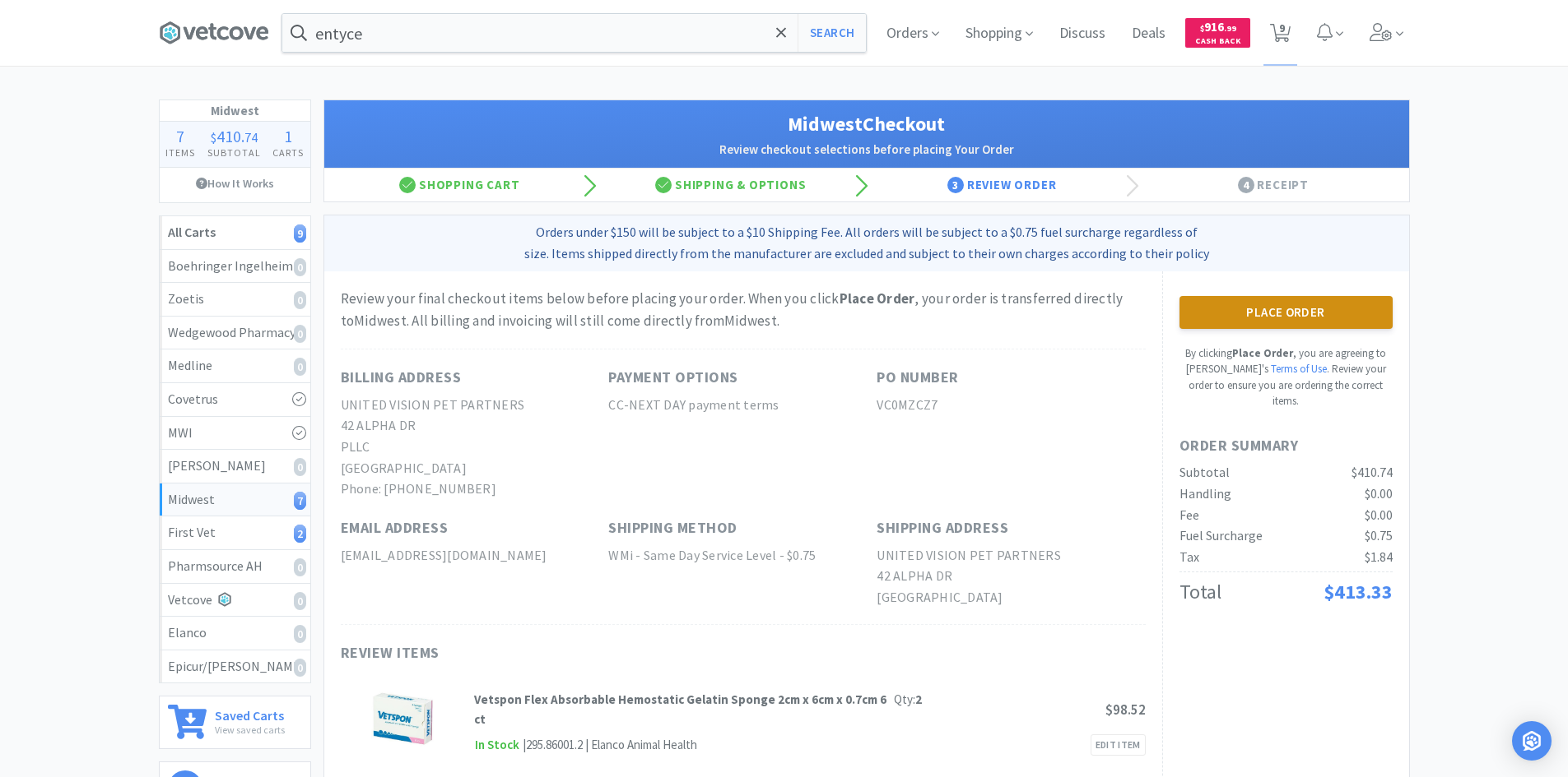
click at [1204, 308] on button "Place Order" at bounding box center [1286, 312] width 213 height 33
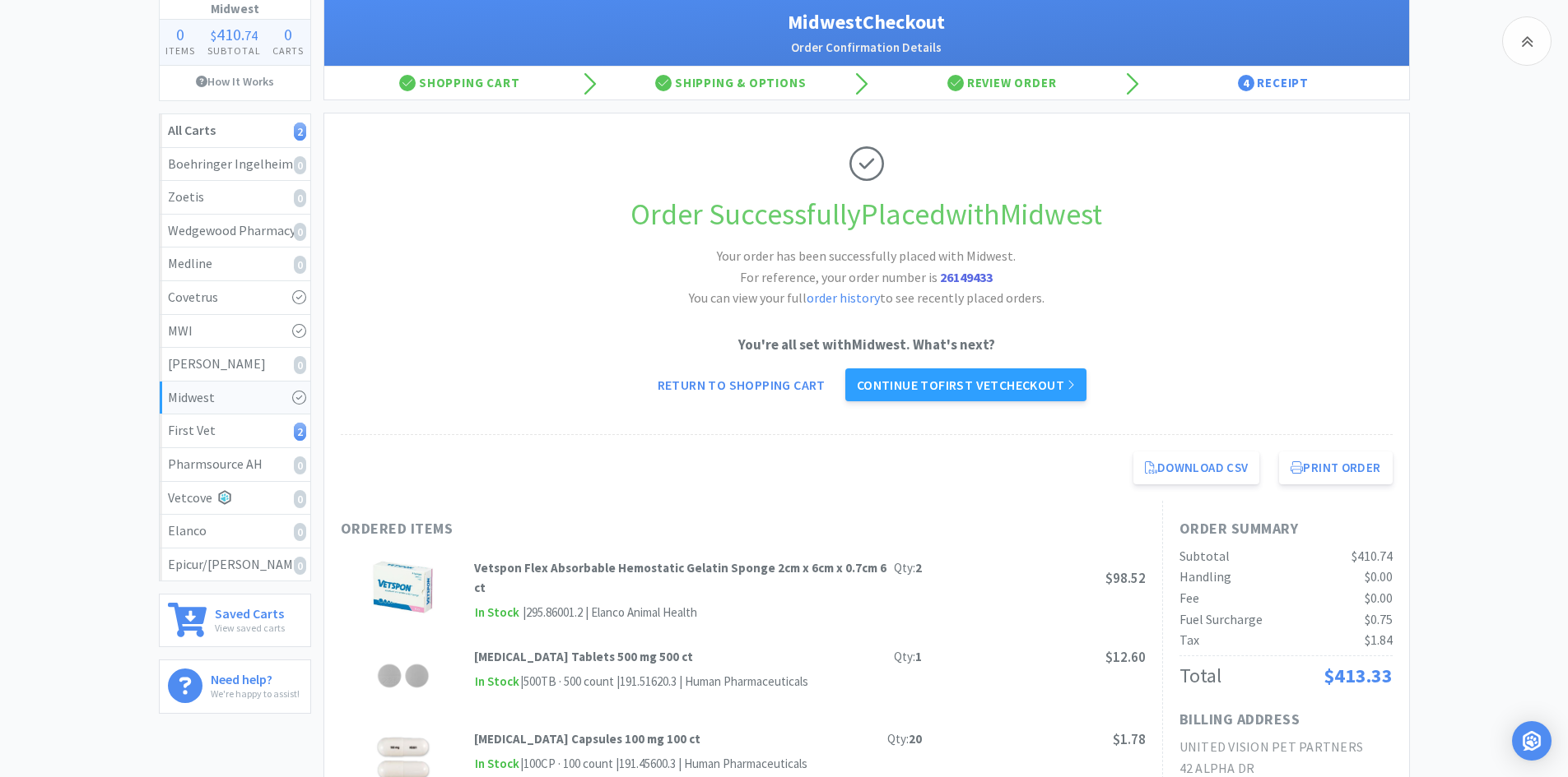
scroll to position [84, 0]
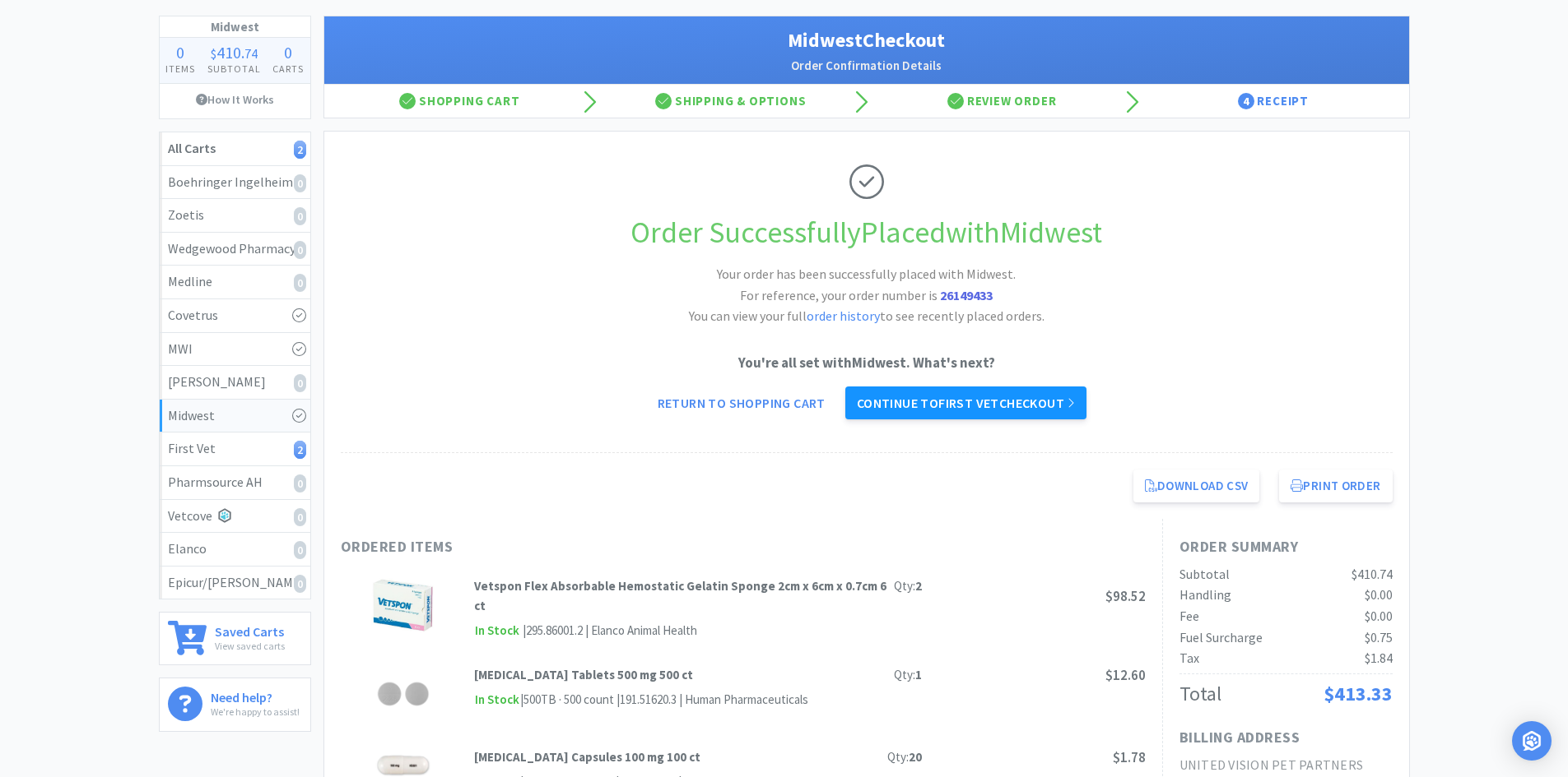
click at [985, 398] on link "Continue to First Vet checkout" at bounding box center [966, 403] width 242 height 33
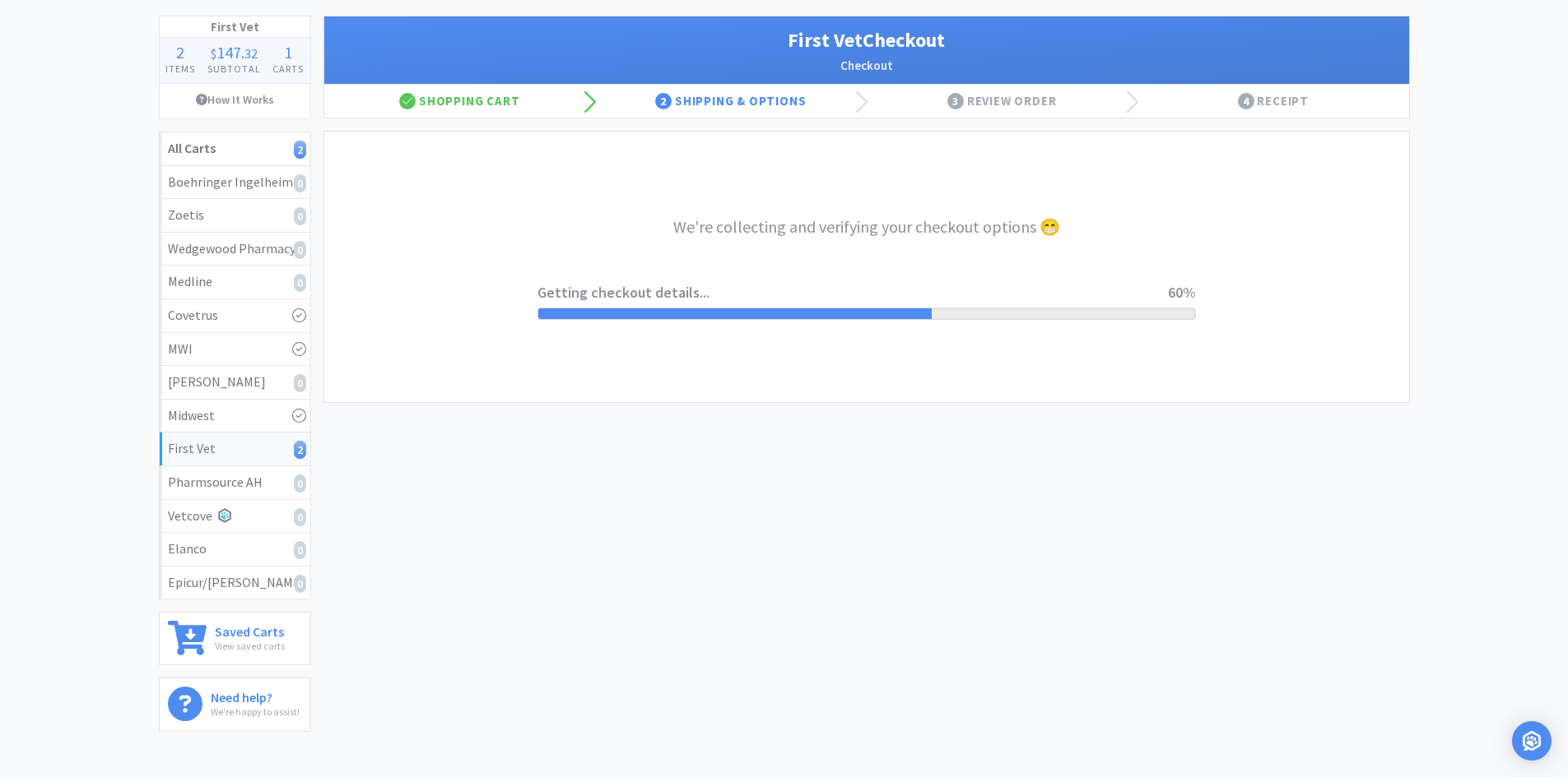
select select "companycredit"
select select "FIS"
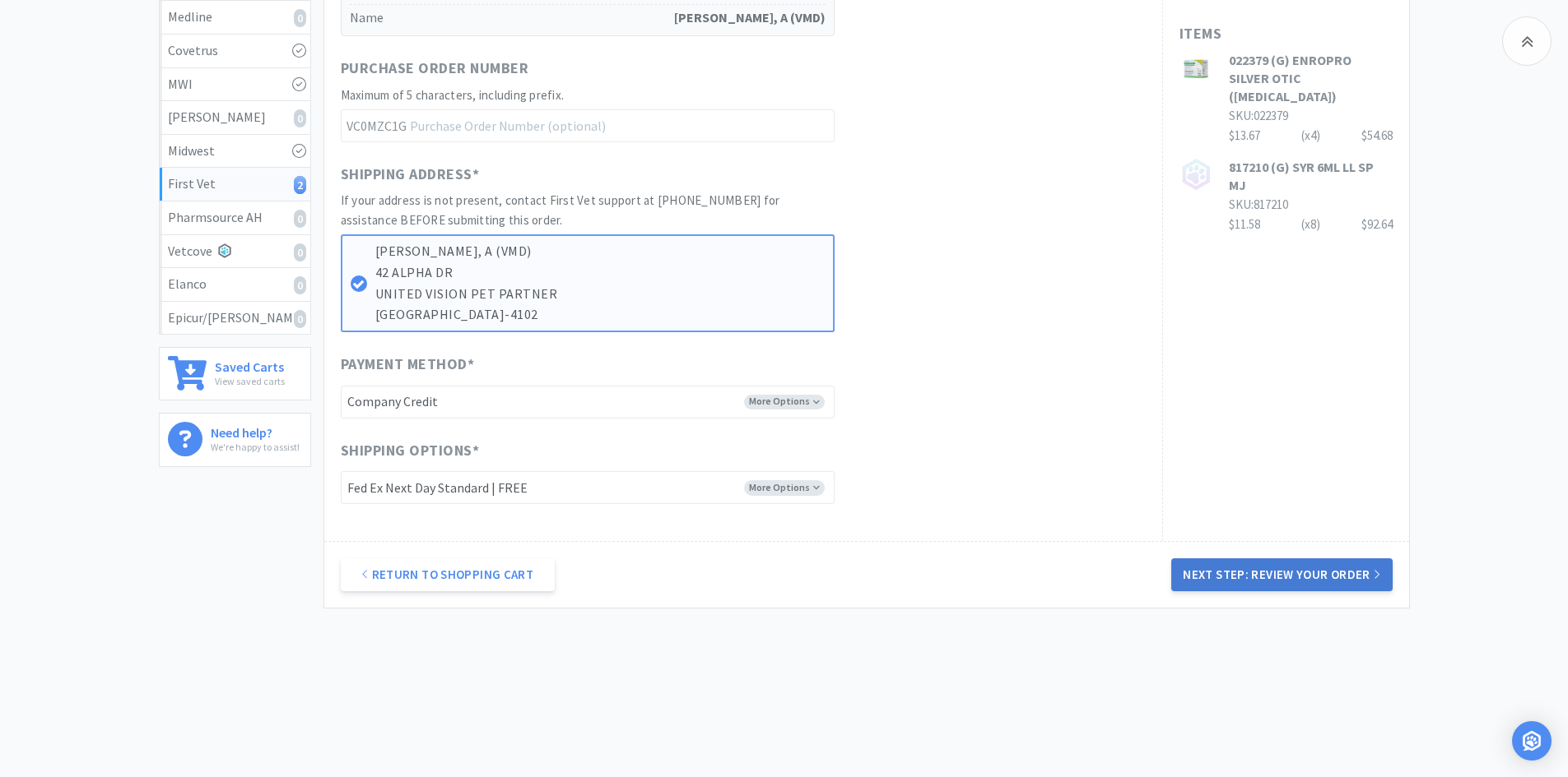
click at [1196, 577] on button "Next Step: Review Your Order" at bounding box center [1281, 575] width 221 height 33
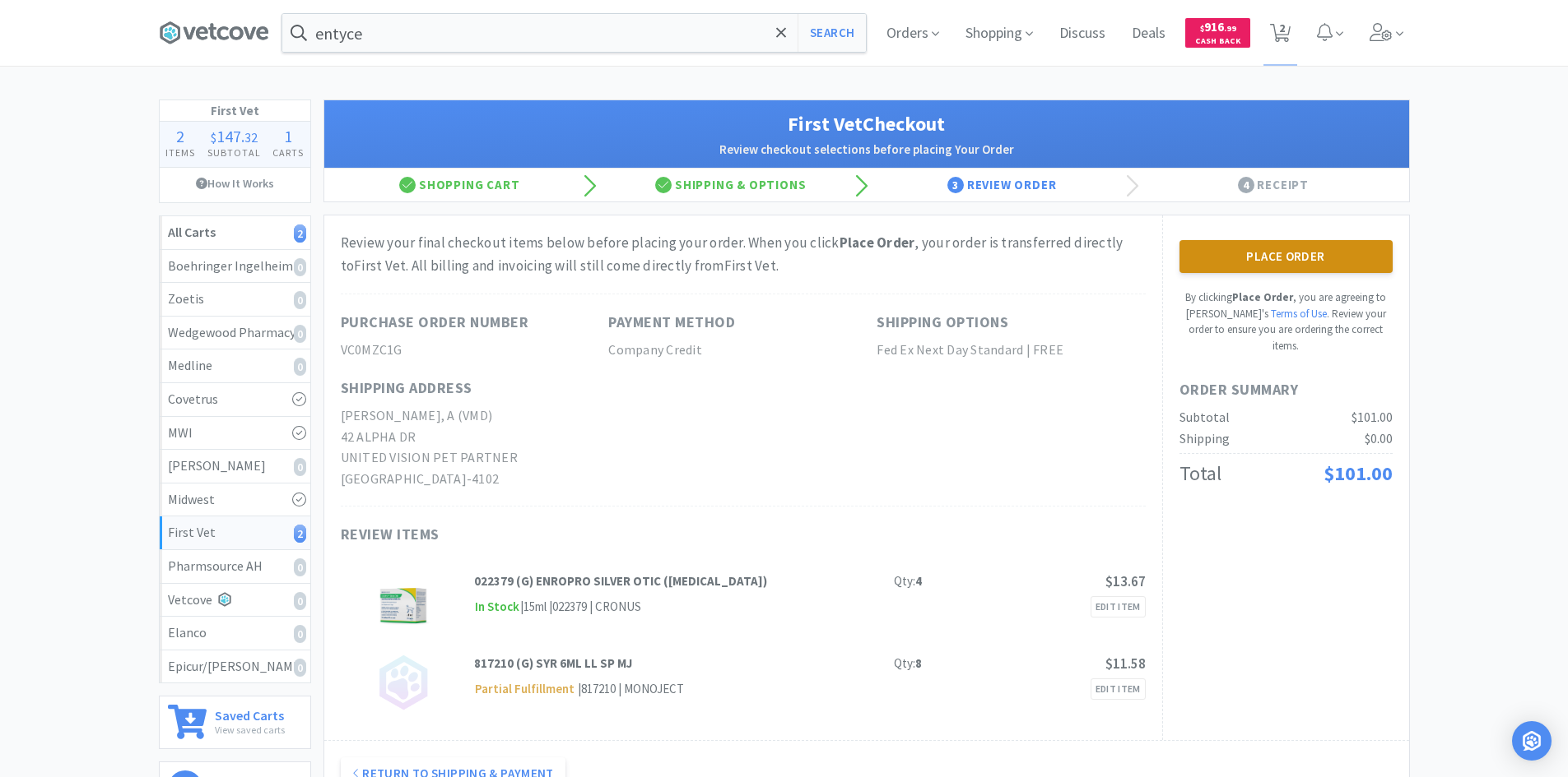
click at [1208, 245] on button "Place Order" at bounding box center [1286, 256] width 213 height 33
